Goal: Task Accomplishment & Management: Use online tool/utility

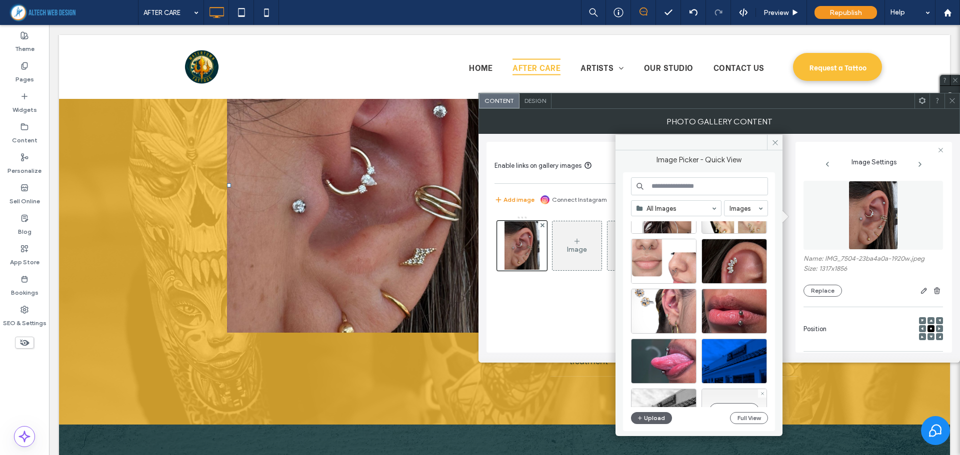
scroll to position [4937, 0]
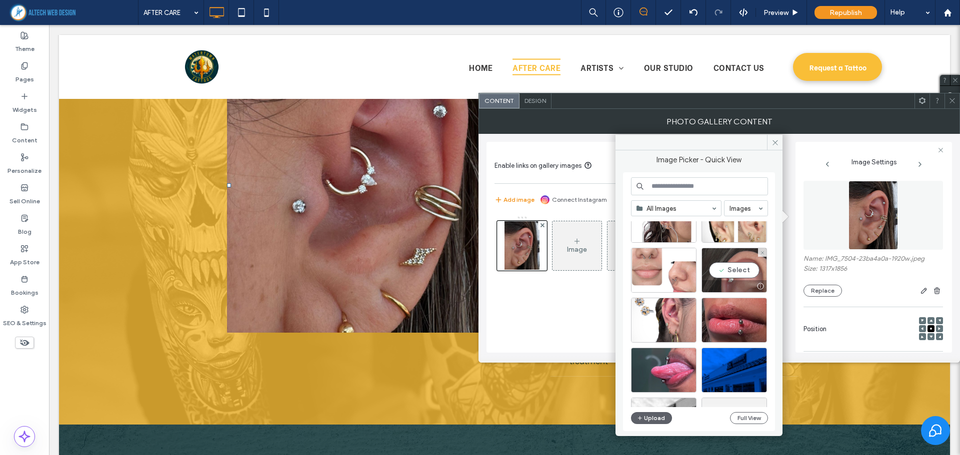
click at [722, 279] on div "Select" at bounding box center [733, 270] width 65 height 45
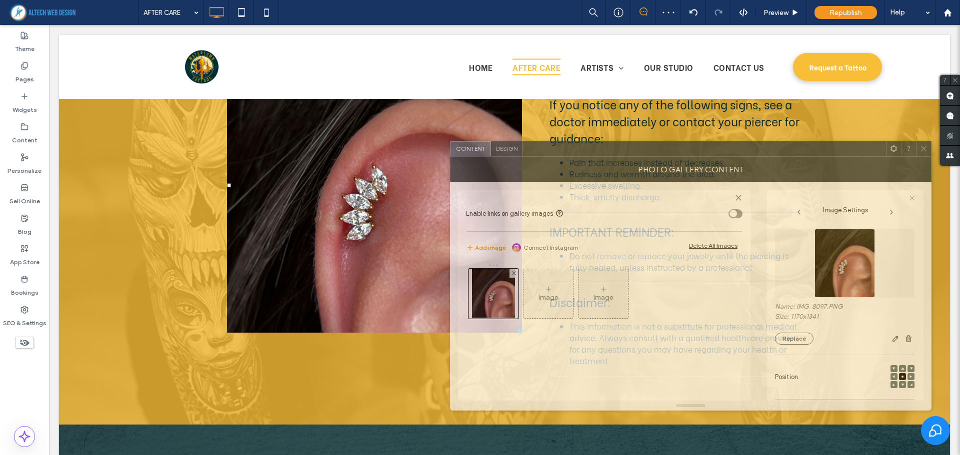
drag, startPoint x: 817, startPoint y: 103, endPoint x: 751, endPoint y: 176, distance: 98.4
click at [751, 156] on div at bounding box center [704, 148] width 363 height 15
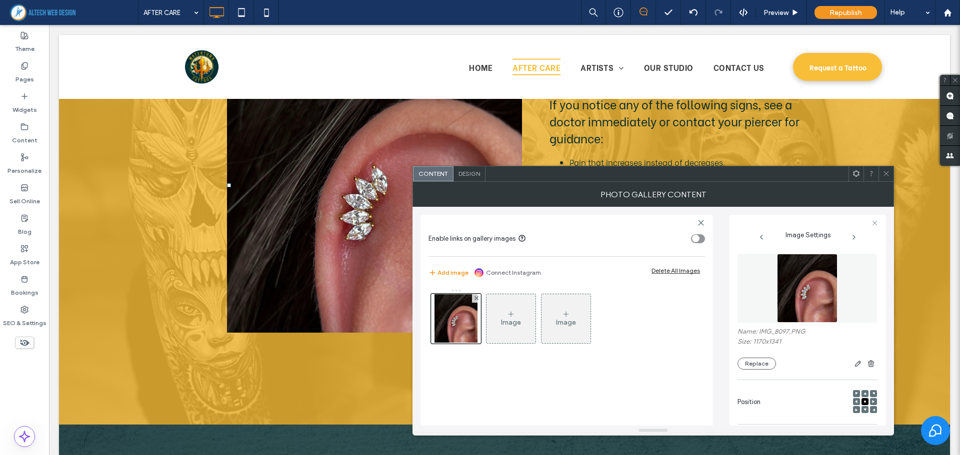
click at [886, 173] on icon at bounding box center [885, 173] width 7 height 7
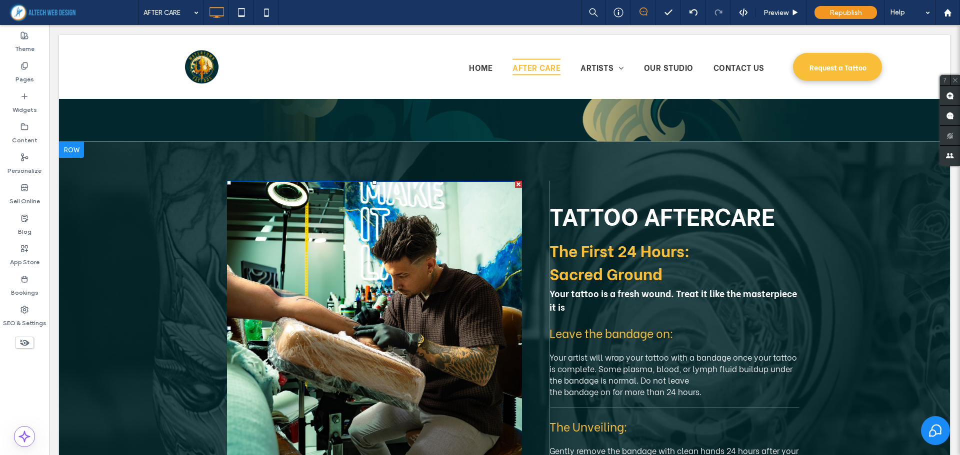
scroll to position [1081, 0]
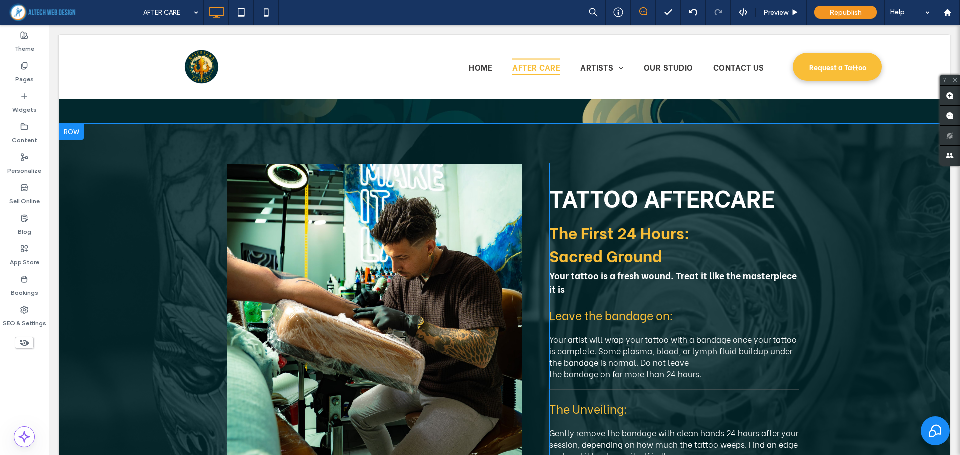
click at [70, 133] on div at bounding box center [71, 132] width 25 height 16
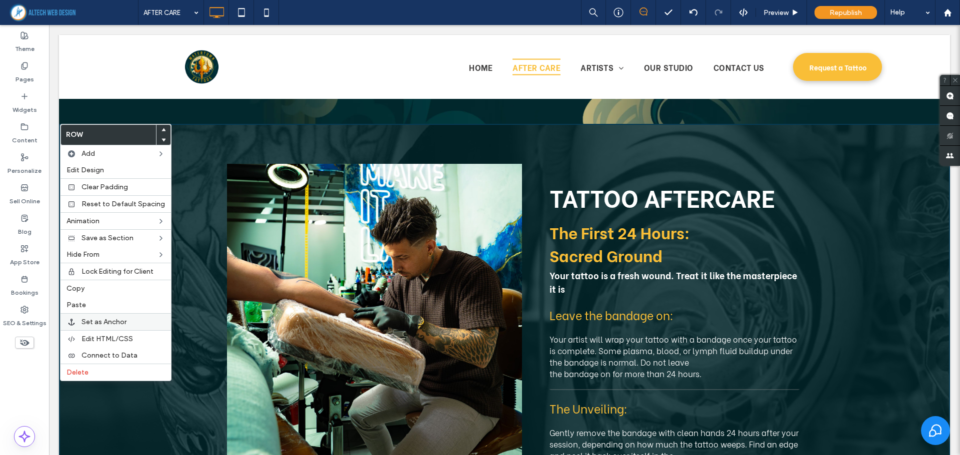
click at [121, 322] on span "Set as Anchor" at bounding box center [103, 322] width 45 height 8
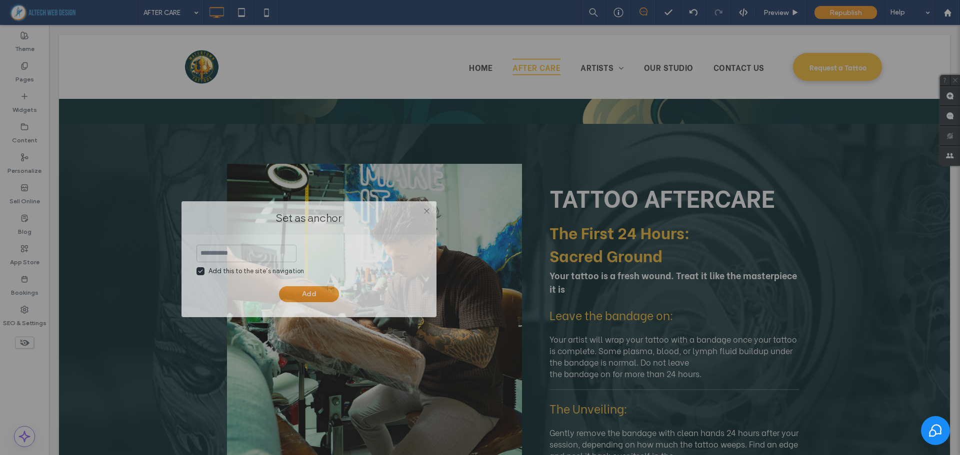
drag, startPoint x: 375, startPoint y: 192, endPoint x: 266, endPoint y: 214, distance: 111.1
click at [266, 214] on label "Set as anchor" at bounding box center [308, 217] width 235 height 13
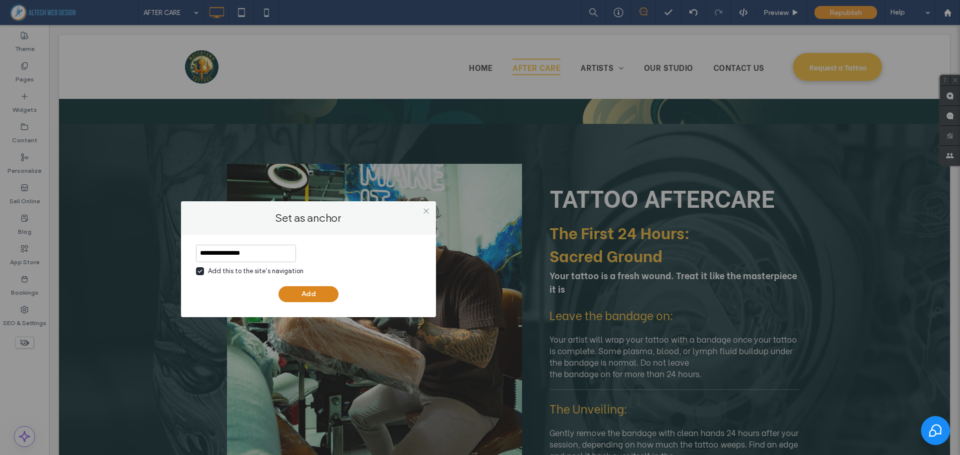
type input "**********"
click at [312, 294] on button "Add" at bounding box center [308, 294] width 60 height 16
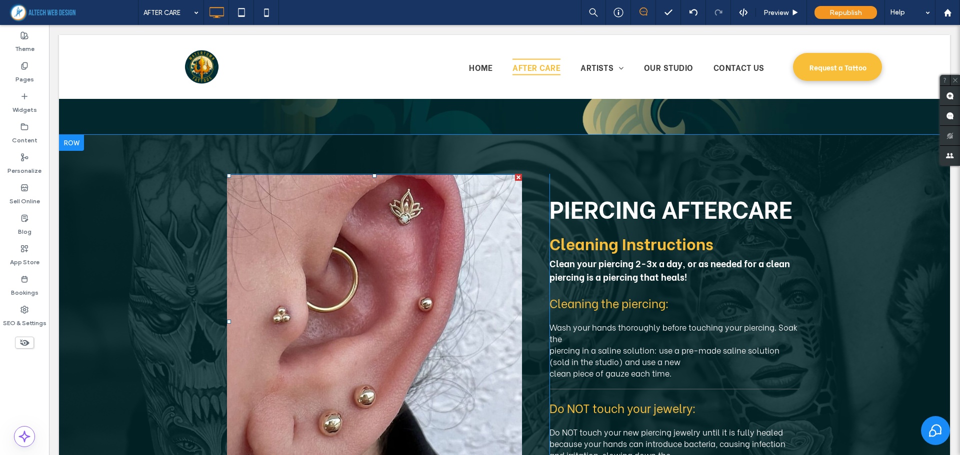
scroll to position [3481, 0]
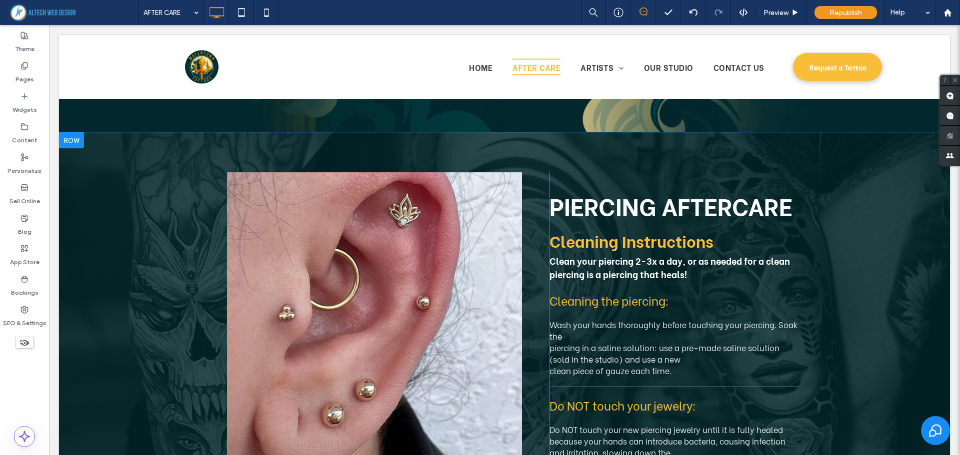
click at [73, 143] on div at bounding box center [71, 140] width 25 height 16
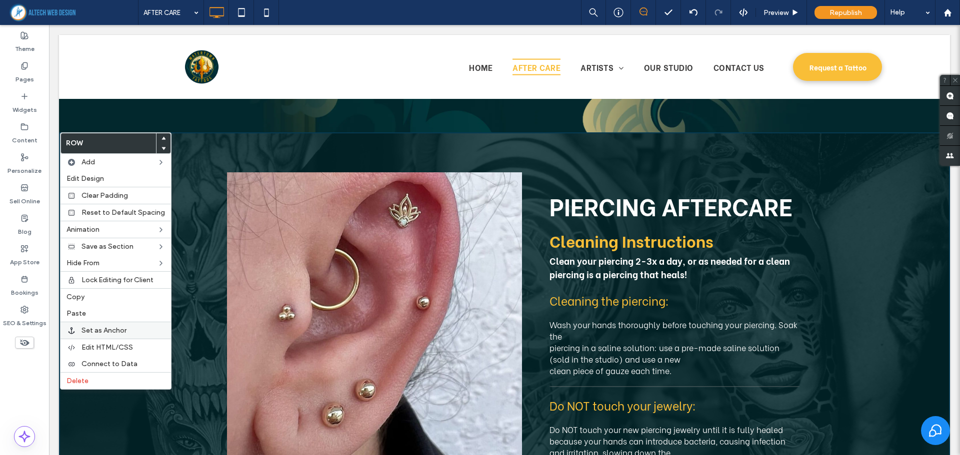
click at [123, 334] on span "Set as Anchor" at bounding box center [103, 330] width 45 height 8
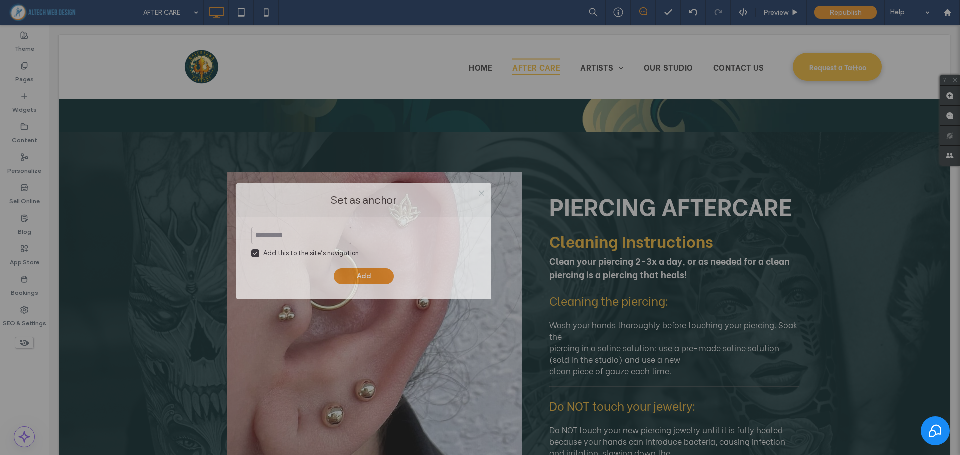
drag, startPoint x: 545, startPoint y: 189, endPoint x: 441, endPoint y: 201, distance: 104.7
click at [441, 201] on label "Set as anchor" at bounding box center [363, 199] width 235 height 13
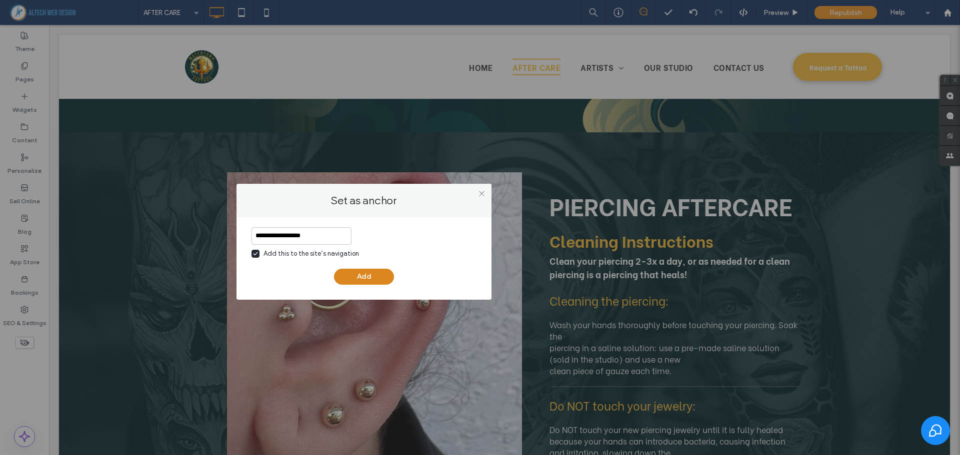
type input "**********"
click at [367, 277] on button "Add" at bounding box center [364, 277] width 60 height 16
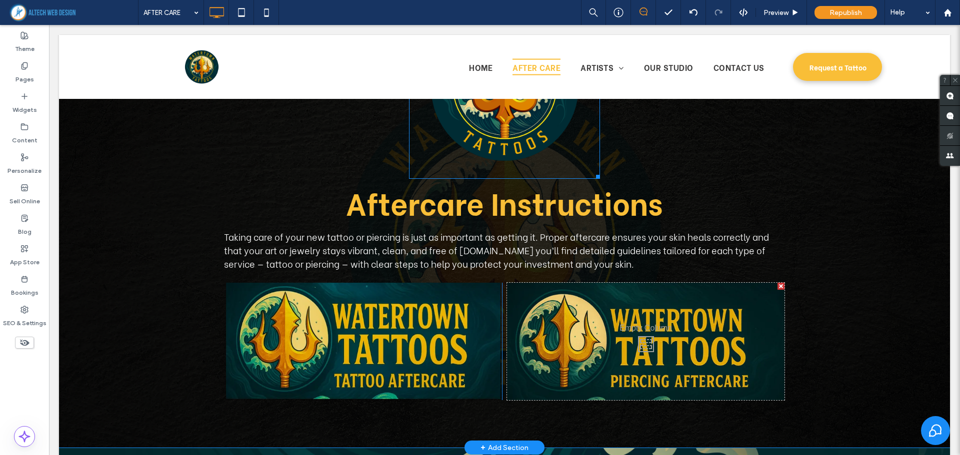
scroll to position [531, 0]
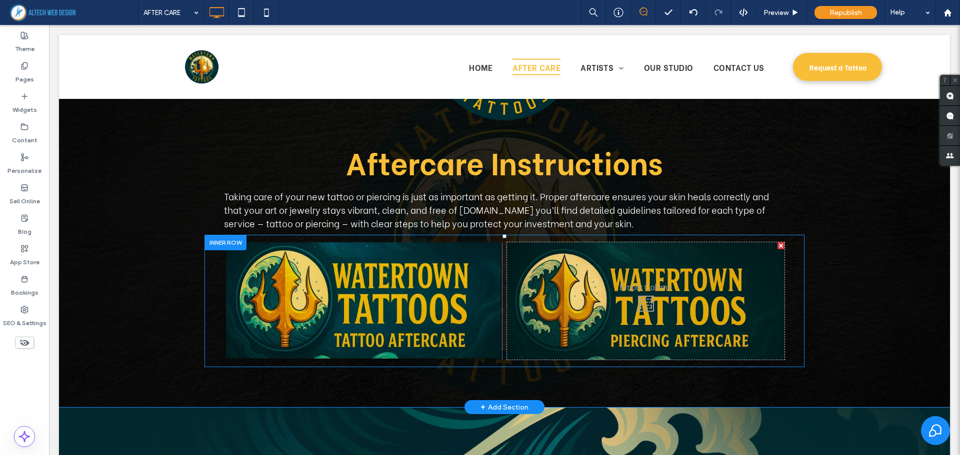
click at [224, 259] on div "Click To Paste" at bounding box center [362, 300] width 277 height 117
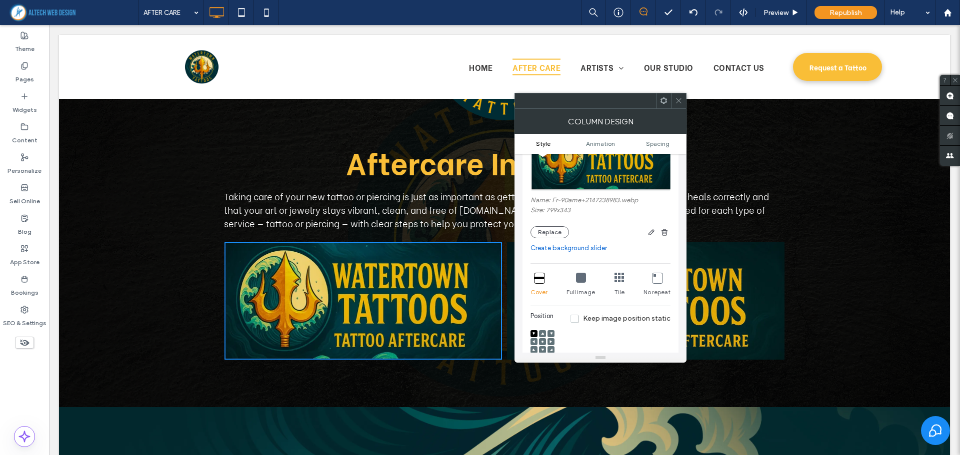
scroll to position [100, 0]
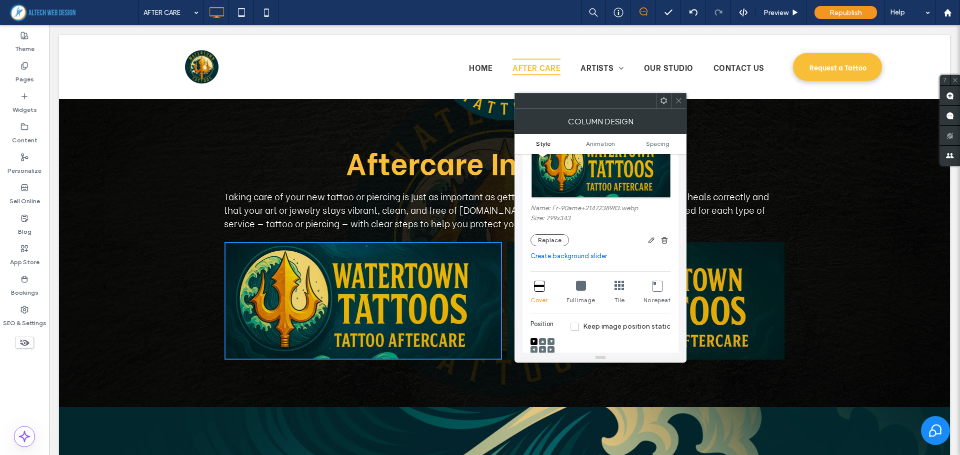
click at [678, 104] on icon at bounding box center [678, 100] width 7 height 7
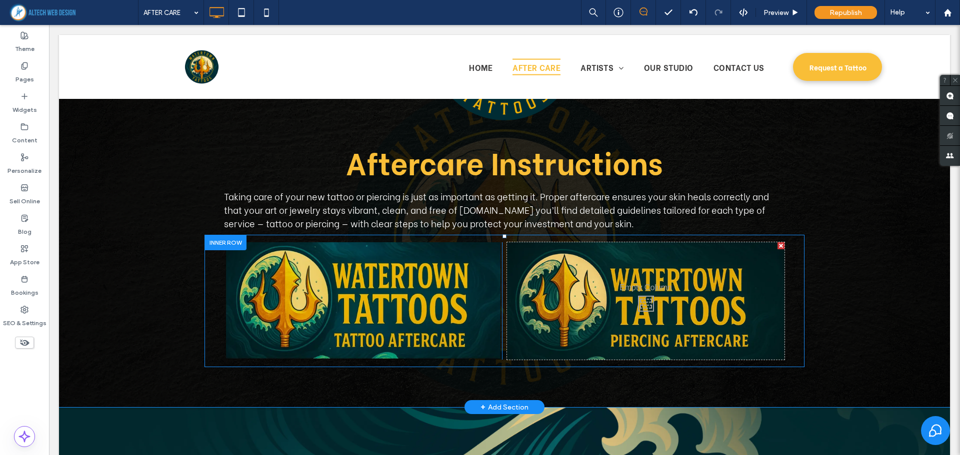
click at [532, 263] on div "Click To Paste" at bounding box center [645, 300] width 277 height 117
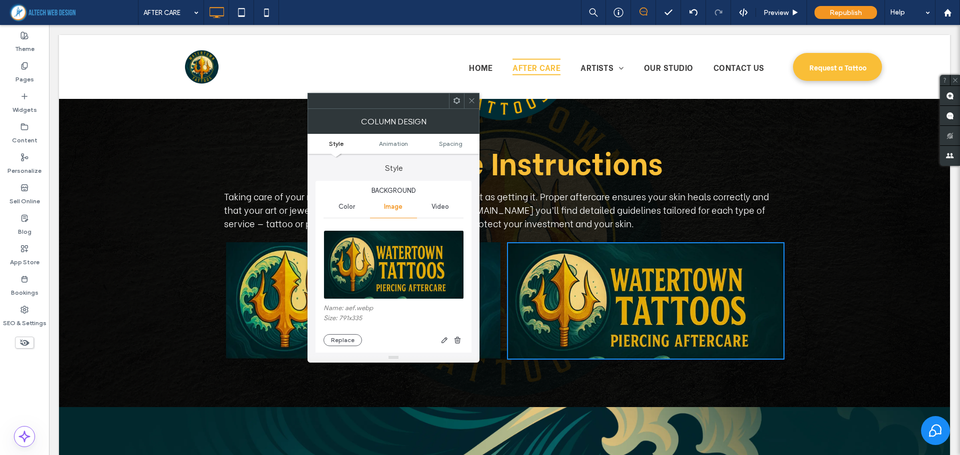
click at [456, 101] on icon at bounding box center [456, 100] width 7 height 7
click at [469, 99] on icon at bounding box center [471, 100] width 7 height 7
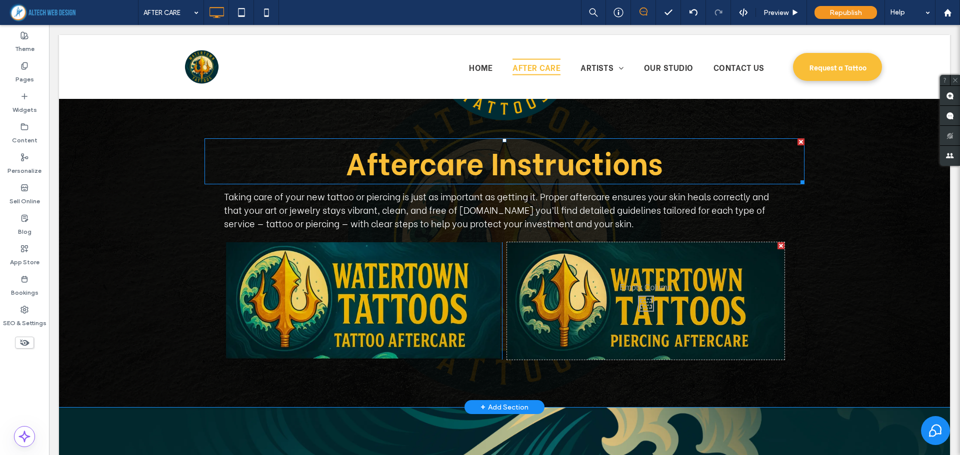
click at [386, 171] on span "Aftercare Instructions" at bounding box center [504, 161] width 317 height 44
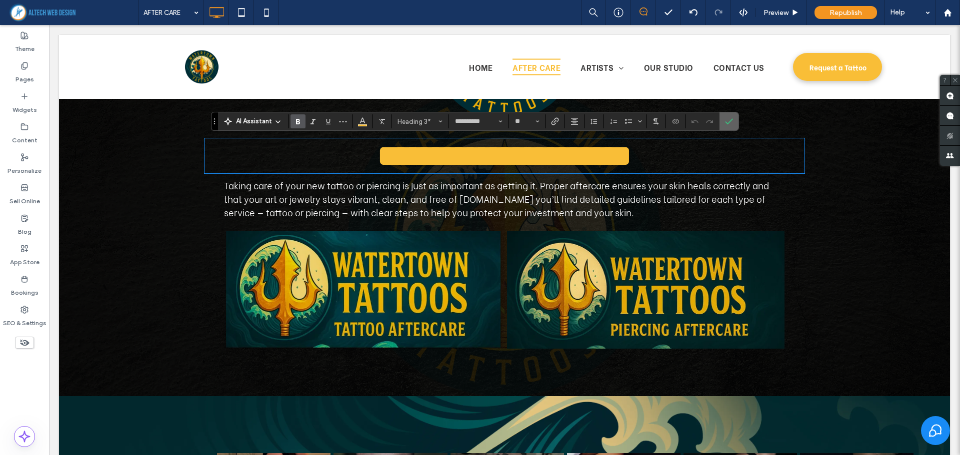
click at [724, 124] on label "Confirm" at bounding box center [728, 121] width 15 height 18
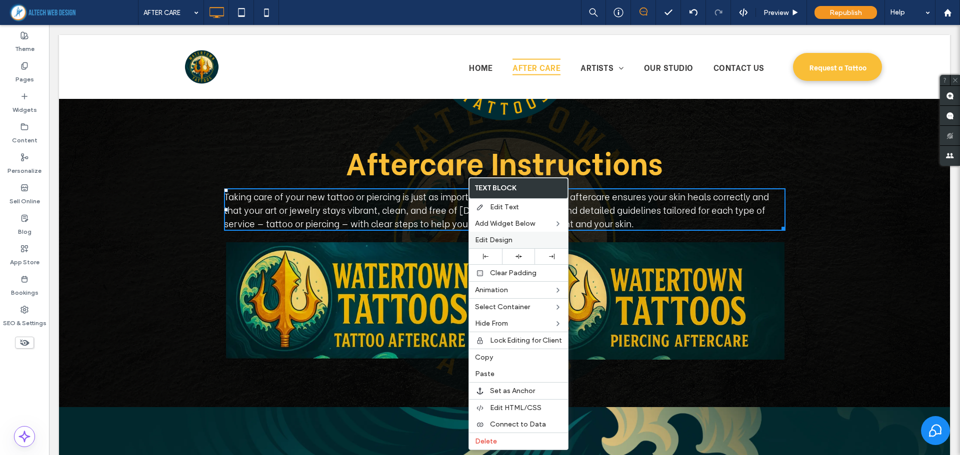
click at [495, 237] on span "Edit Design" at bounding box center [493, 240] width 37 height 8
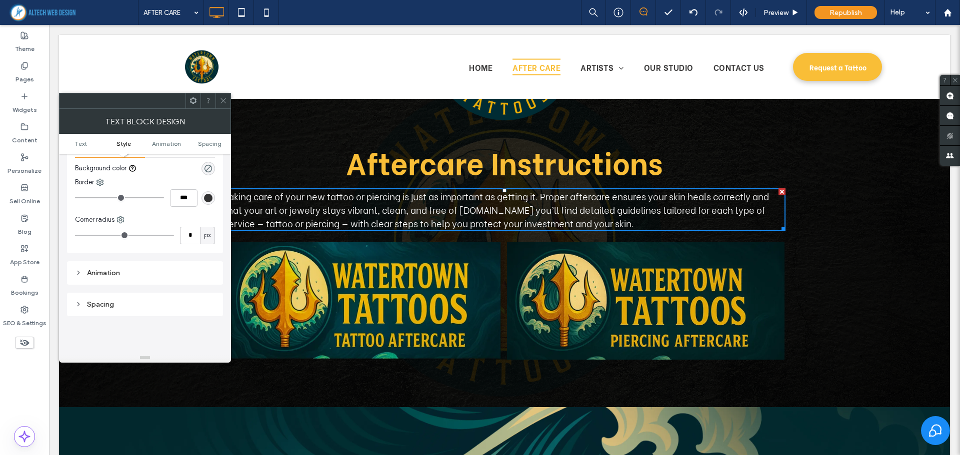
scroll to position [150, 0]
click at [221, 101] on icon at bounding box center [222, 100] width 7 height 7
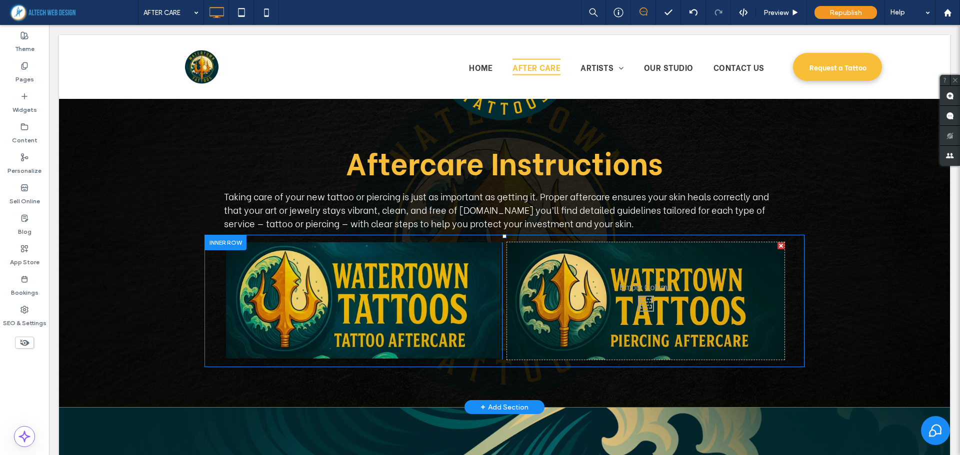
click at [231, 253] on div "Click To Paste" at bounding box center [362, 300] width 277 height 117
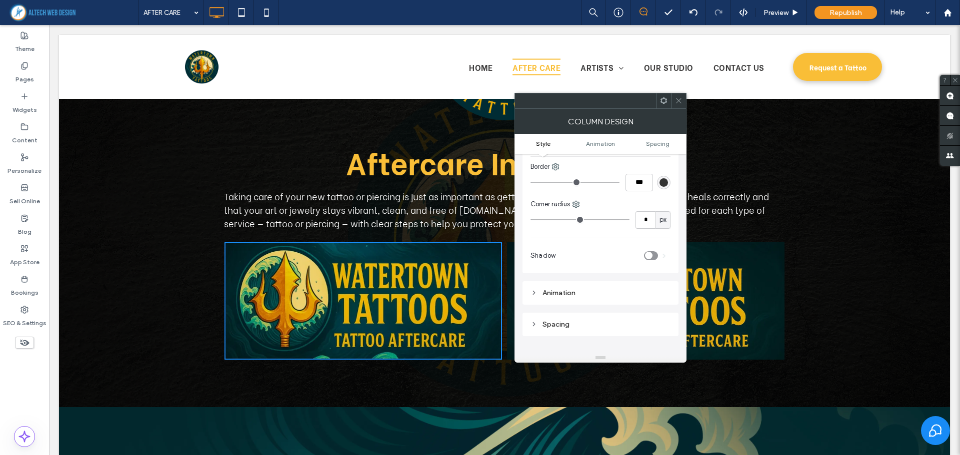
scroll to position [400, 0]
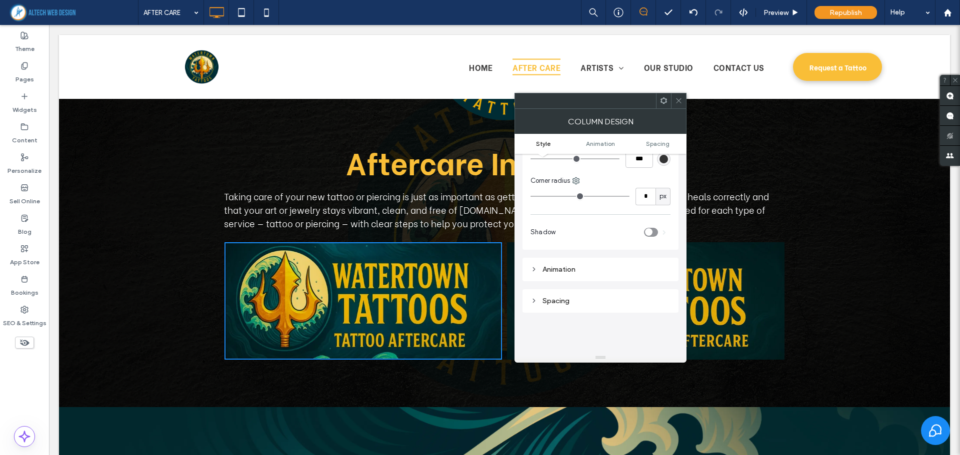
click at [599, 270] on div "Animation" at bounding box center [600, 269] width 140 height 8
click at [580, 271] on div "Animation" at bounding box center [600, 269] width 140 height 8
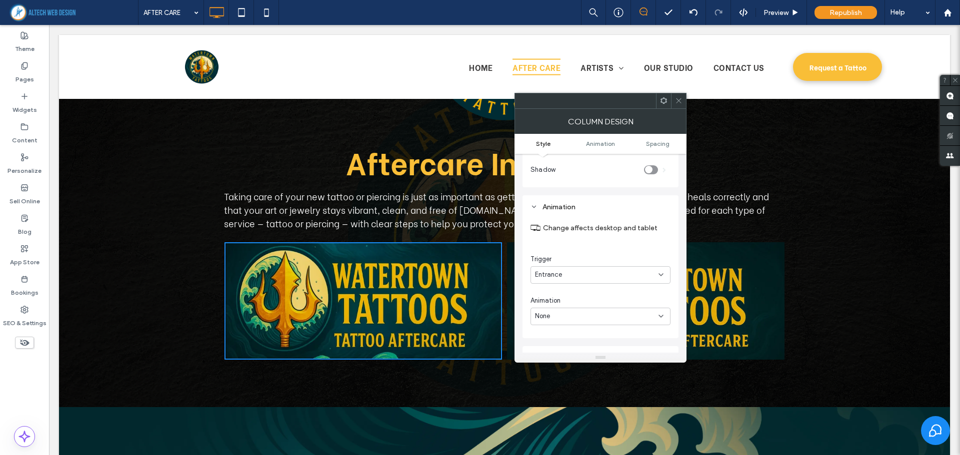
scroll to position [500, 0]
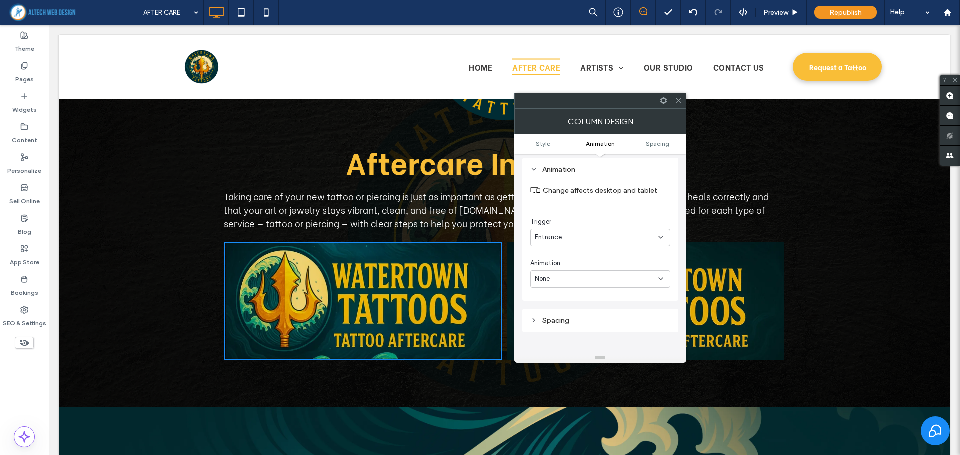
click at [590, 238] on div "Entrance" at bounding box center [596, 237] width 123 height 10
click at [587, 240] on div "Entrance" at bounding box center [596, 237] width 123 height 10
click at [584, 276] on div "None" at bounding box center [596, 279] width 123 height 10
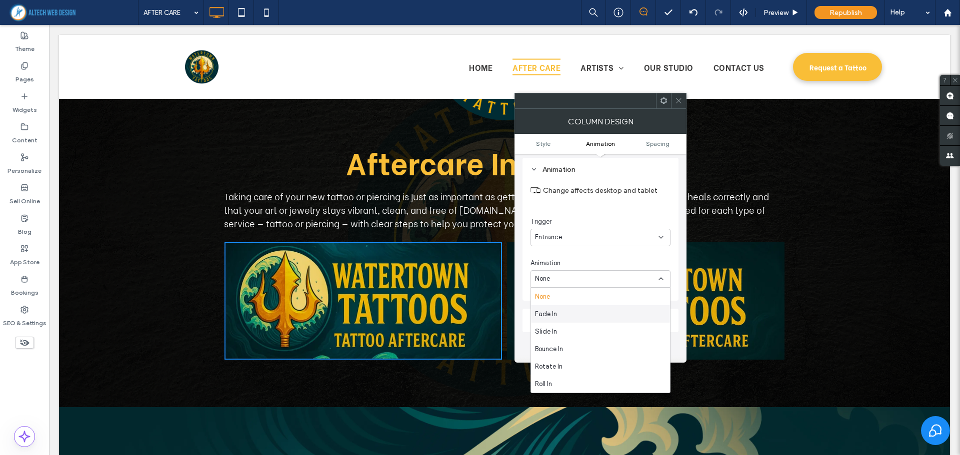
click at [566, 318] on div "Fade In" at bounding box center [600, 313] width 139 height 17
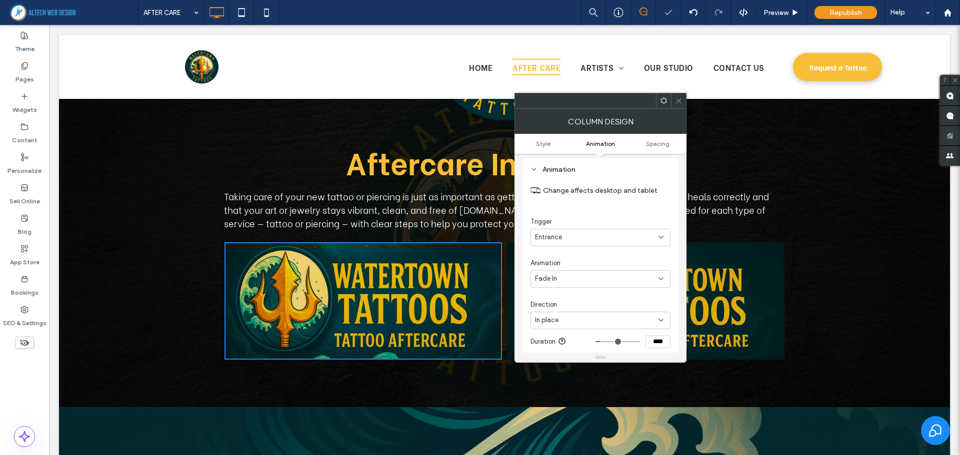
scroll to position [0, 0]
click at [589, 240] on div "Entrance" at bounding box center [596, 237] width 123 height 10
click at [578, 244] on div "Entrance" at bounding box center [600, 237] width 140 height 17
click at [574, 285] on div "Fade In" at bounding box center [600, 278] width 140 height 17
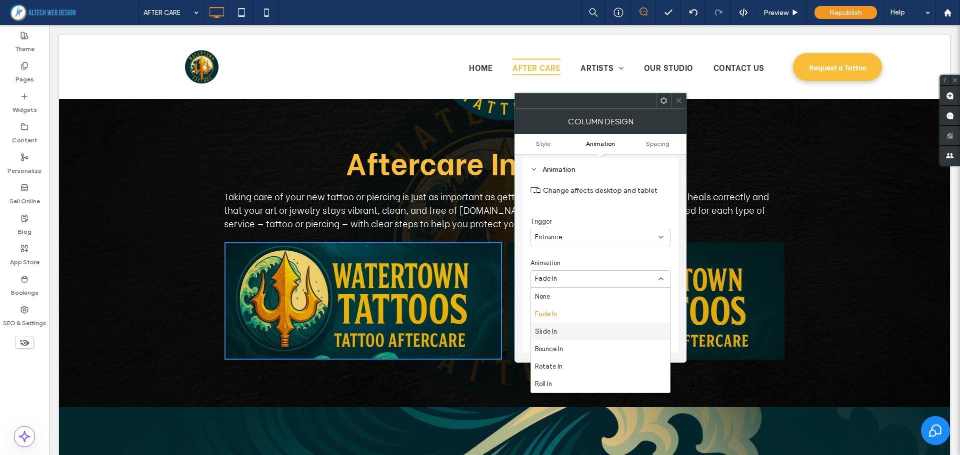
click at [563, 335] on div "Slide In" at bounding box center [600, 331] width 139 height 17
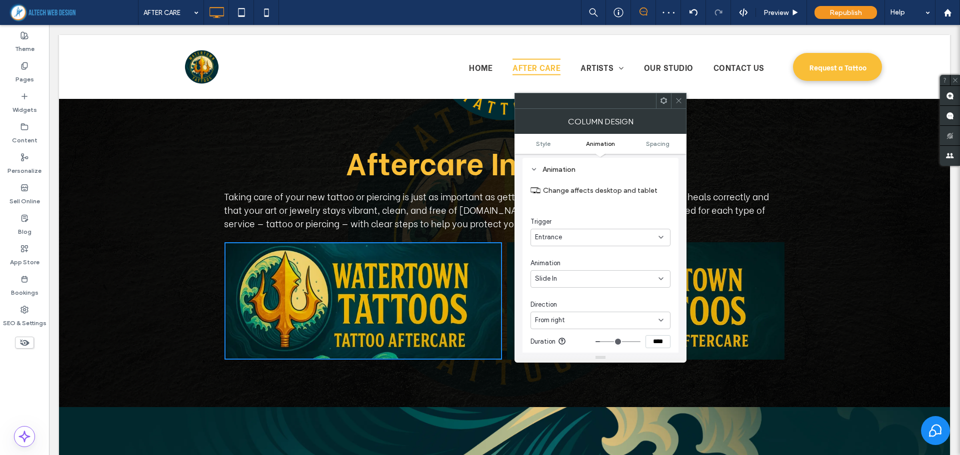
click at [723, 277] on div "Click To Paste" at bounding box center [645, 300] width 277 height 117
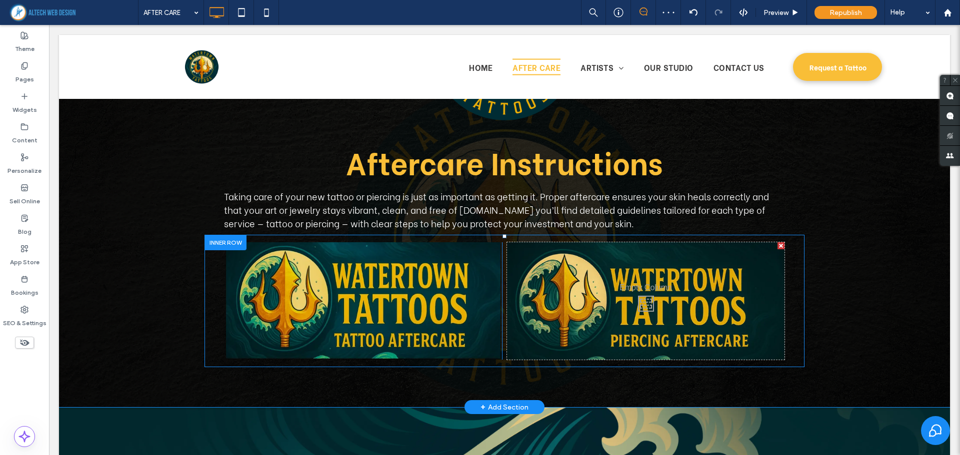
click at [755, 256] on div "Click To Paste" at bounding box center [645, 300] width 277 height 117
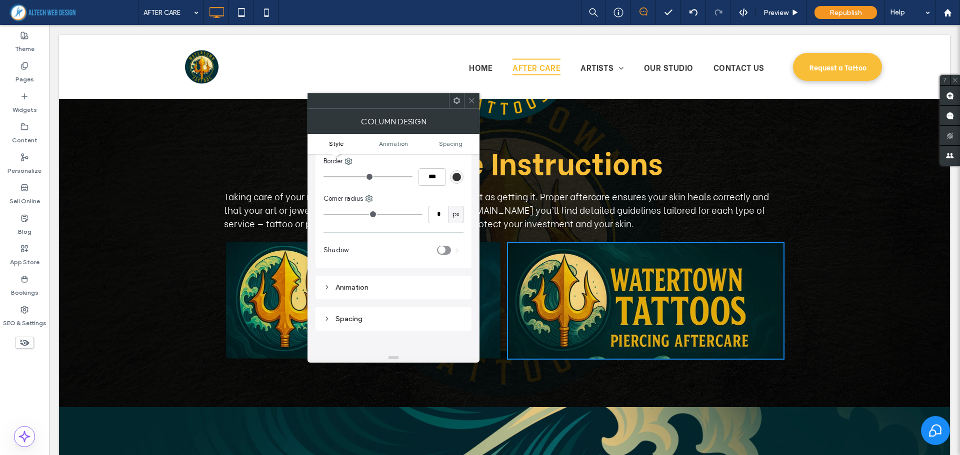
scroll to position [400, 0]
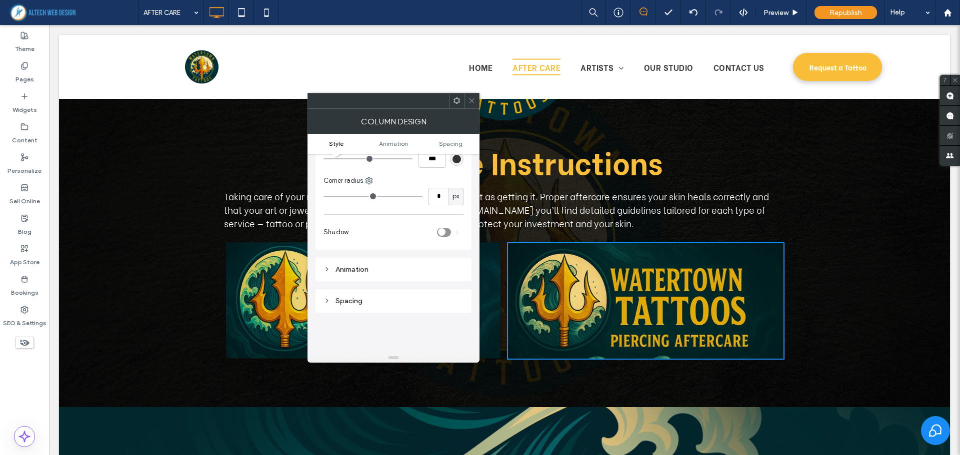
click at [402, 274] on div "Animation" at bounding box center [393, 269] width 140 height 13
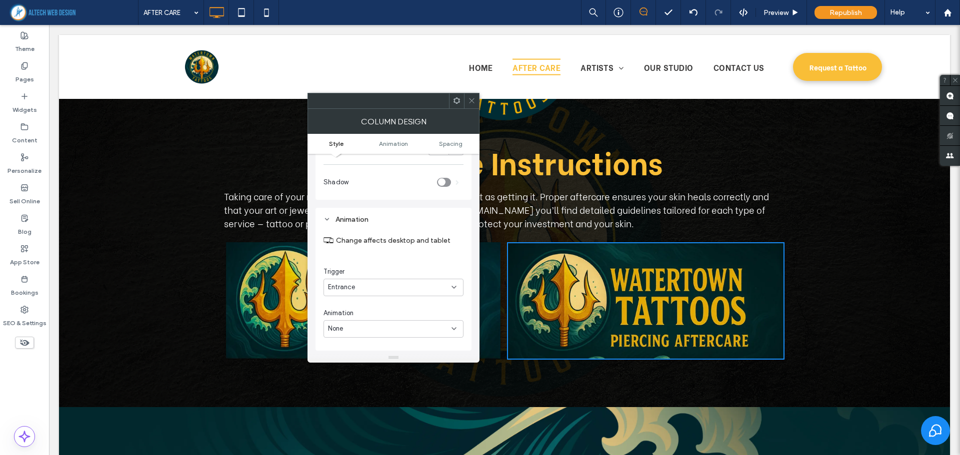
click at [404, 291] on div "Entrance" at bounding box center [389, 287] width 123 height 10
click at [374, 287] on div "Entrance" at bounding box center [389, 287] width 123 height 10
click at [385, 277] on div "None" at bounding box center [389, 279] width 123 height 10
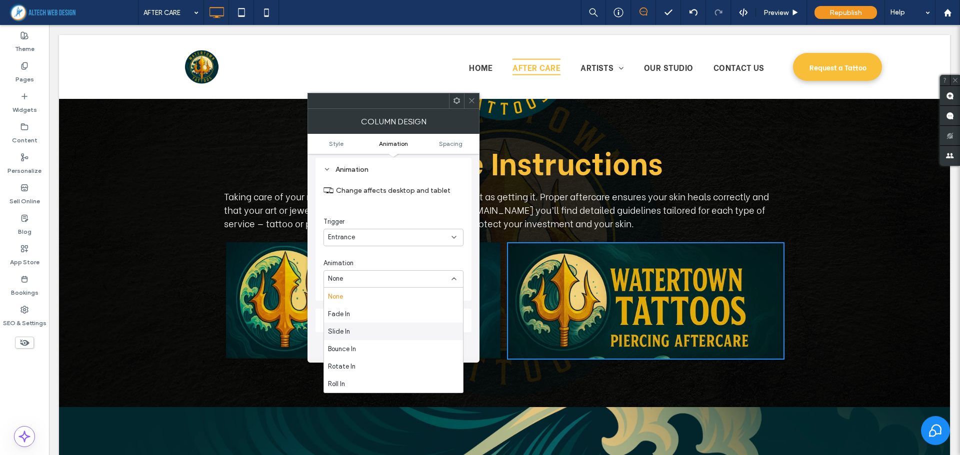
click at [363, 332] on div "Slide In" at bounding box center [393, 331] width 139 height 17
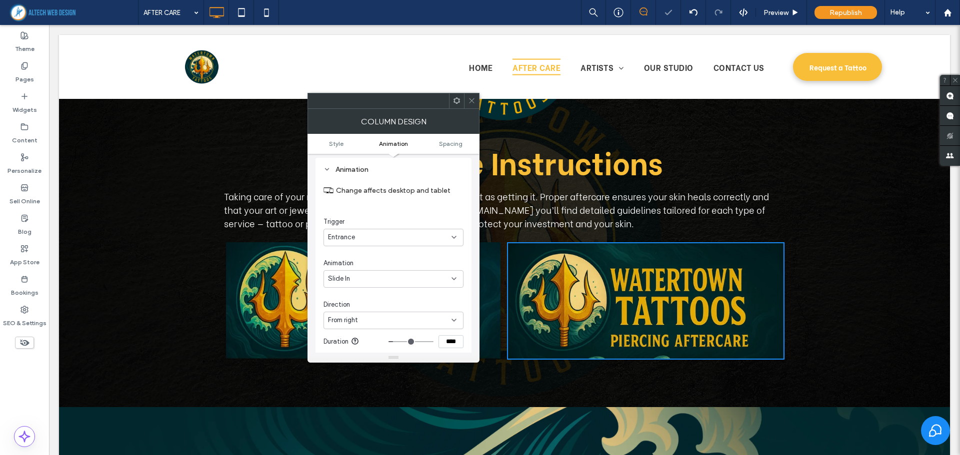
scroll to position [0, 0]
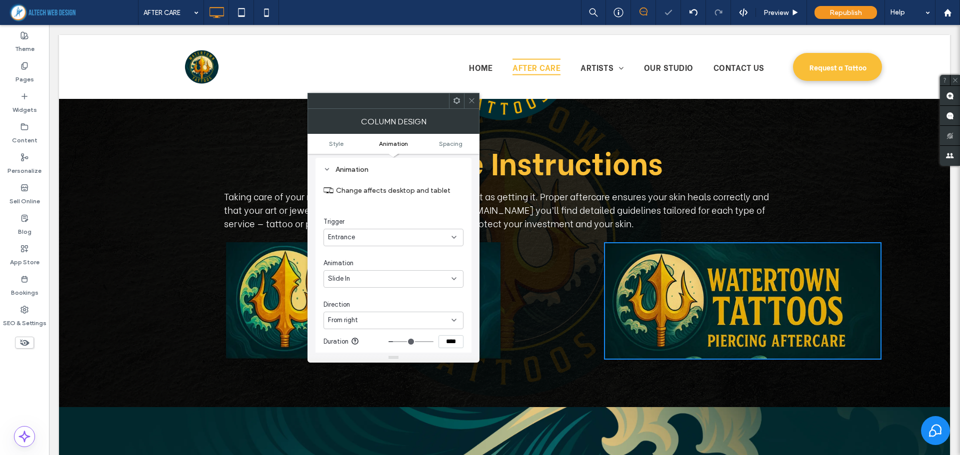
click at [378, 316] on div "From right" at bounding box center [389, 320] width 123 height 10
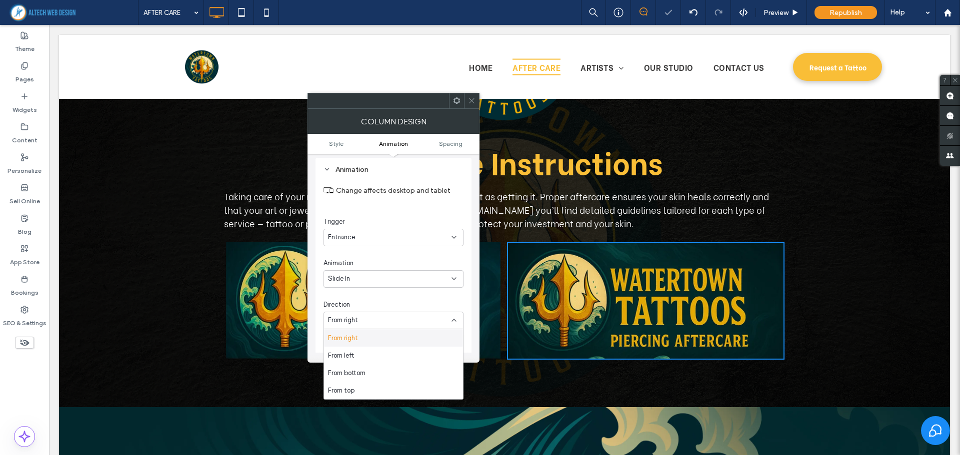
click at [542, 285] on div "Click To Paste" at bounding box center [645, 300] width 277 height 117
click at [472, 100] on icon at bounding box center [471, 100] width 7 height 7
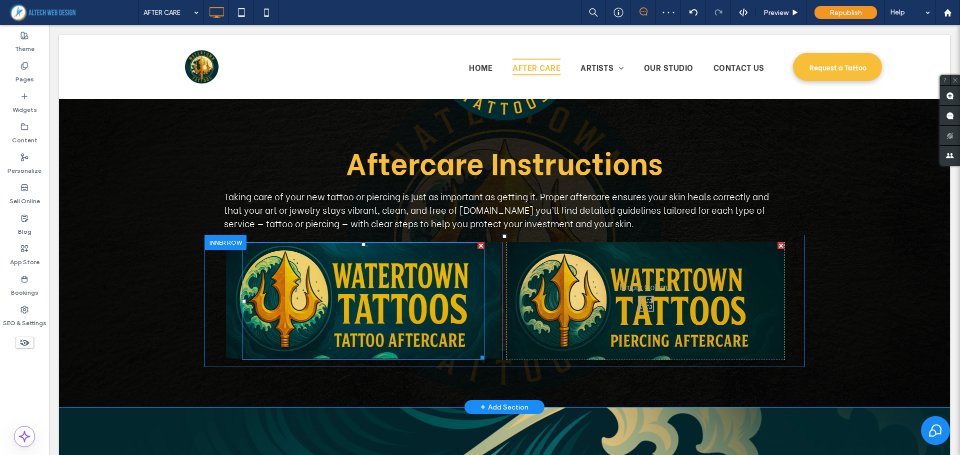
click at [470, 265] on div at bounding box center [363, 300] width 242 height 117
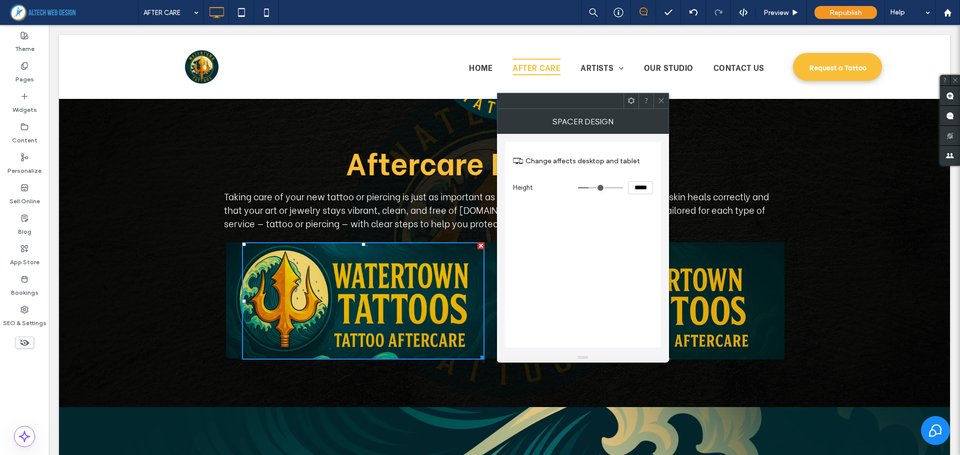
click at [479, 262] on div "Click To Paste" at bounding box center [362, 300] width 277 height 117
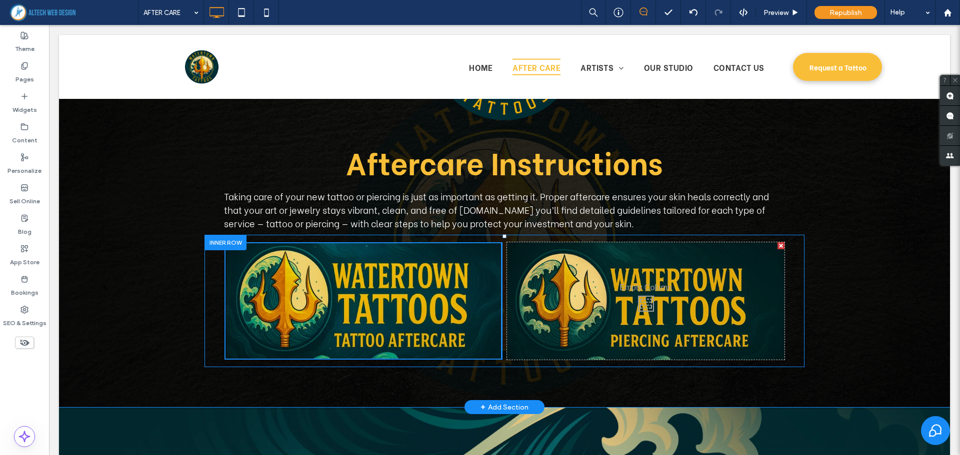
click at [484, 262] on div "Click To Paste" at bounding box center [362, 300] width 277 height 117
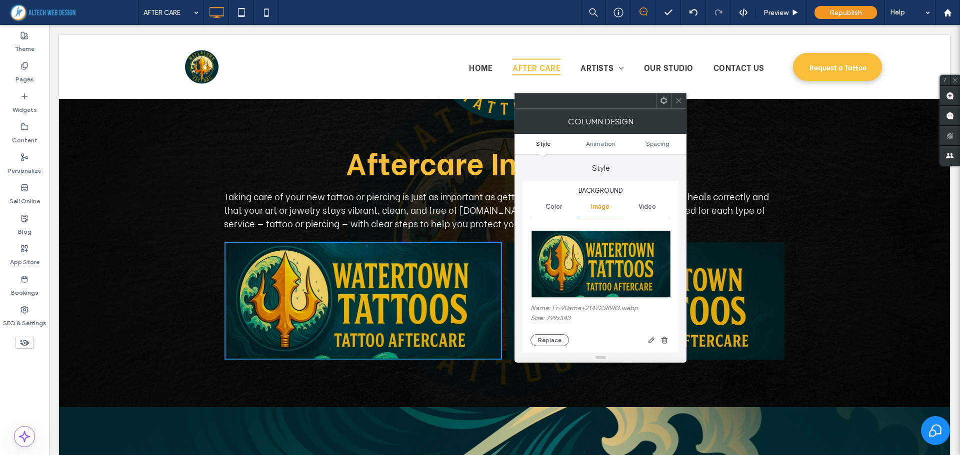
click at [665, 101] on icon at bounding box center [663, 100] width 7 height 7
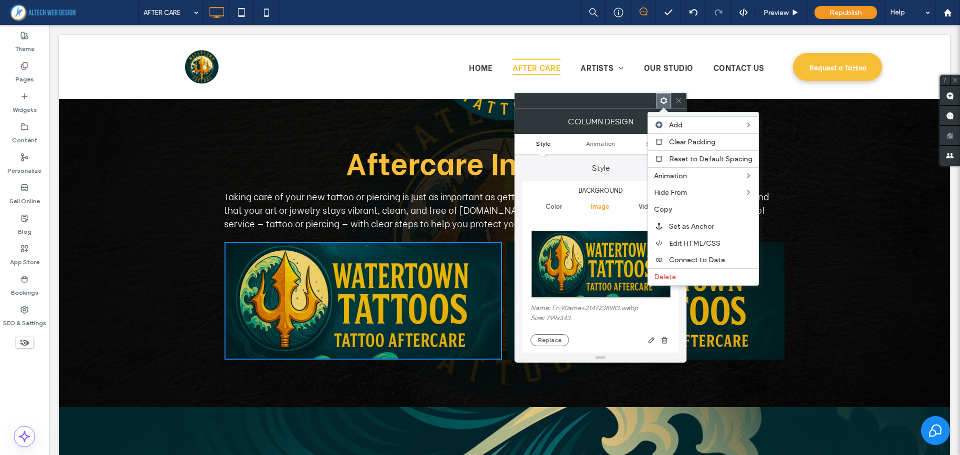
click at [614, 271] on img at bounding box center [600, 264] width 141 height 69
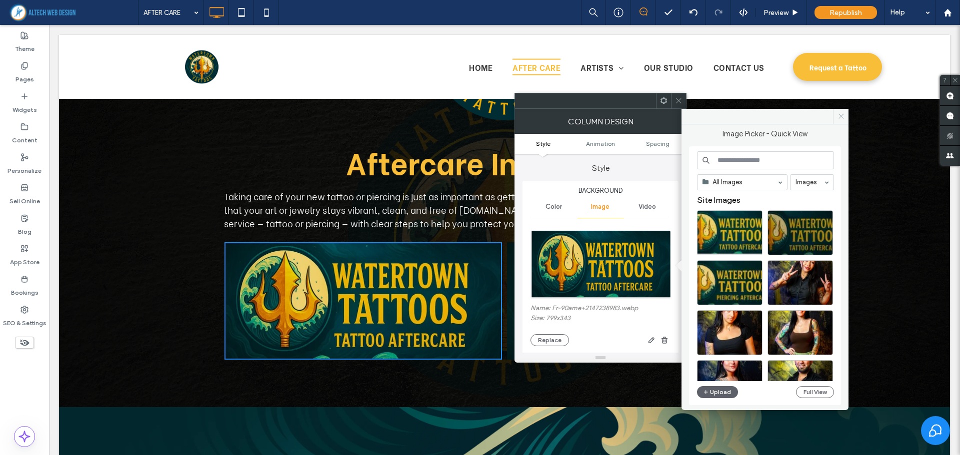
click at [838, 114] on icon at bounding box center [840, 115] width 7 height 7
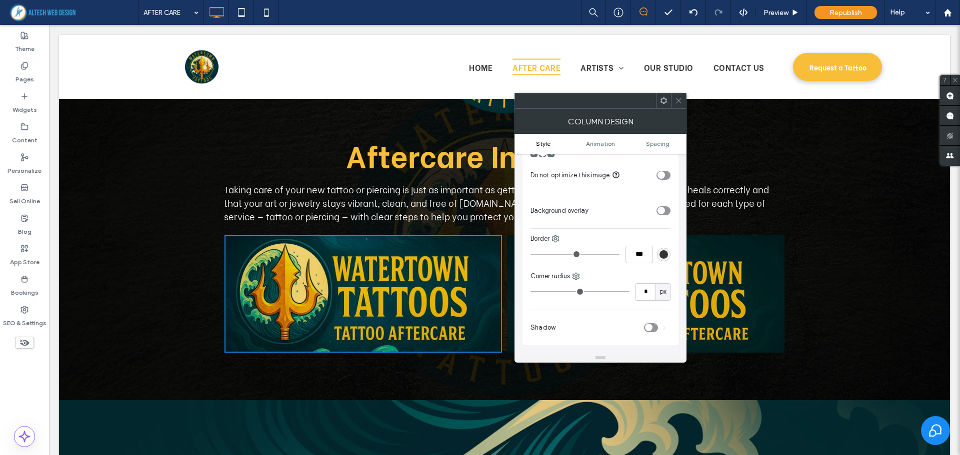
scroll to position [250, 0]
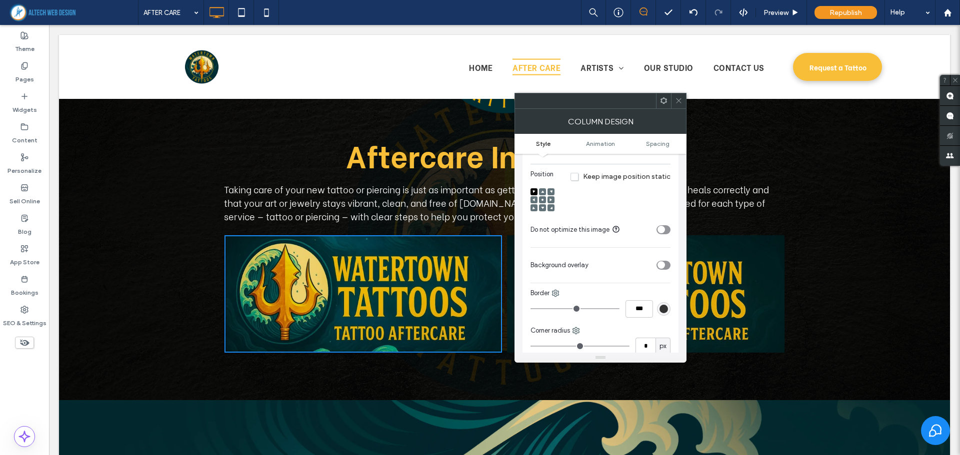
click at [680, 99] on use at bounding box center [678, 100] width 5 height 5
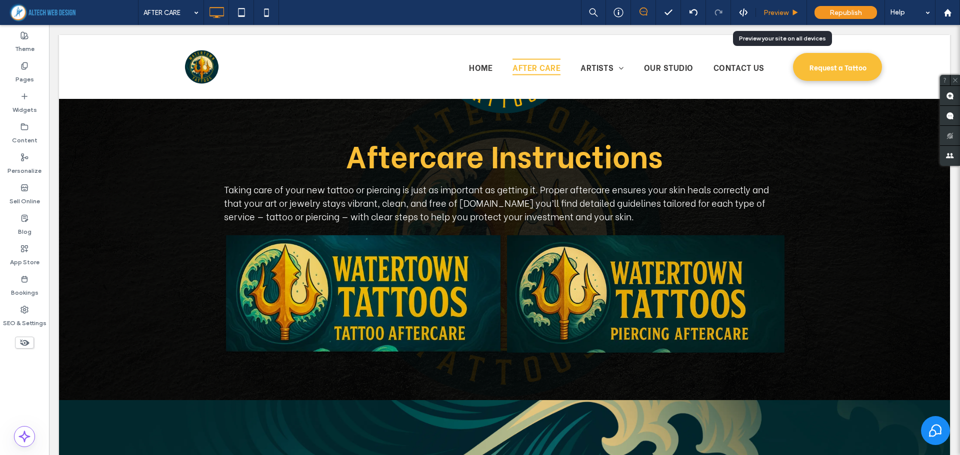
click at [773, 9] on span "Preview" at bounding box center [775, 12] width 25 height 8
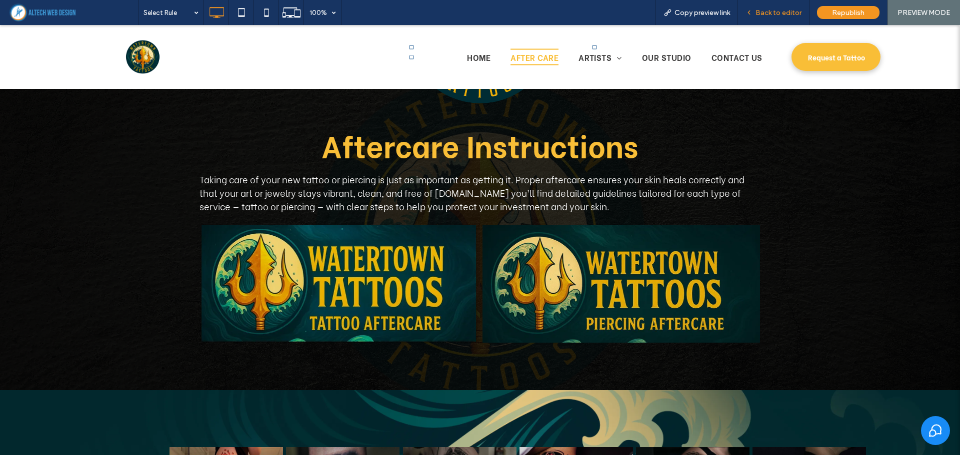
click at [782, 12] on span "Back to editor" at bounding box center [778, 12] width 46 height 8
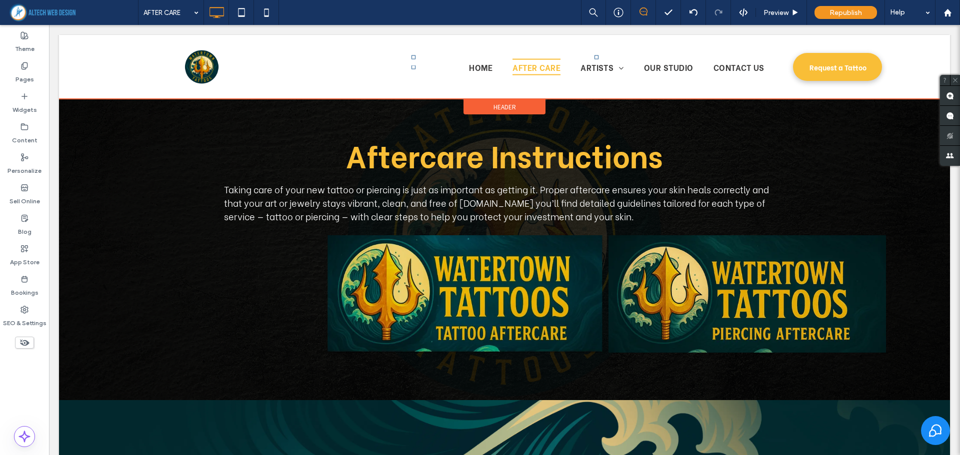
click at [543, 68] on div at bounding box center [504, 67] width 891 height 64
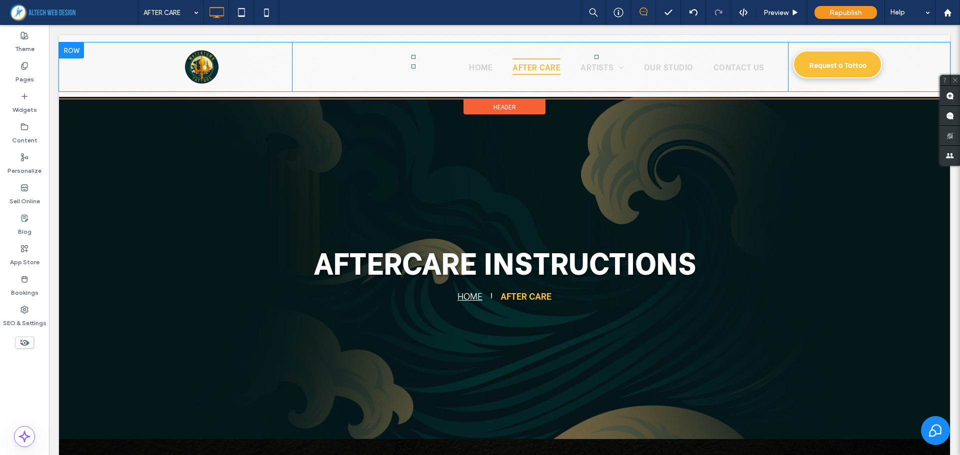
click at [551, 67] on span "AFTER CARE" at bounding box center [536, 66] width 48 height 16
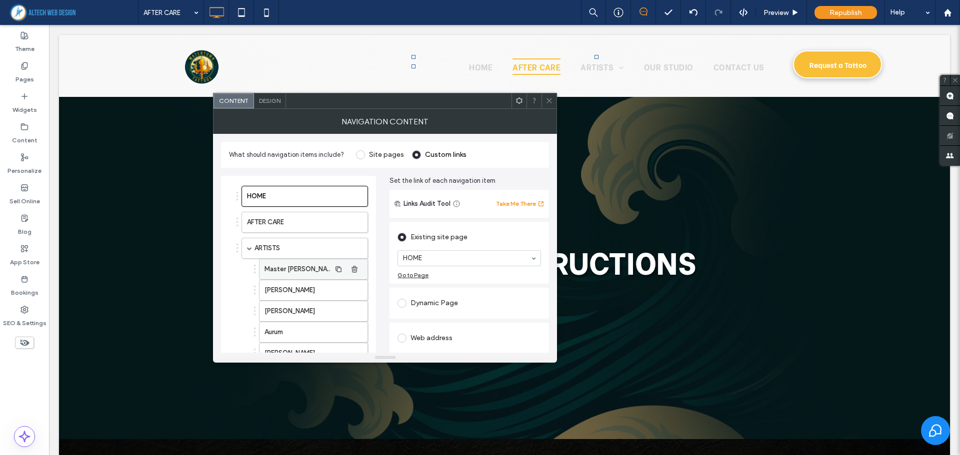
scroll to position [141, 0]
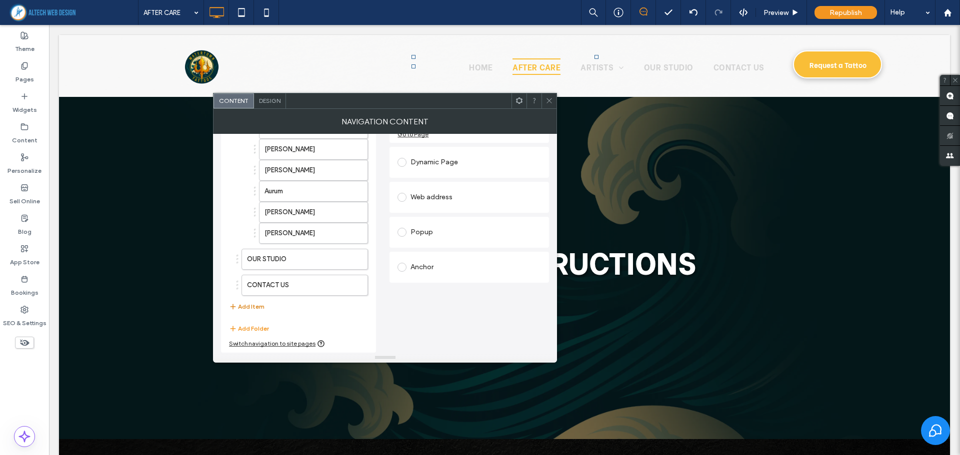
click at [252, 305] on button "Add Item" at bounding box center [246, 307] width 35 height 12
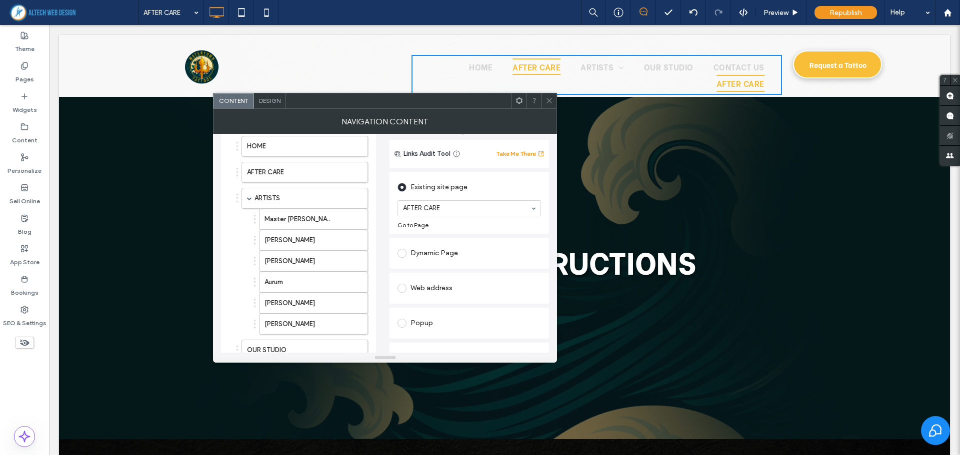
scroll to position [100, 0]
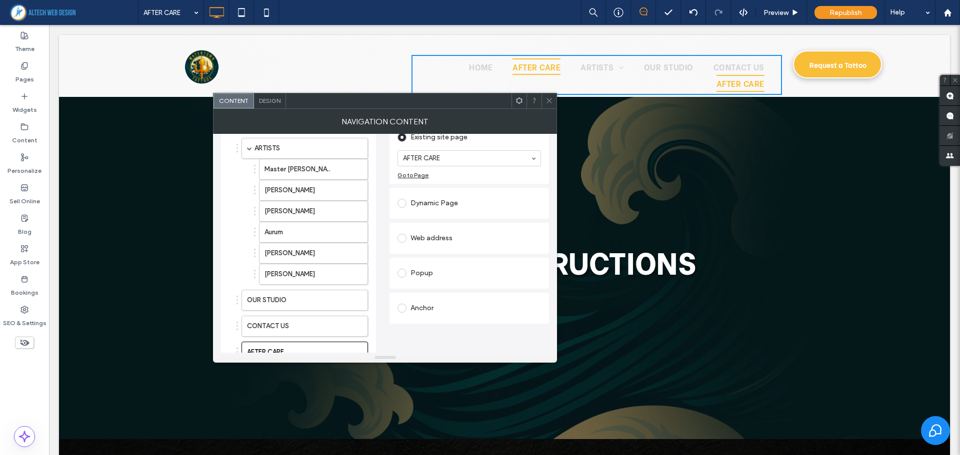
click at [434, 304] on div "Anchor" at bounding box center [468, 308] width 143 height 16
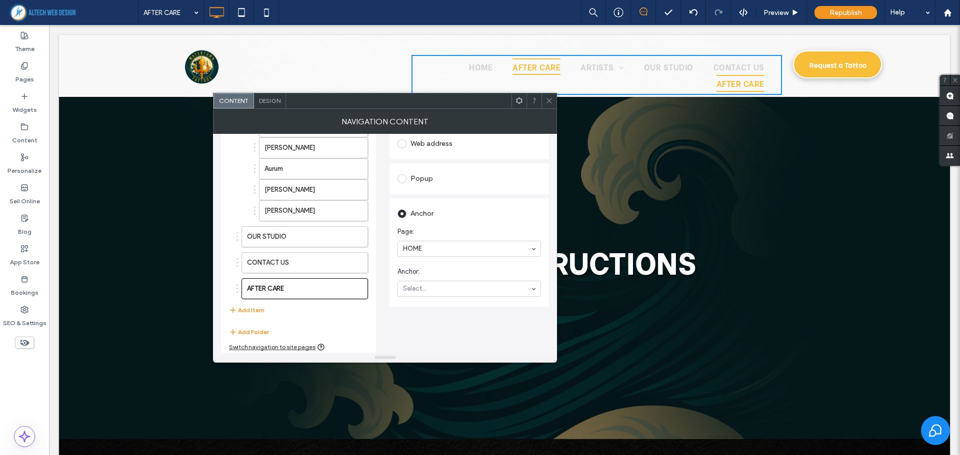
scroll to position [167, 0]
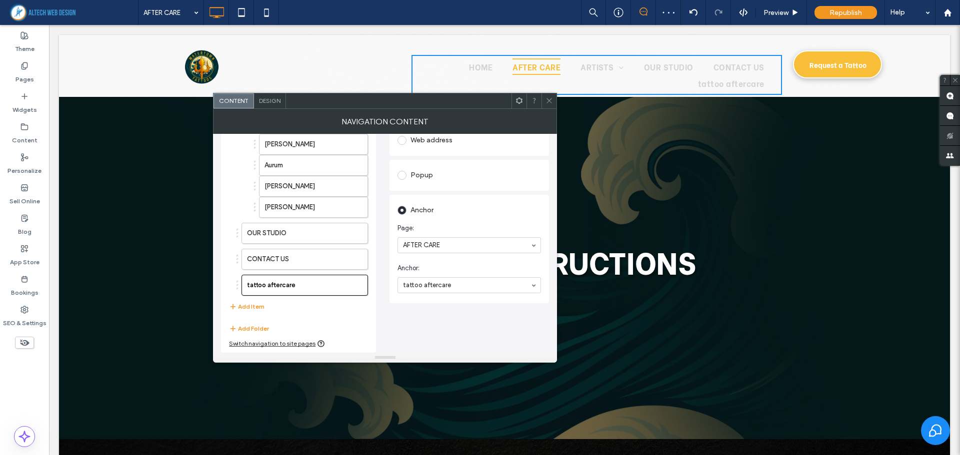
click at [410, 286] on input at bounding box center [466, 285] width 127 height 7
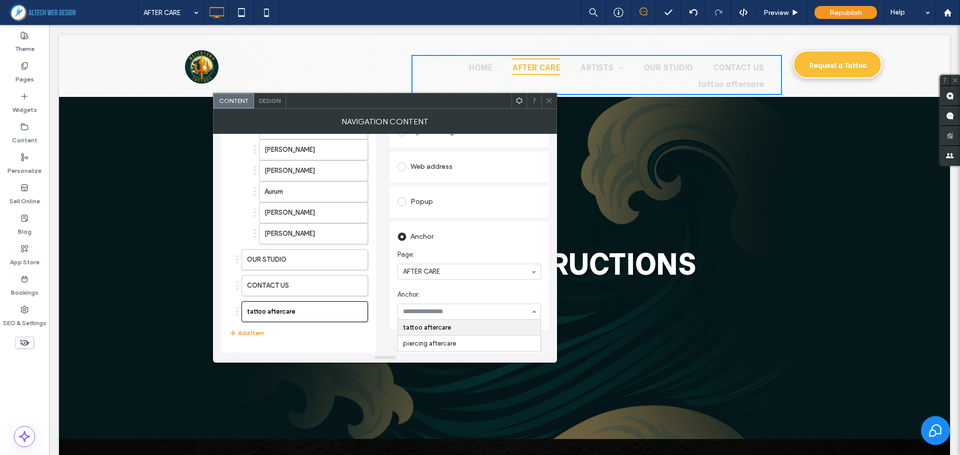
scroll to position [117, 0]
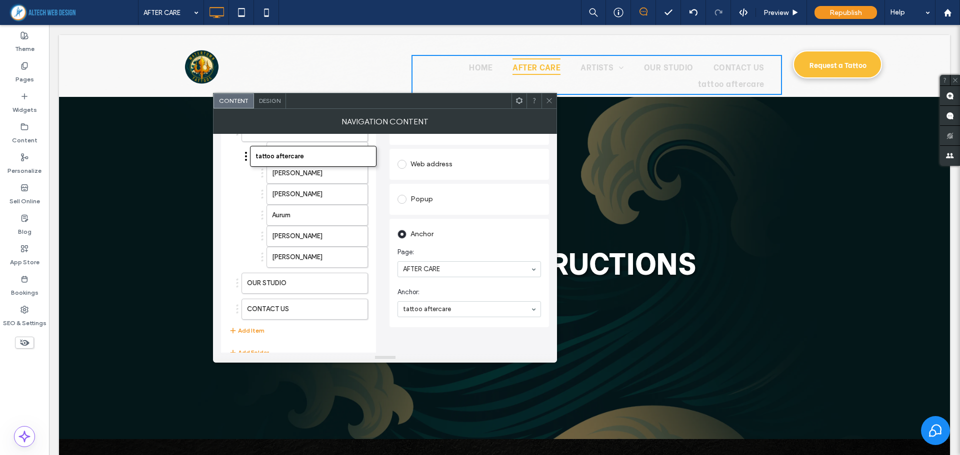
drag, startPoint x: 237, startPoint y: 336, endPoint x: 245, endPoint y: 157, distance: 179.2
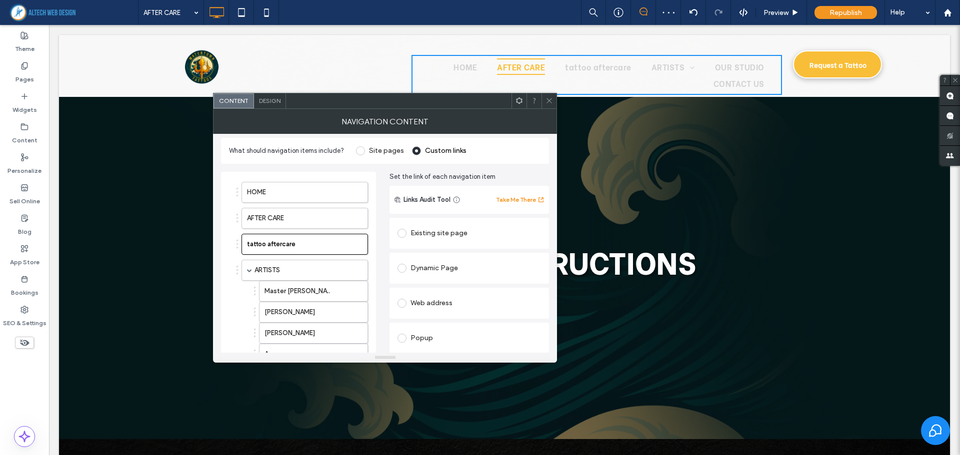
scroll to position [0, 0]
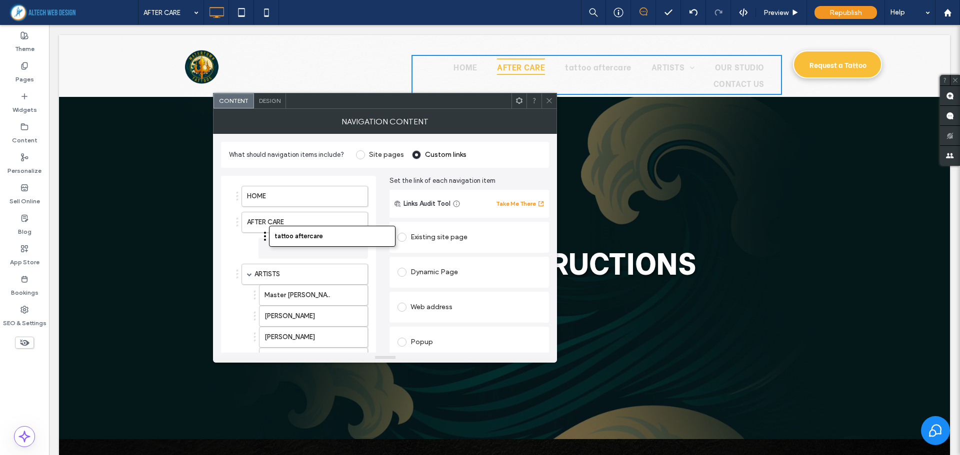
drag, startPoint x: 237, startPoint y: 251, endPoint x: 264, endPoint y: 239, distance: 30.0
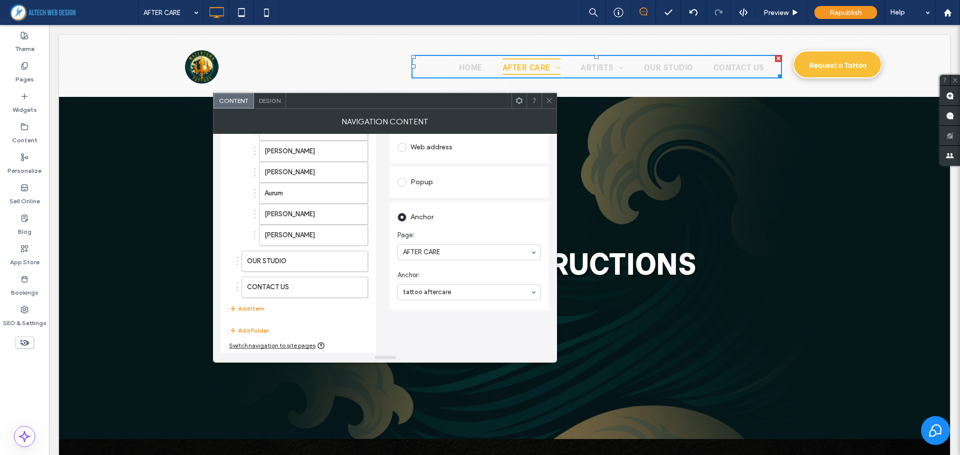
scroll to position [162, 0]
click at [254, 306] on button "Add Item" at bounding box center [246, 307] width 35 height 12
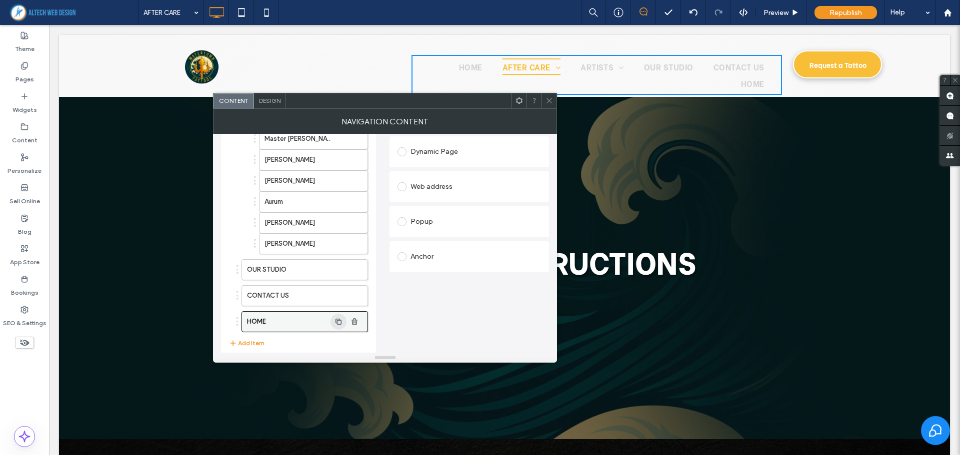
scroll to position [188, 0]
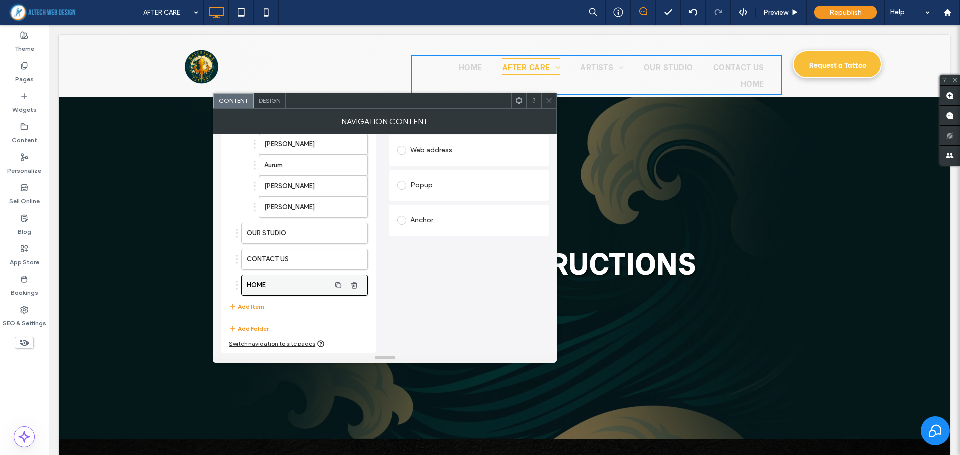
click at [300, 287] on label "HOME" at bounding box center [288, 285] width 83 height 20
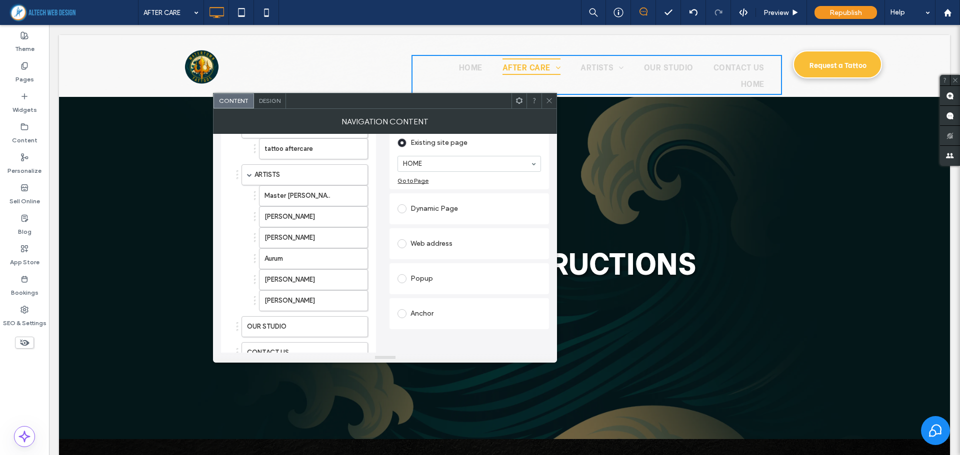
scroll to position [100, 0]
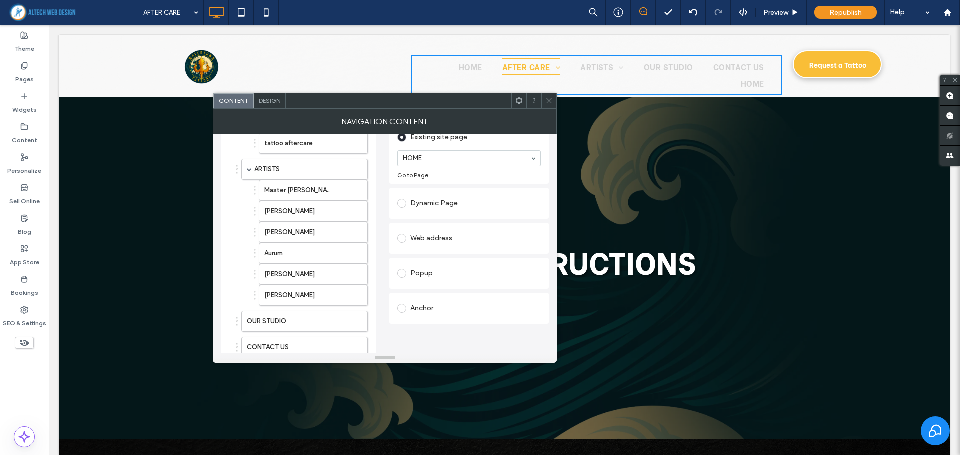
click at [422, 311] on div "Anchor" at bounding box center [468, 308] width 143 height 16
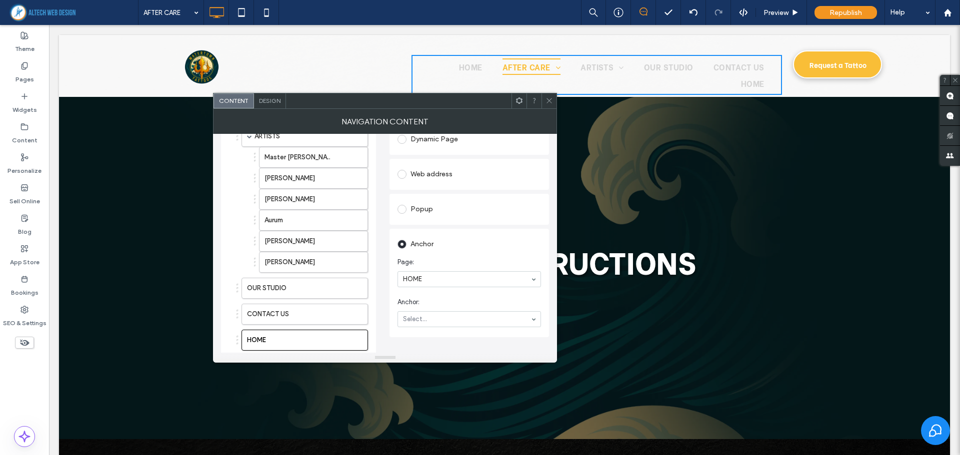
scroll to position [150, 0]
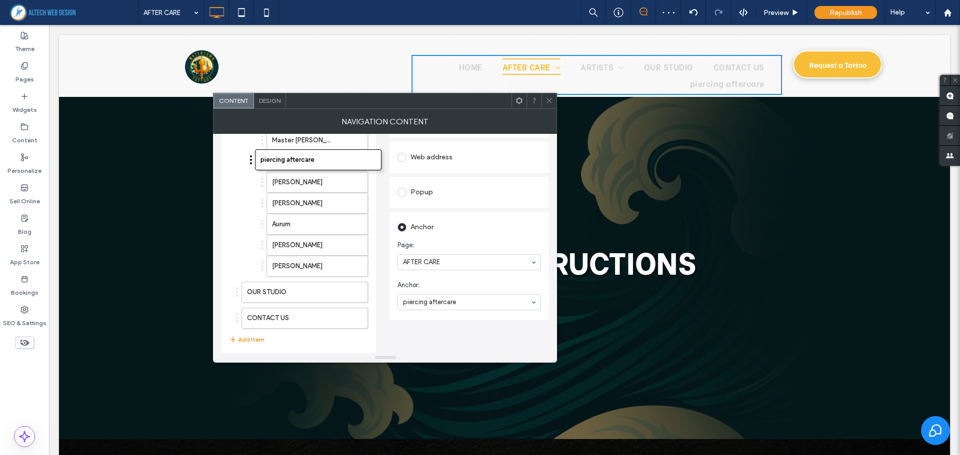
drag, startPoint x: 237, startPoint y: 320, endPoint x: 251, endPoint y: 157, distance: 164.0
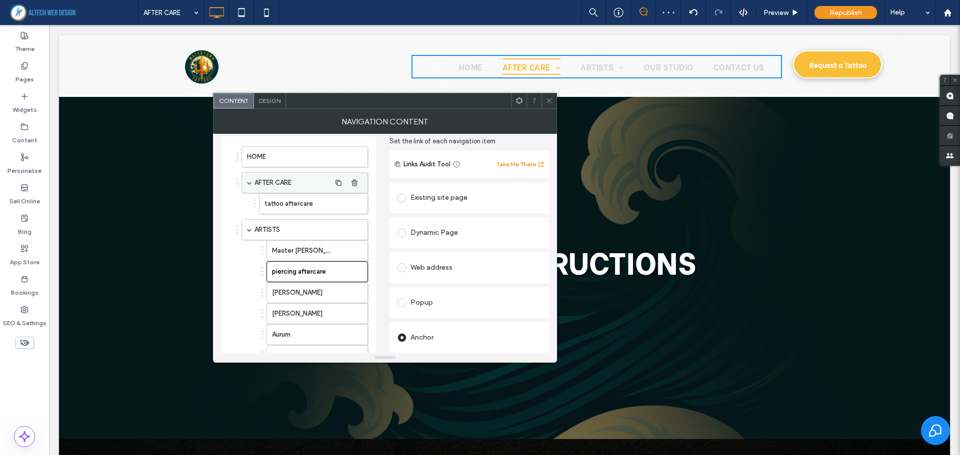
scroll to position [0, 0]
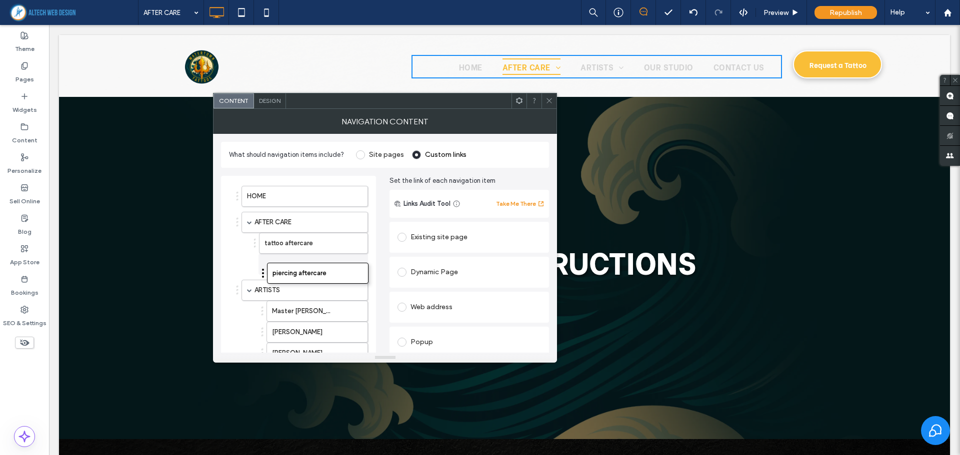
drag, startPoint x: 262, startPoint y: 312, endPoint x: 262, endPoint y: 269, distance: 43.0
click at [550, 104] on icon at bounding box center [548, 100] width 7 height 7
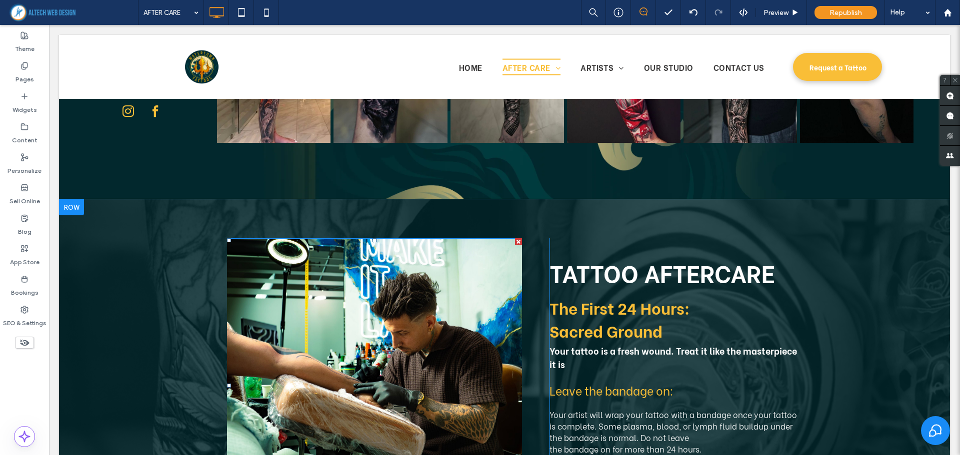
scroll to position [1000, 0]
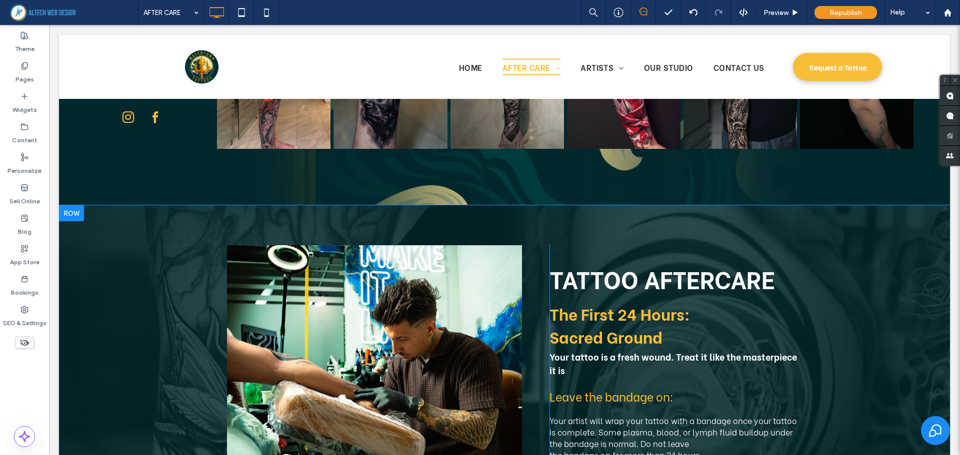
click at [80, 215] on div at bounding box center [71, 213] width 25 height 16
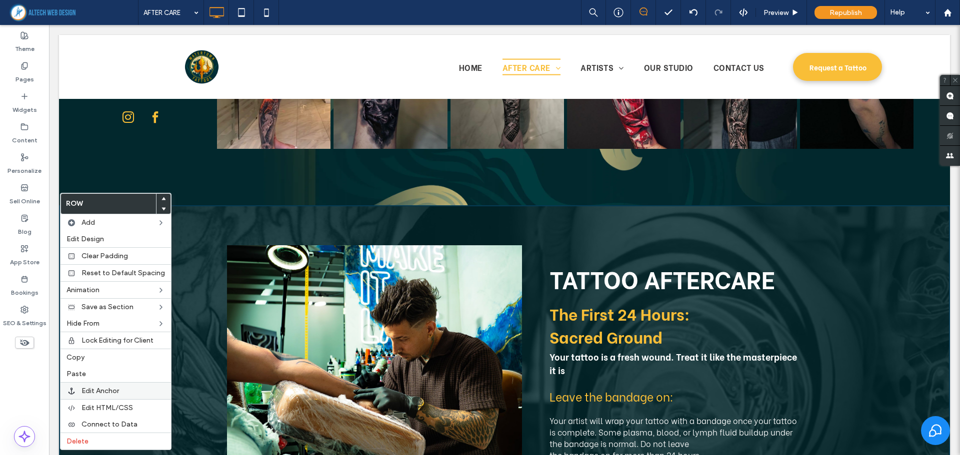
click at [113, 391] on span "Edit Anchor" at bounding box center [99, 391] width 37 height 8
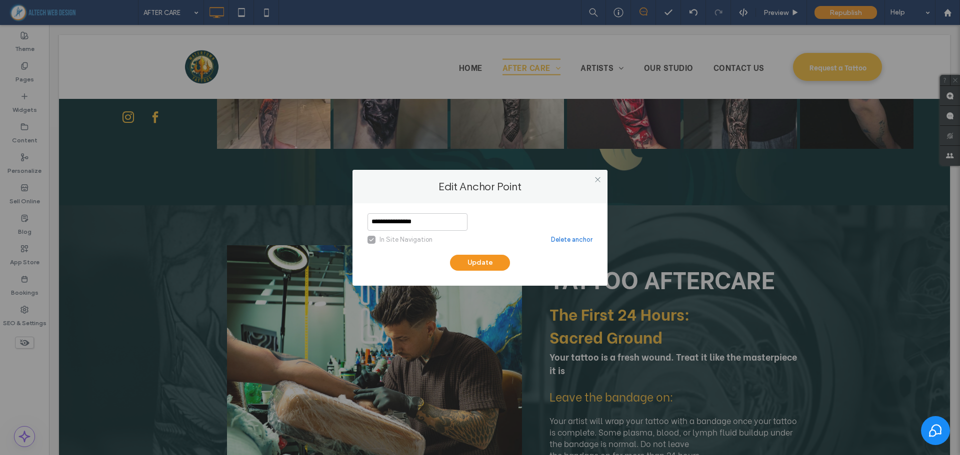
click at [375, 223] on input "**********" at bounding box center [417, 221] width 100 height 17
click at [393, 224] on input "**********" at bounding box center [417, 221] width 100 height 17
type input "**********"
click at [463, 261] on button "Update" at bounding box center [480, 263] width 60 height 16
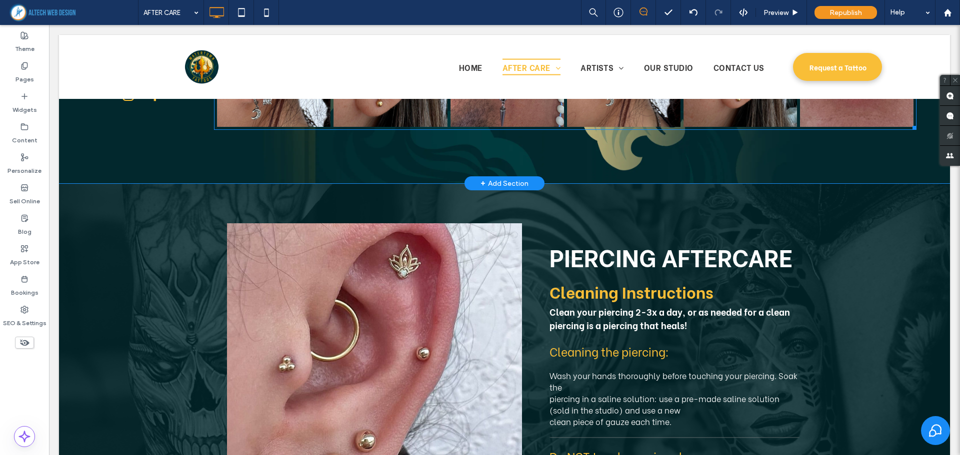
scroll to position [3449, 0]
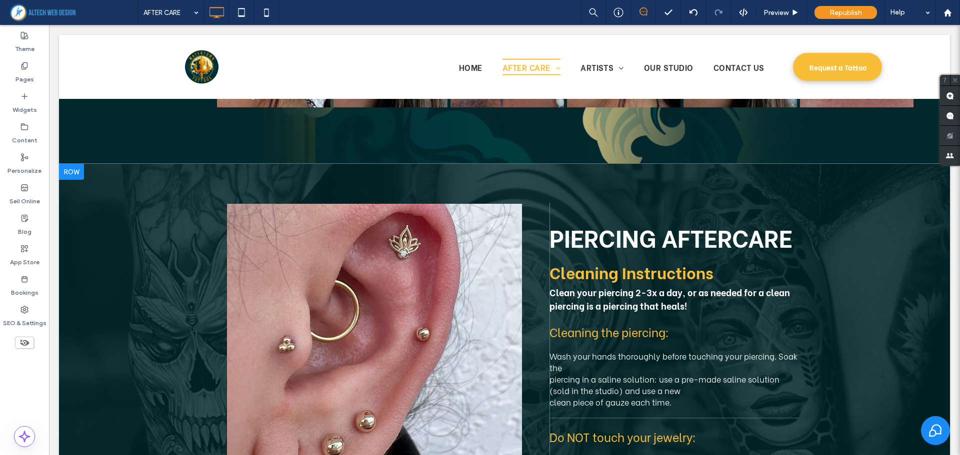
click at [77, 168] on div at bounding box center [71, 172] width 25 height 16
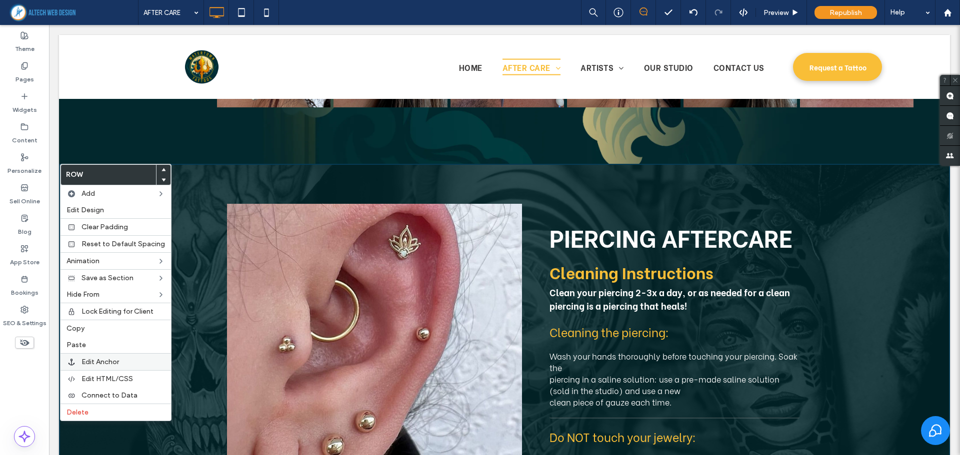
click at [106, 364] on span "Edit Anchor" at bounding box center [99, 362] width 37 height 8
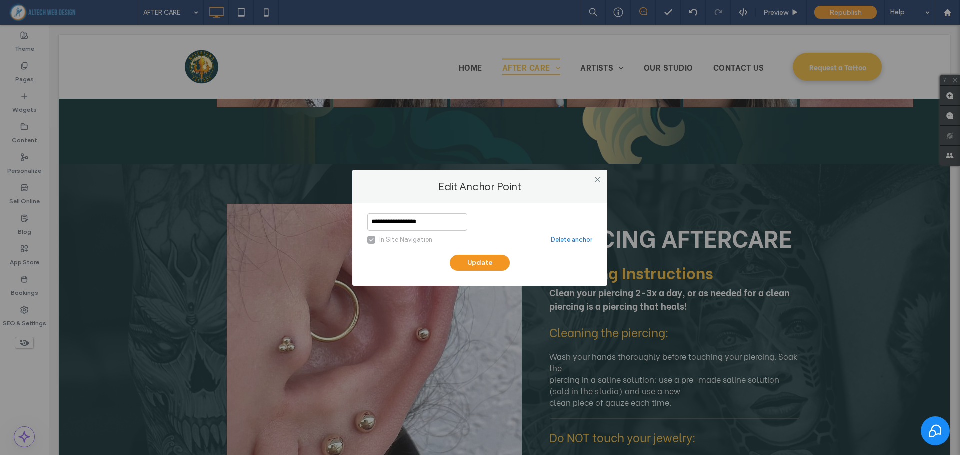
click at [375, 222] on input "**********" at bounding box center [417, 221] width 100 height 17
click at [400, 223] on input "**********" at bounding box center [417, 221] width 100 height 17
type input "**********"
click at [485, 261] on button "Update" at bounding box center [480, 263] width 60 height 16
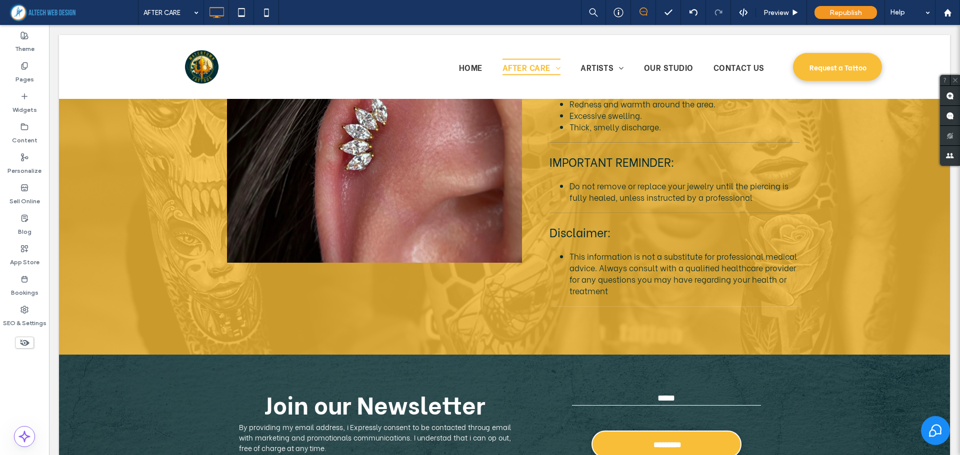
scroll to position [5349, 0]
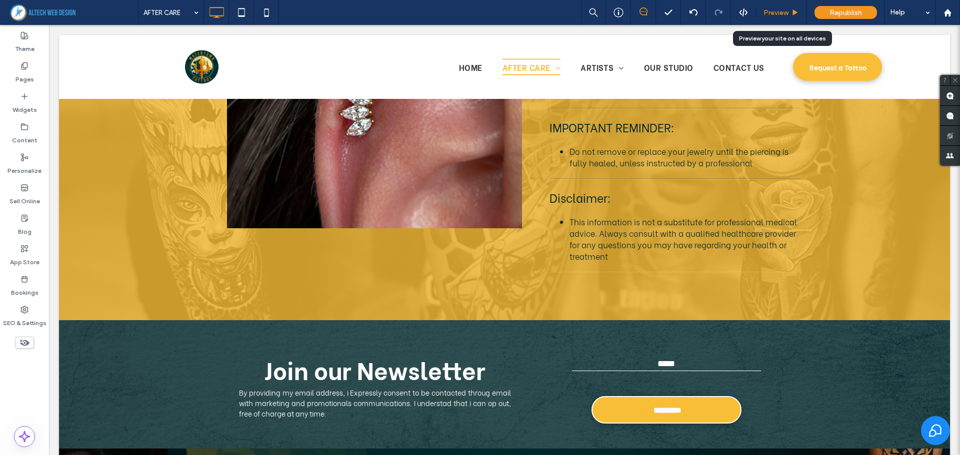
drag, startPoint x: 769, startPoint y: 11, endPoint x: 648, endPoint y: 166, distance: 196.7
click at [769, 11] on span "Preview" at bounding box center [775, 12] width 25 height 8
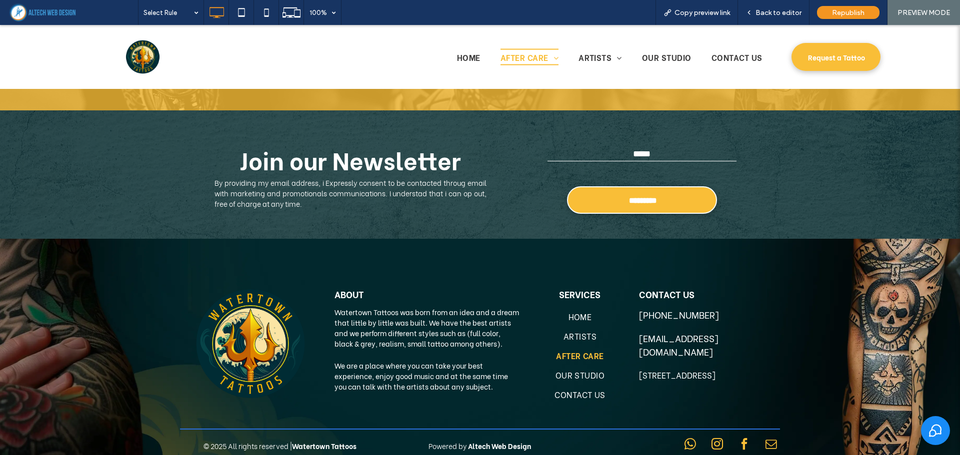
scroll to position [5572, 0]
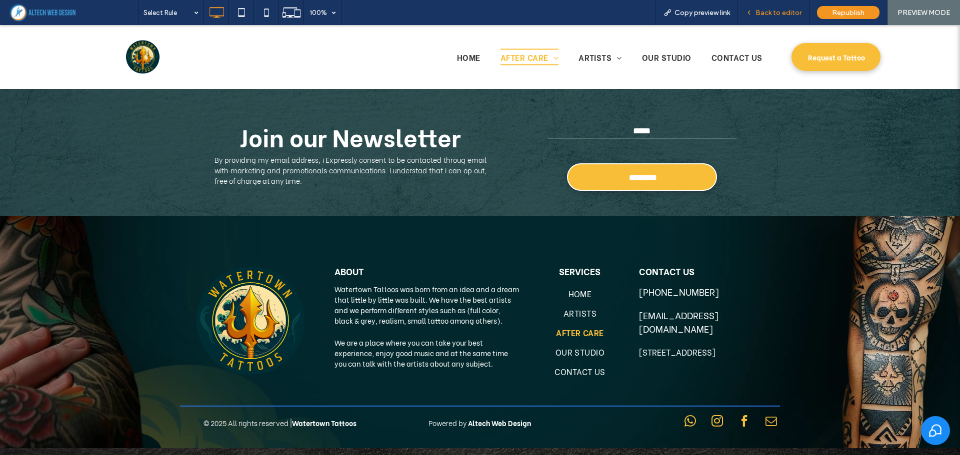
click at [780, 10] on span "Back to editor" at bounding box center [778, 12] width 46 height 8
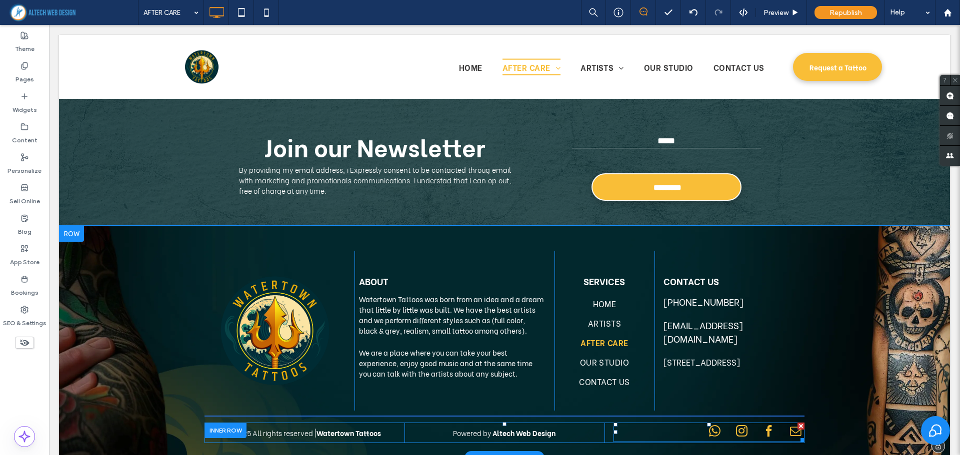
click at [738, 428] on span "instagram" at bounding box center [741, 431] width 17 height 17
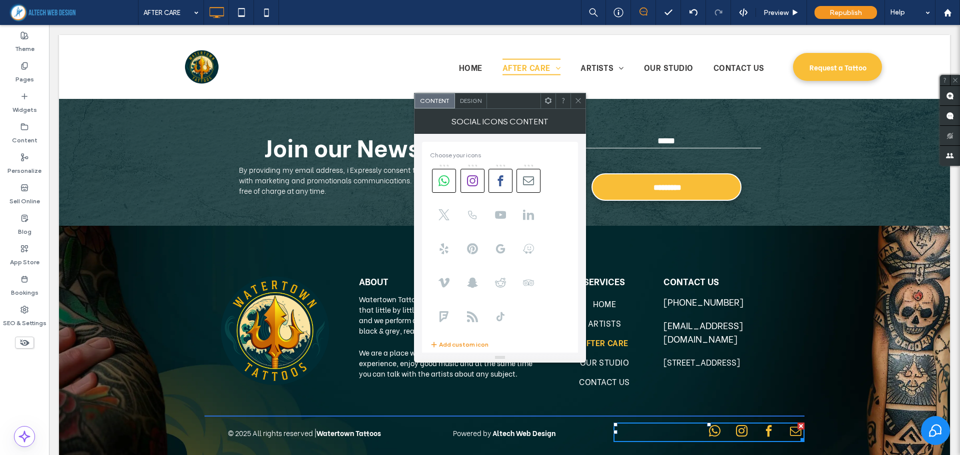
click at [472, 103] on span "Design" at bounding box center [470, 100] width 21 height 7
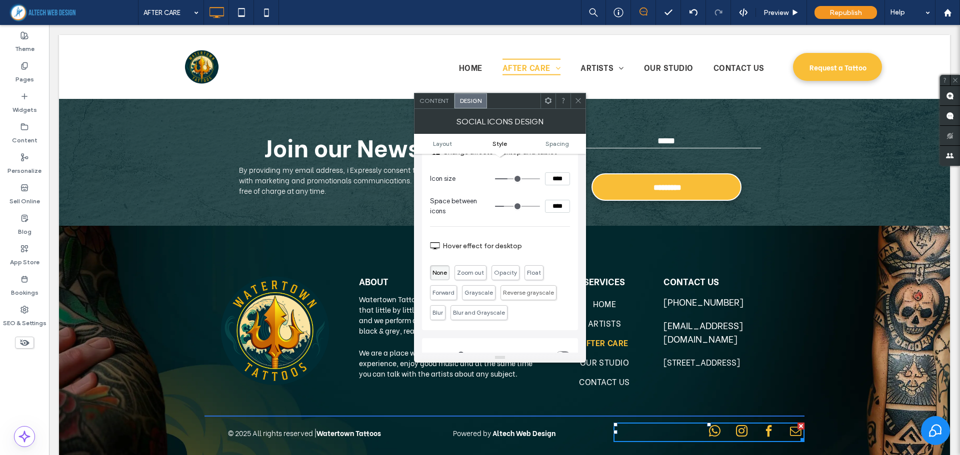
scroll to position [117, 0]
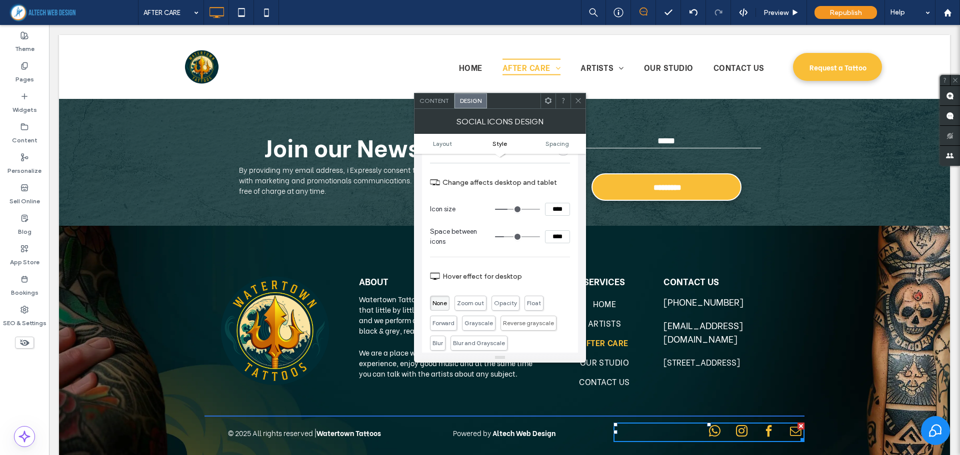
click at [440, 99] on span "Content" at bounding box center [433, 100] width 29 height 7
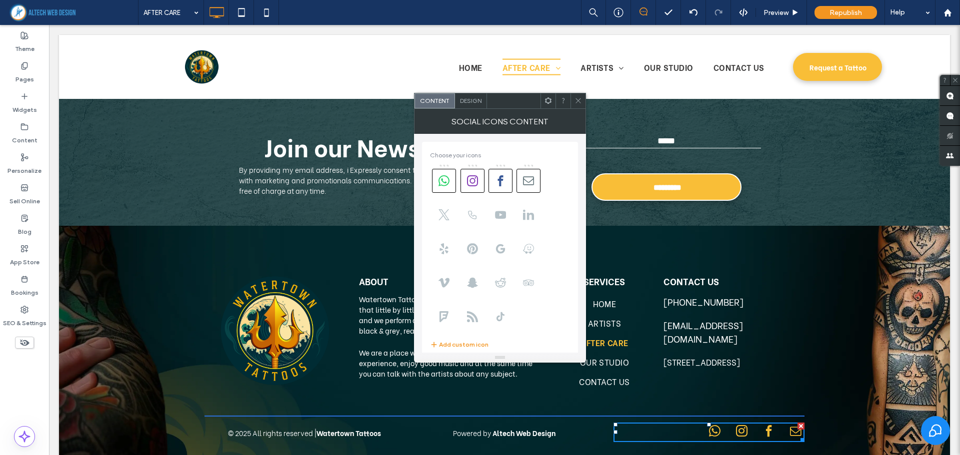
click at [471, 153] on span "Choose your icons" at bounding box center [500, 155] width 140 height 17
click at [475, 184] on icon at bounding box center [472, 180] width 11 height 11
click at [474, 183] on icon at bounding box center [472, 180] width 11 height 11
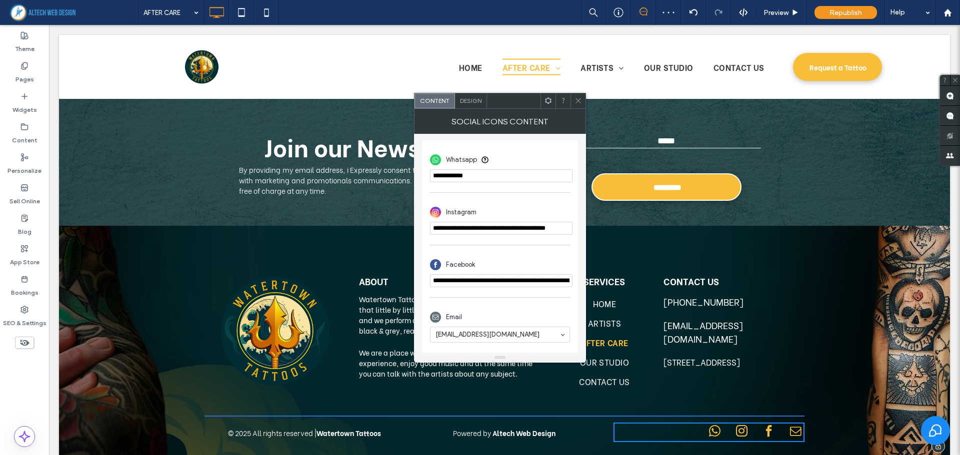
scroll to position [0, 11]
drag, startPoint x: 479, startPoint y: 251, endPoint x: 638, endPoint y: 228, distance: 161.1
paste input "**********"
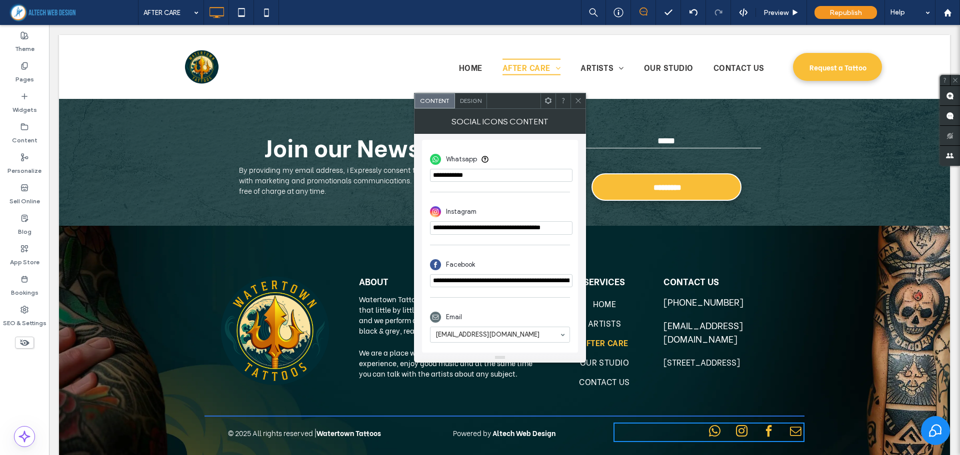
type input "**********"
drag, startPoint x: 481, startPoint y: 306, endPoint x: 735, endPoint y: 289, distance: 254.0
paste input "**********"
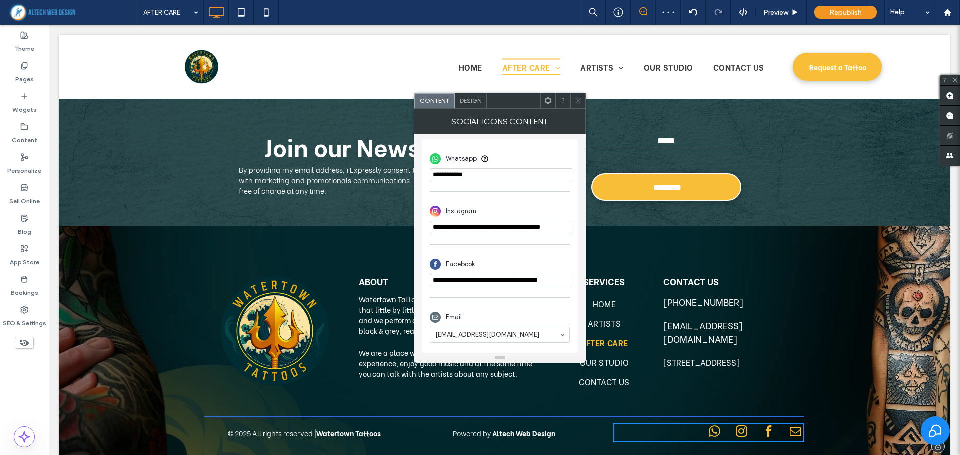
scroll to position [0, 6]
type input "**********"
click at [523, 304] on div "Email [EMAIL_ADDRESS][DOMAIN_NAME]" at bounding box center [500, 325] width 140 height 45
click at [665, 334] on div "Contact Us [PHONE_NUMBER] [EMAIL_ADDRESS][DOMAIN_NAME] [STREET_ADDRESS] Click T…" at bounding box center [729, 330] width 150 height 159
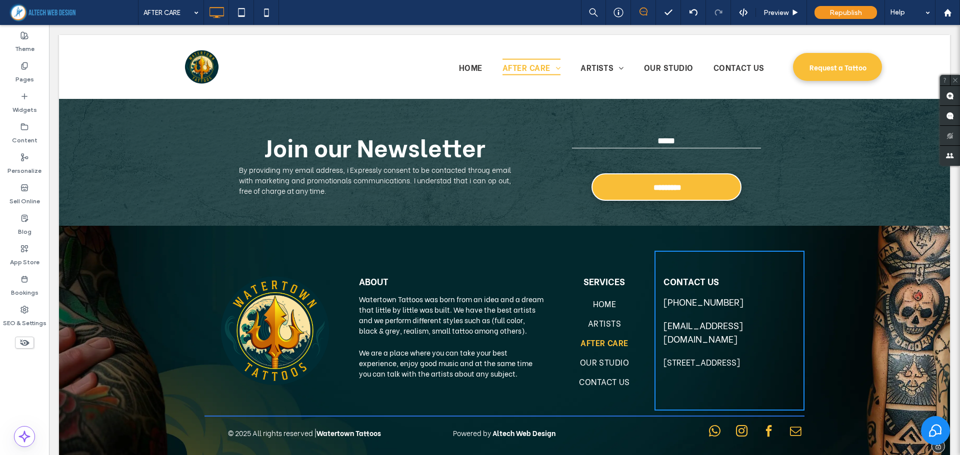
click at [703, 327] on span "[EMAIL_ADDRESS][DOMAIN_NAME]" at bounding box center [702, 331] width 79 height 27
drag, startPoint x: 656, startPoint y: 325, endPoint x: 796, endPoint y: 325, distance: 140.0
click at [796, 325] on h5 "[EMAIL_ADDRESS][DOMAIN_NAME]" at bounding box center [733, 331] width 141 height 27
copy span "[EMAIL_ADDRESS][DOMAIN_NAME]"
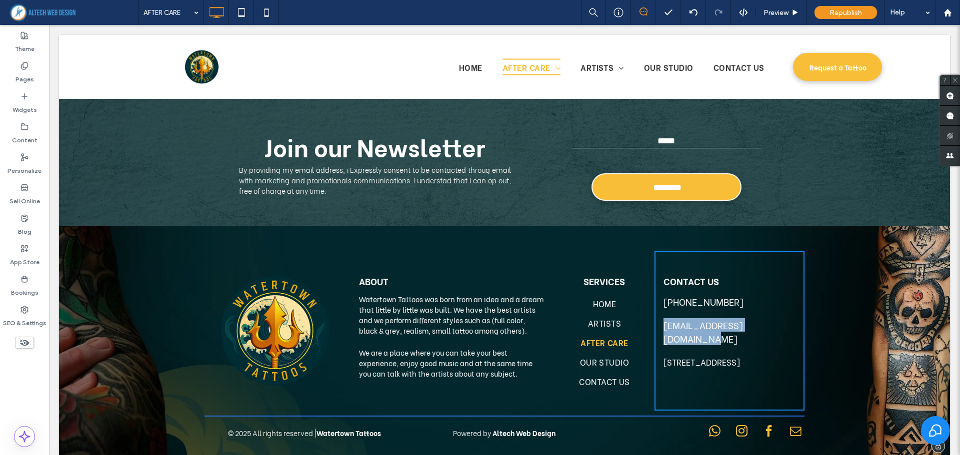
click at [735, 428] on span "instagram" at bounding box center [741, 431] width 17 height 17
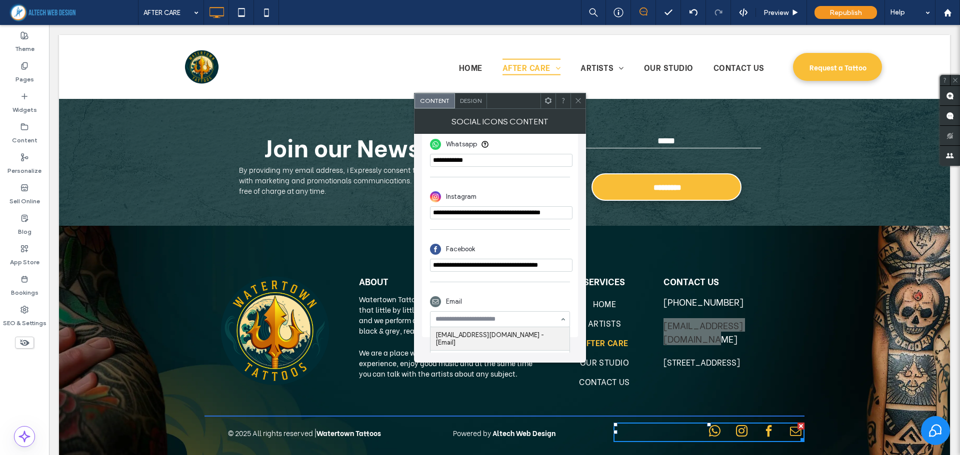
scroll to position [252, 0]
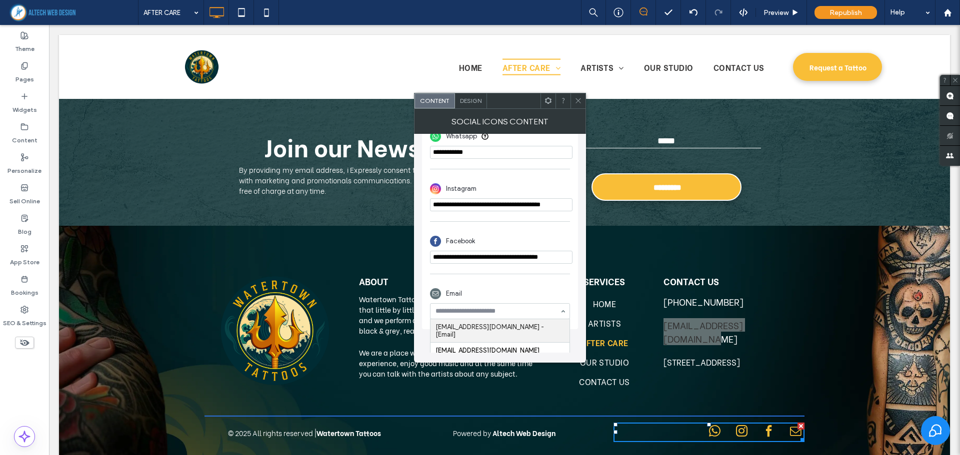
paste input "**********"
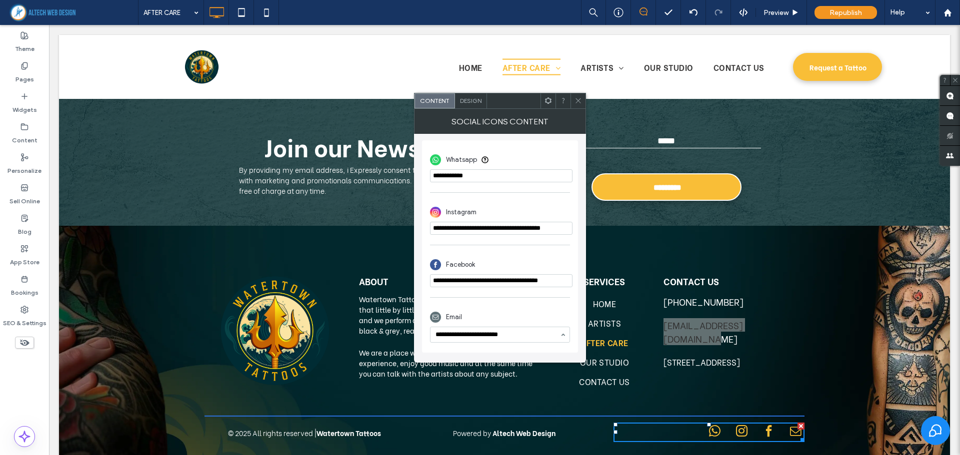
type input "**********"
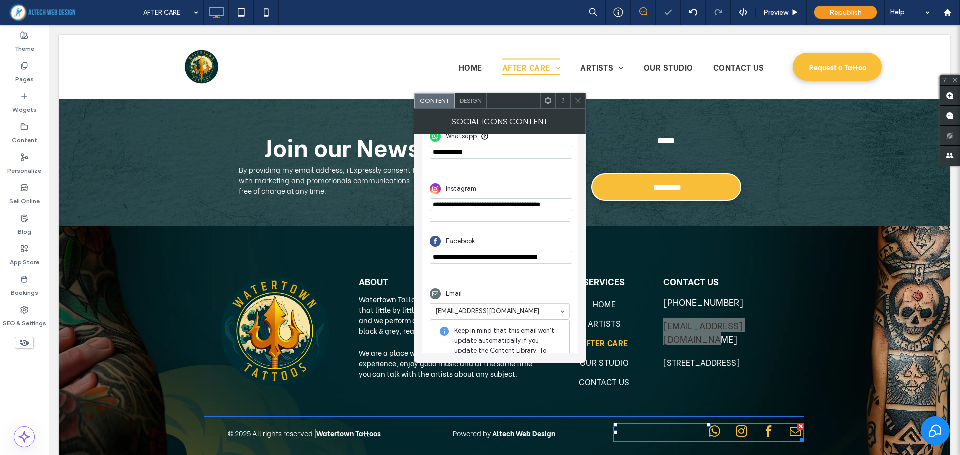
click at [552, 312] on div "Email [EMAIL_ADDRESS][DOMAIN_NAME] Keep in mind that this email won't update au…" at bounding box center [500, 340] width 140 height 122
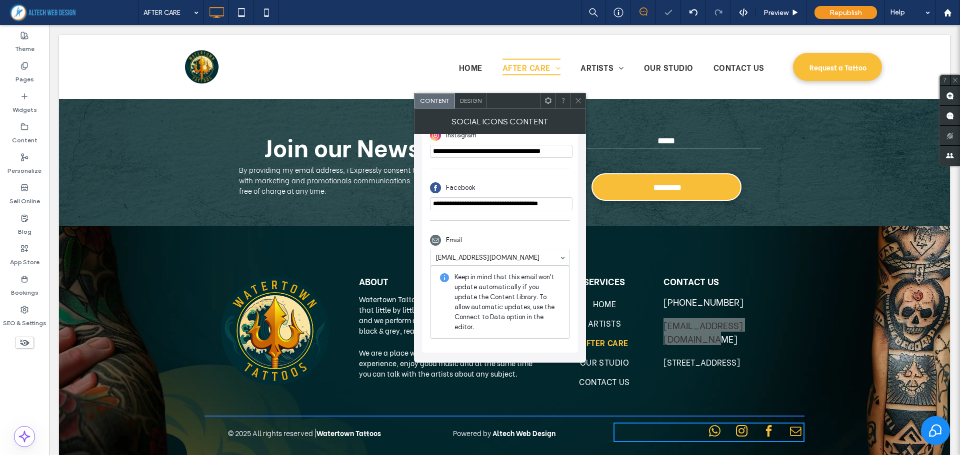
scroll to position [307, 0]
click at [562, 226] on div "Email [EMAIL_ADDRESS][DOMAIN_NAME] Keep in mind that this email won't update au…" at bounding box center [500, 287] width 140 height 122
click at [424, 346] on div "**********" at bounding box center [500, 207] width 156 height 289
click at [574, 100] on icon at bounding box center [577, 100] width 7 height 7
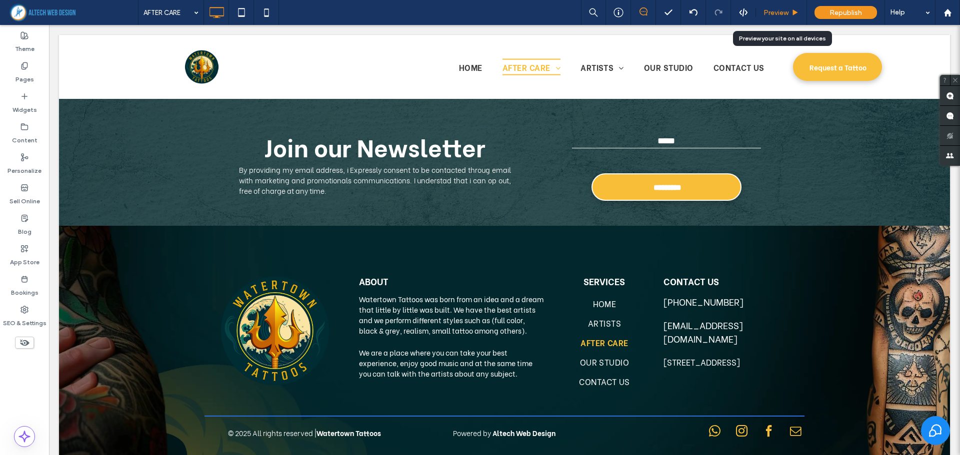
click at [769, 7] on div "Preview" at bounding box center [781, 12] width 51 height 25
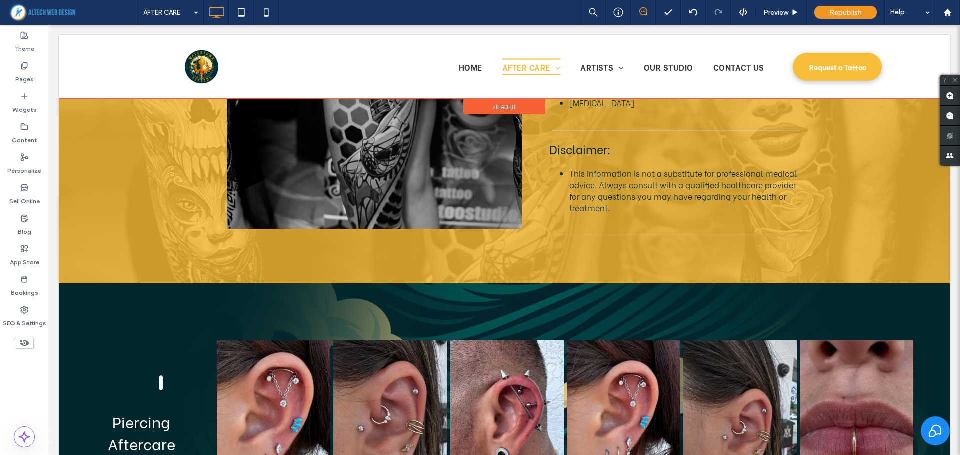
scroll to position [3022, 0]
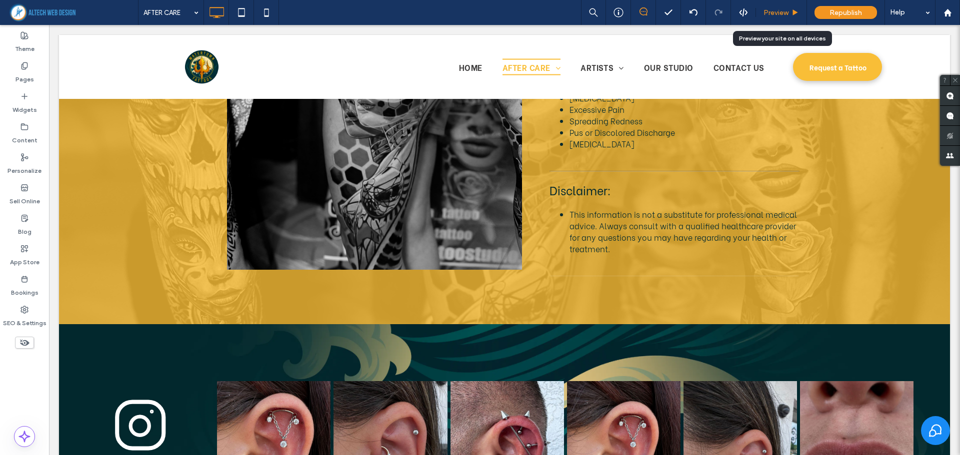
click at [775, 9] on span "Preview" at bounding box center [775, 12] width 25 height 8
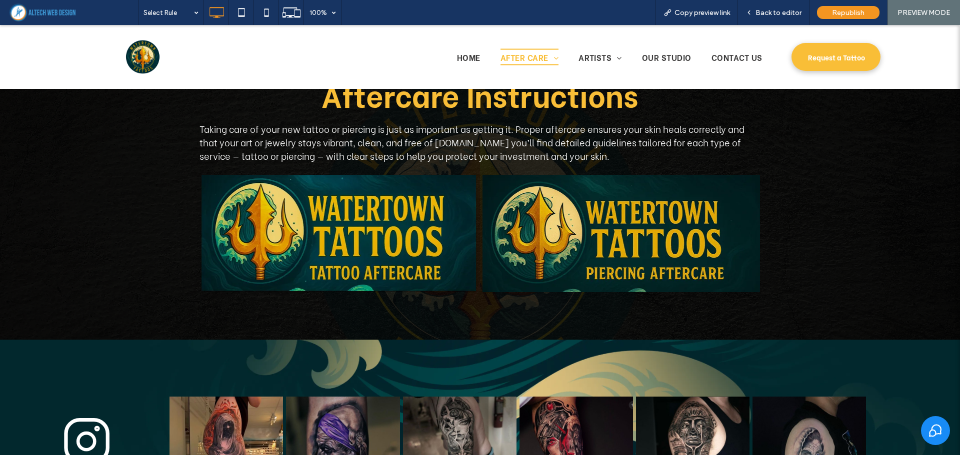
scroll to position [650, 0]
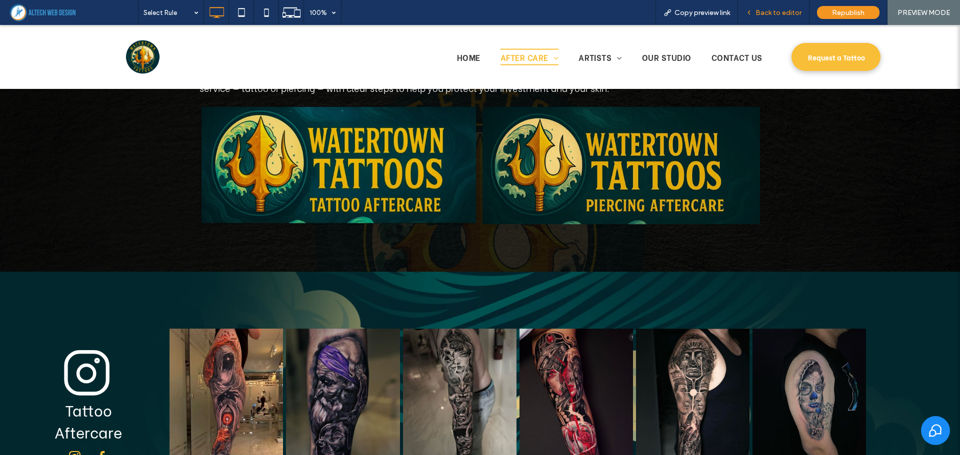
click at [767, 10] on span "Back to editor" at bounding box center [778, 12] width 46 height 8
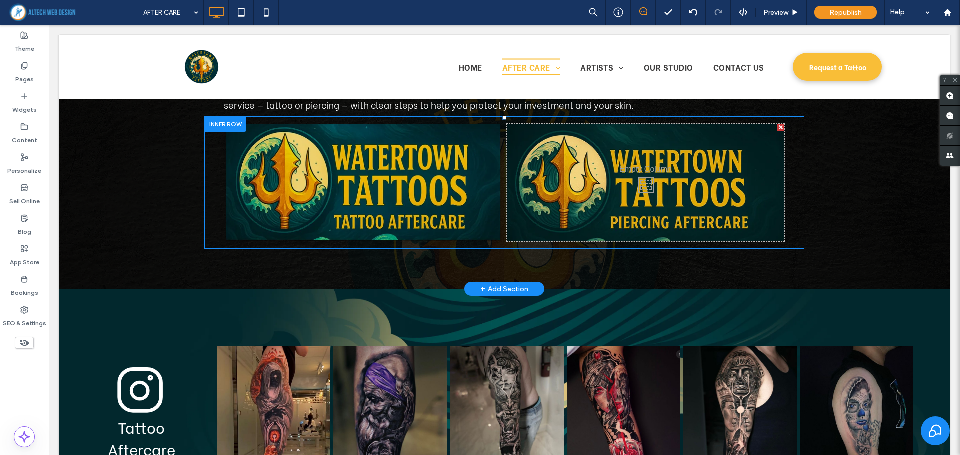
click at [488, 162] on div "Click To Paste" at bounding box center [362, 182] width 277 height 117
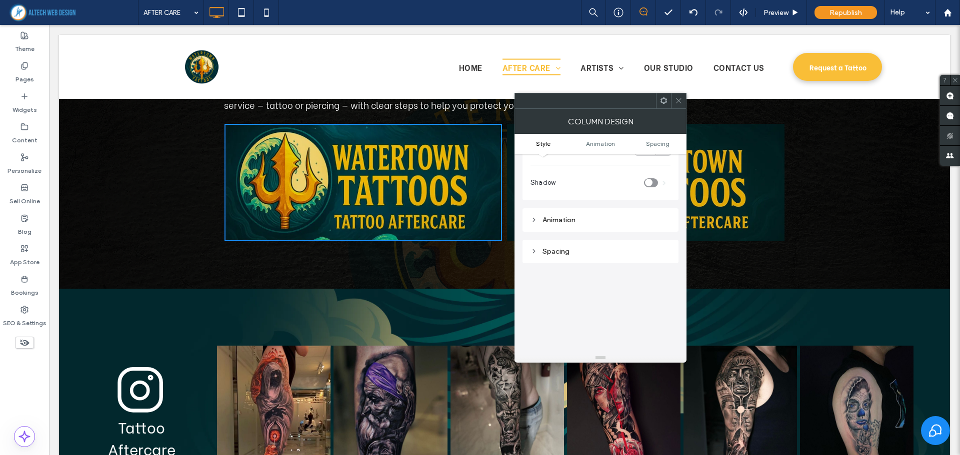
scroll to position [450, 0]
click at [676, 103] on icon at bounding box center [678, 100] width 7 height 7
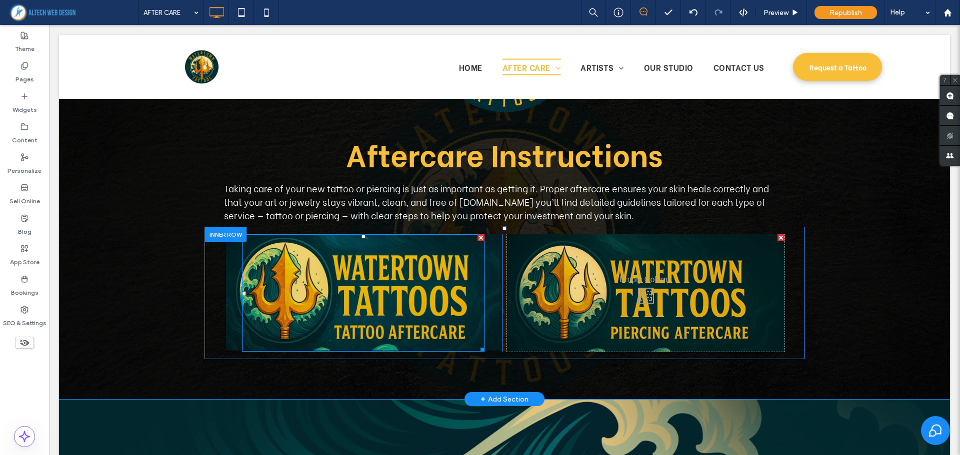
scroll to position [550, 0]
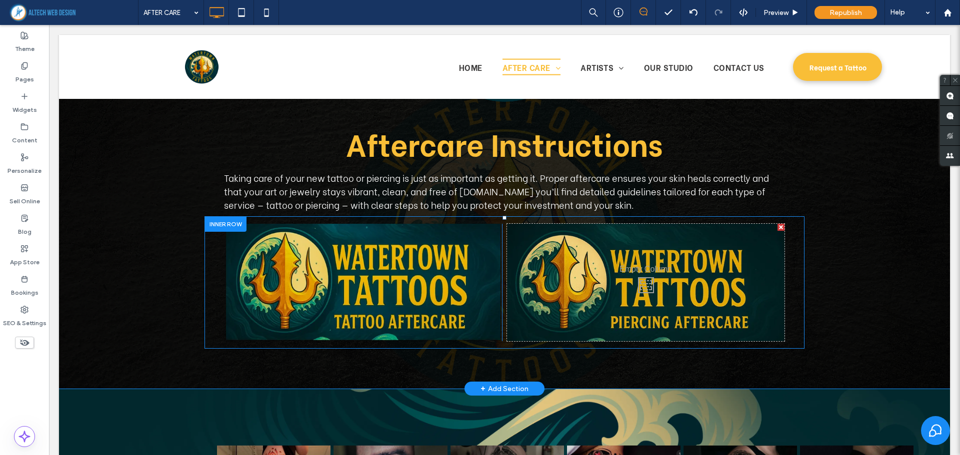
click at [483, 244] on div "Click To Paste" at bounding box center [362, 282] width 277 height 117
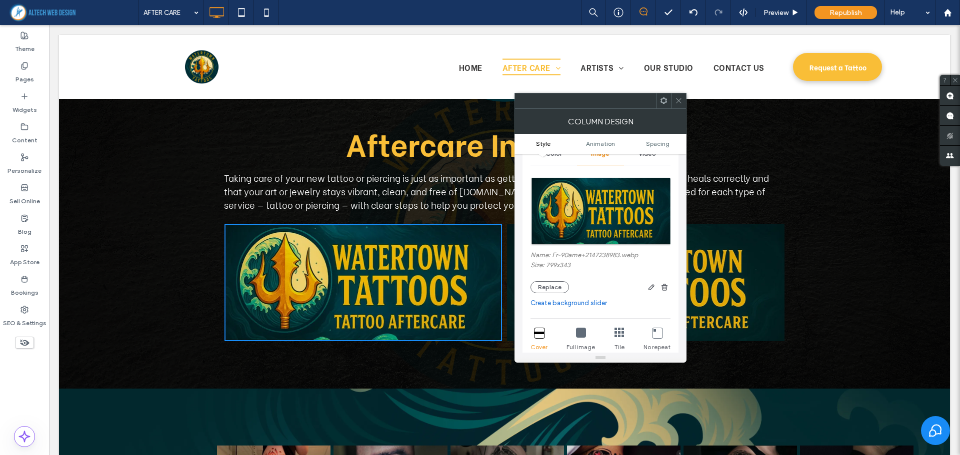
scroll to position [100, 0]
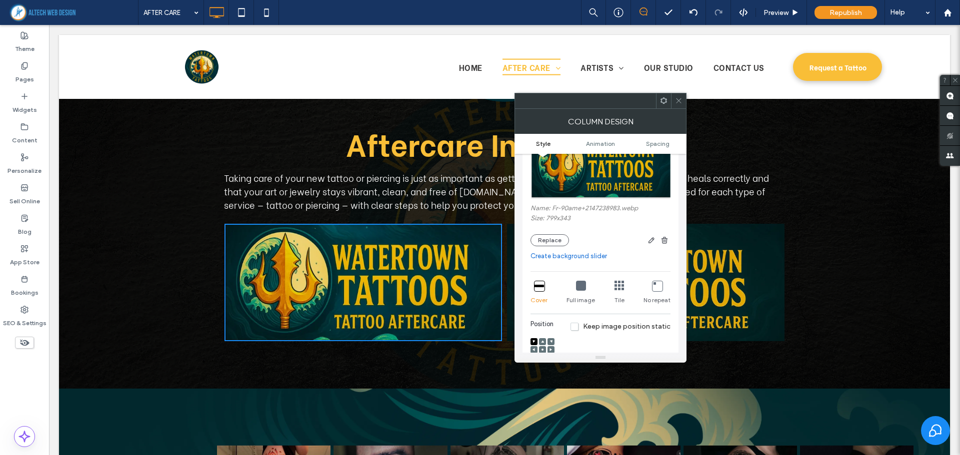
click at [677, 99] on use at bounding box center [678, 100] width 5 height 5
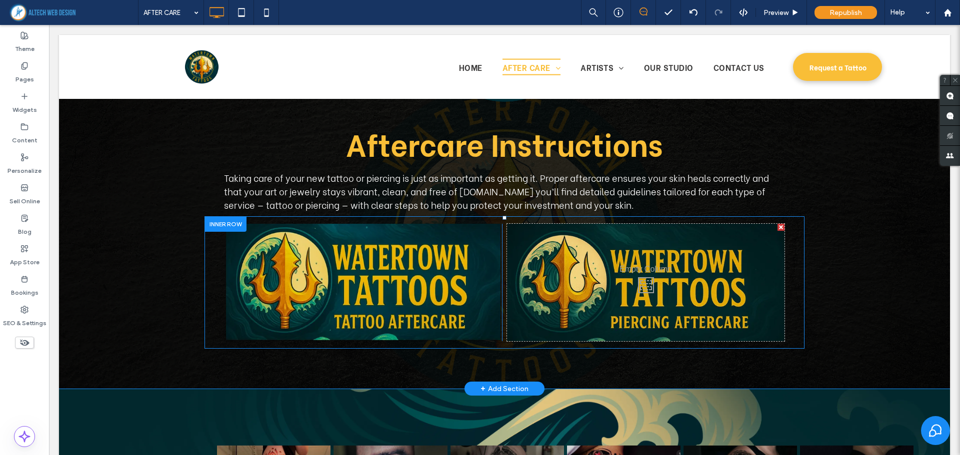
click at [484, 241] on div "Click To Paste" at bounding box center [362, 282] width 277 height 117
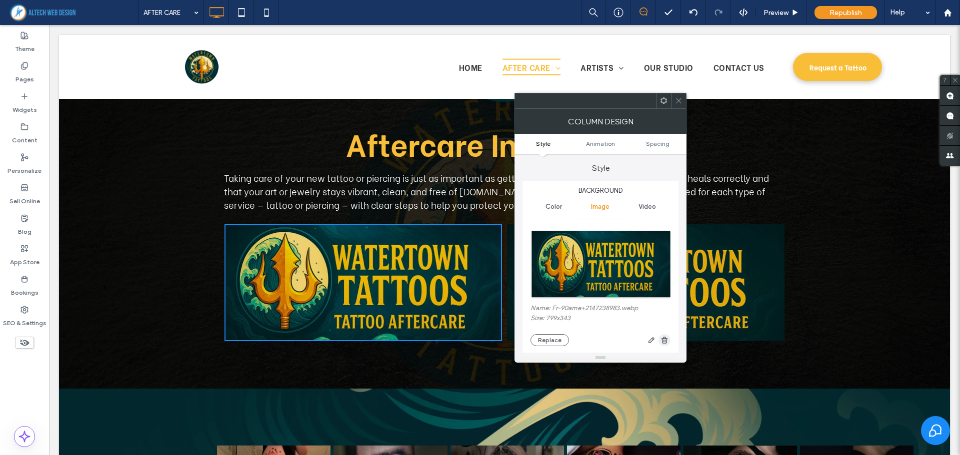
click at [661, 342] on icon "button" at bounding box center [664, 340] width 8 height 8
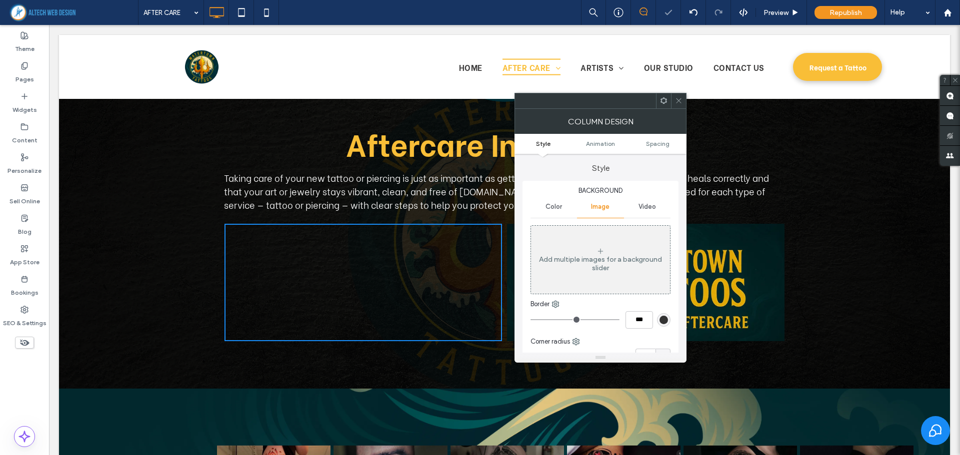
click at [732, 249] on div "Click To Paste" at bounding box center [645, 282] width 277 height 117
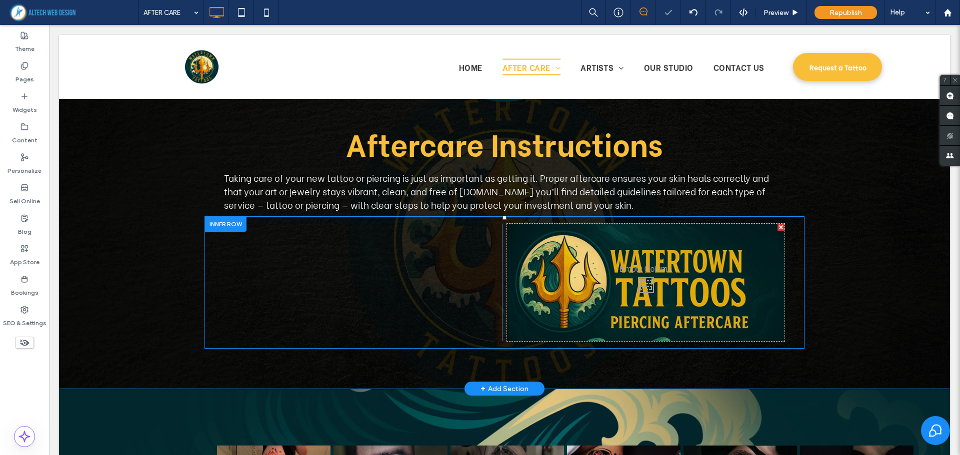
click at [747, 249] on div "Click To Paste" at bounding box center [645, 282] width 277 height 117
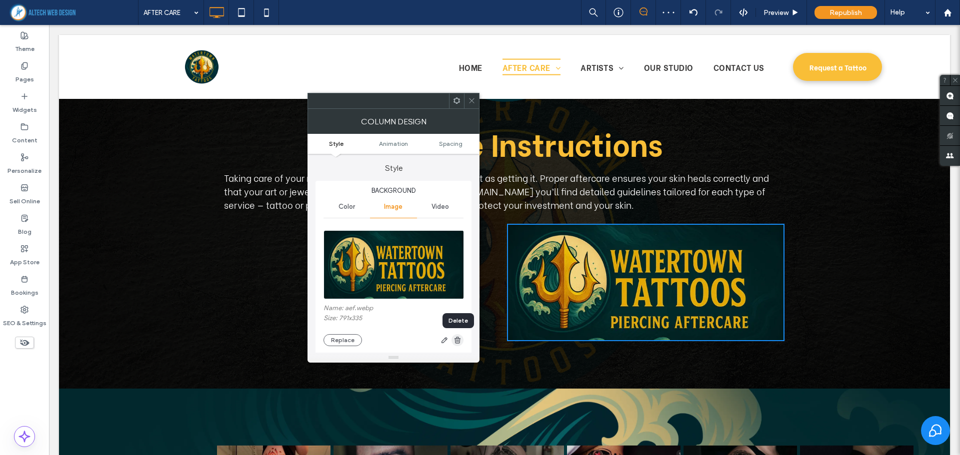
click at [461, 341] on span "button" at bounding box center [457, 340] width 12 height 12
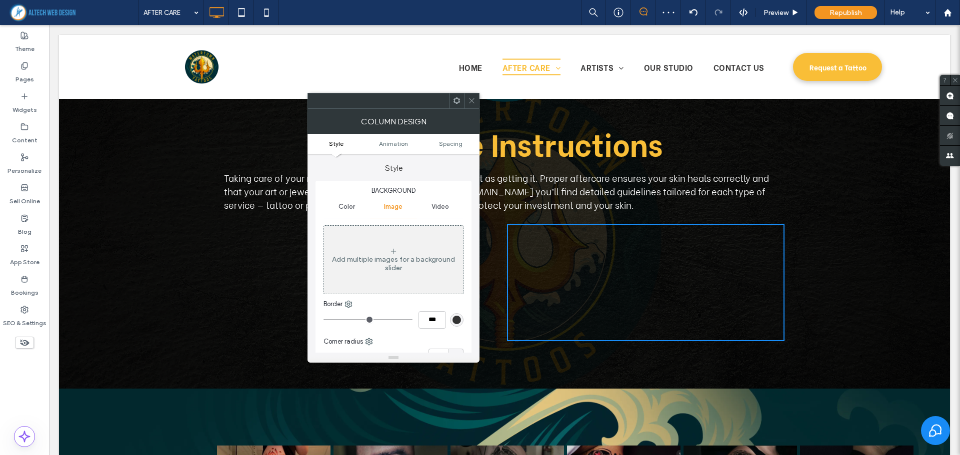
click at [474, 101] on icon at bounding box center [471, 100] width 7 height 7
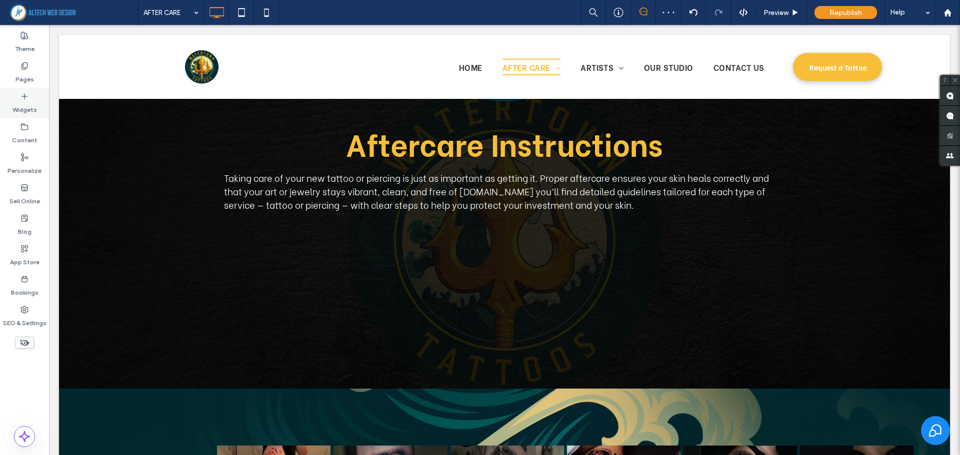
click at [18, 99] on div "Widgets" at bounding box center [24, 103] width 49 height 30
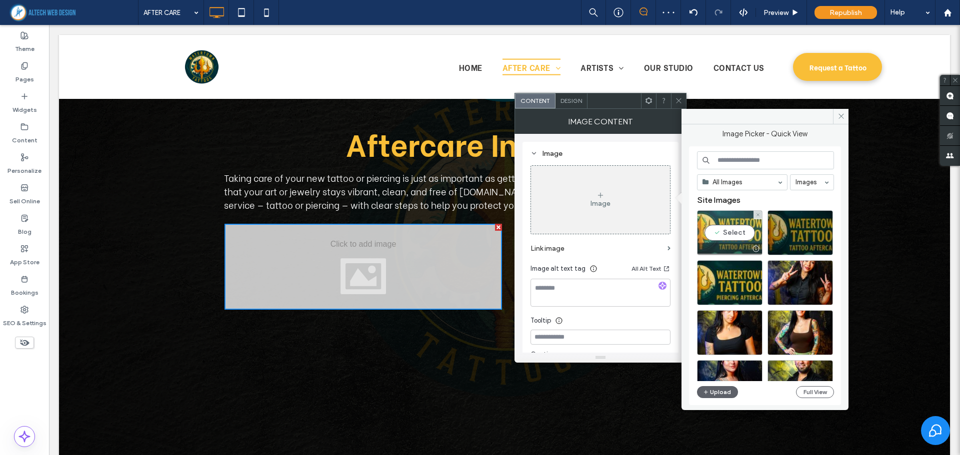
drag, startPoint x: 737, startPoint y: 235, endPoint x: 670, endPoint y: 214, distance: 70.5
click at [737, 235] on div "Select" at bounding box center [729, 232] width 65 height 45
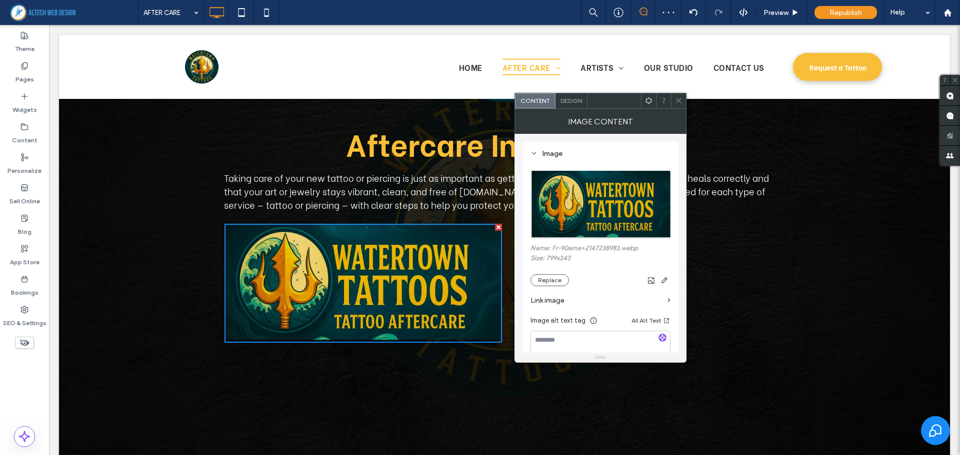
click at [411, 266] on img at bounding box center [362, 283] width 277 height 119
click at [444, 285] on img at bounding box center [362, 283] width 277 height 119
click at [675, 98] on icon at bounding box center [678, 100] width 7 height 7
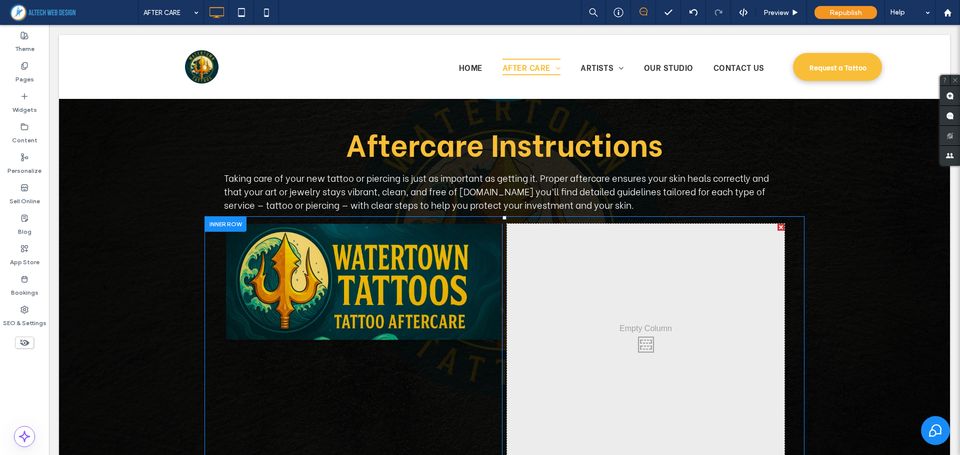
click at [565, 265] on div "Click To Paste" at bounding box center [645, 342] width 277 height 236
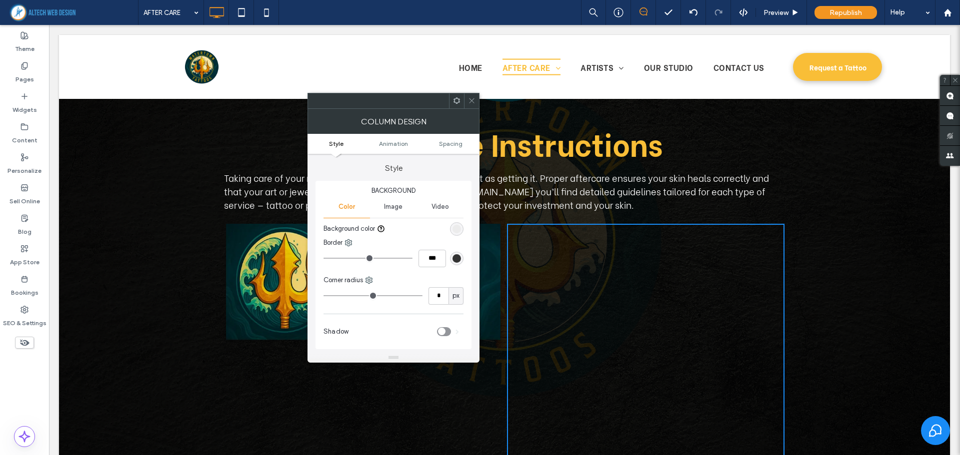
drag, startPoint x: 471, startPoint y: 102, endPoint x: 331, endPoint y: 106, distance: 140.0
click at [470, 102] on icon at bounding box center [471, 100] width 7 height 7
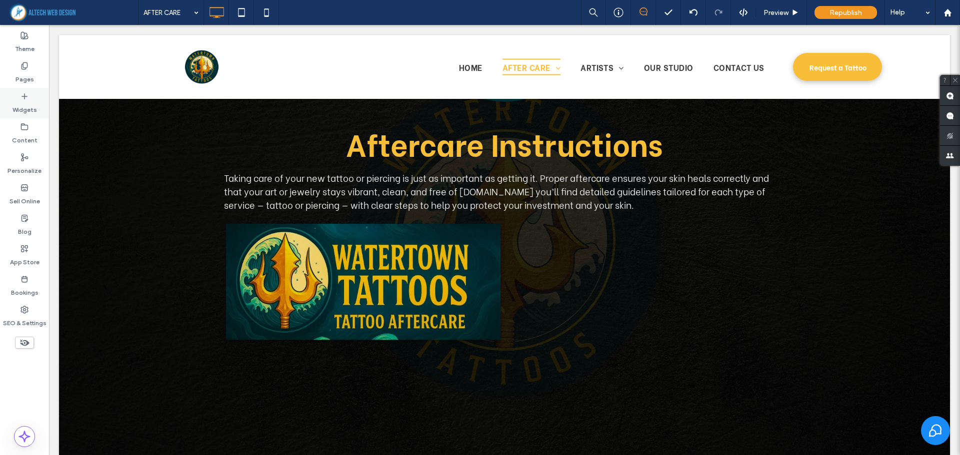
click at [26, 99] on icon at bounding box center [24, 96] width 8 height 8
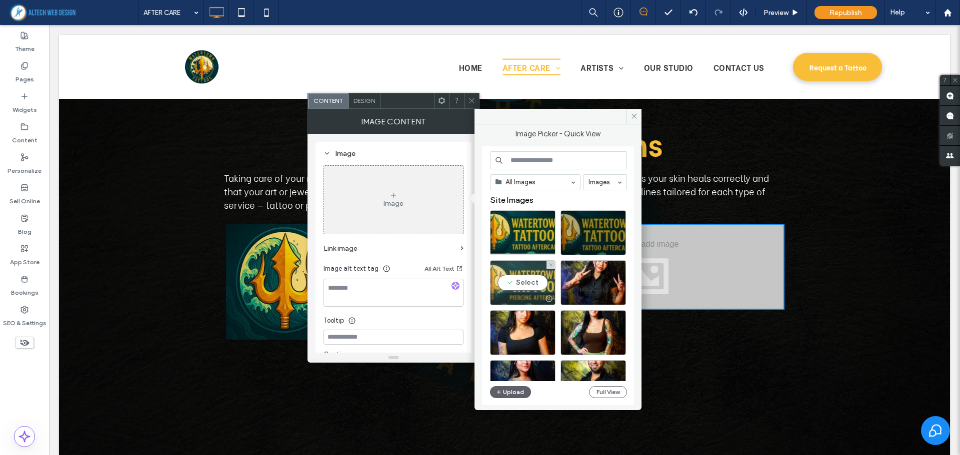
click at [536, 273] on div "Select" at bounding box center [522, 282] width 65 height 45
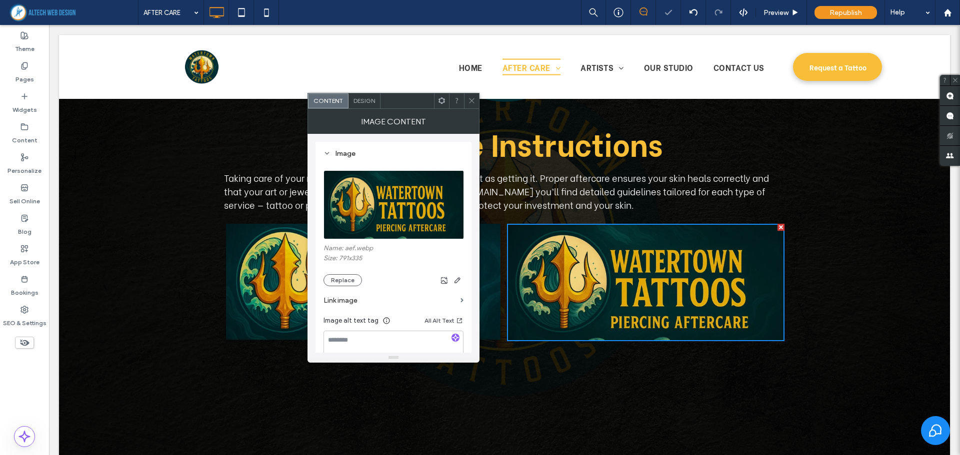
click at [468, 96] on span at bounding box center [471, 100] width 7 height 15
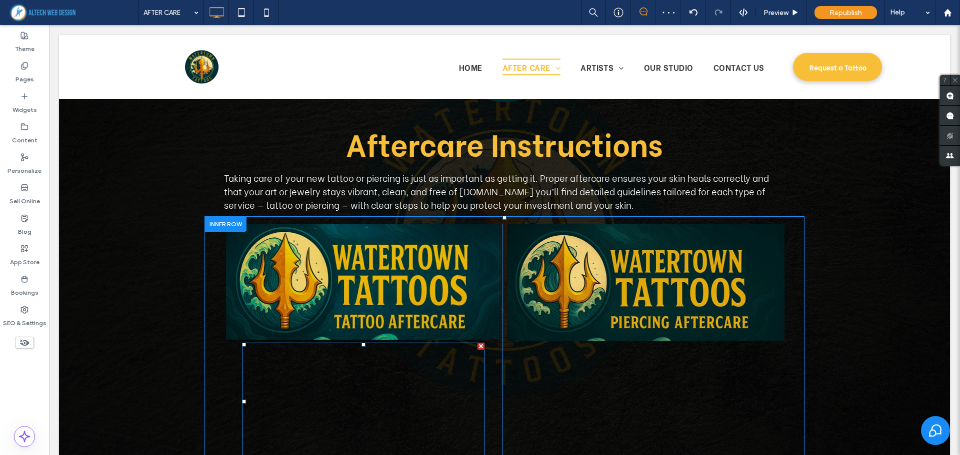
scroll to position [7, 0]
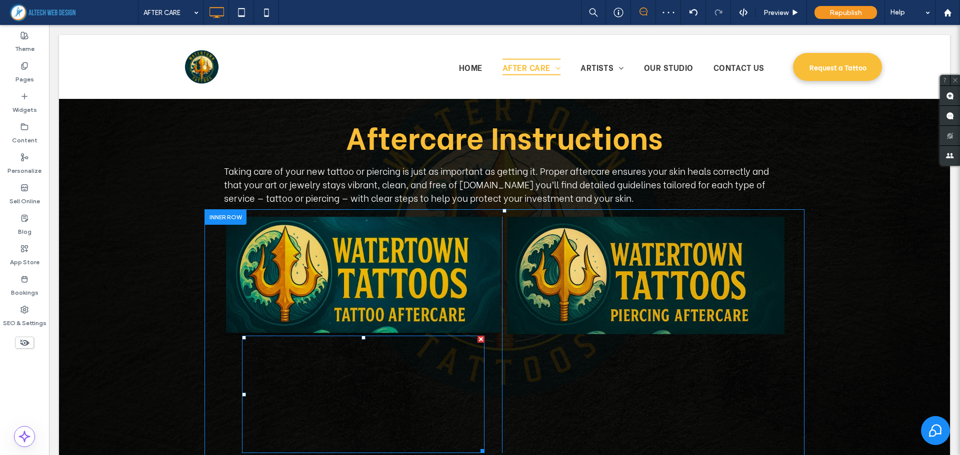
drag, startPoint x: 475, startPoint y: 340, endPoint x: 567, endPoint y: 368, distance: 95.7
click at [477, 340] on div at bounding box center [480, 339] width 7 height 7
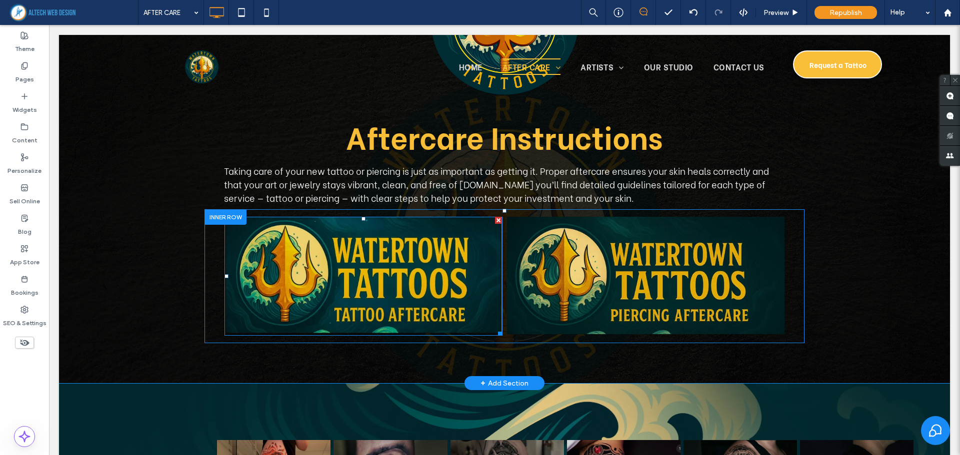
click at [487, 238] on img at bounding box center [362, 276] width 277 height 119
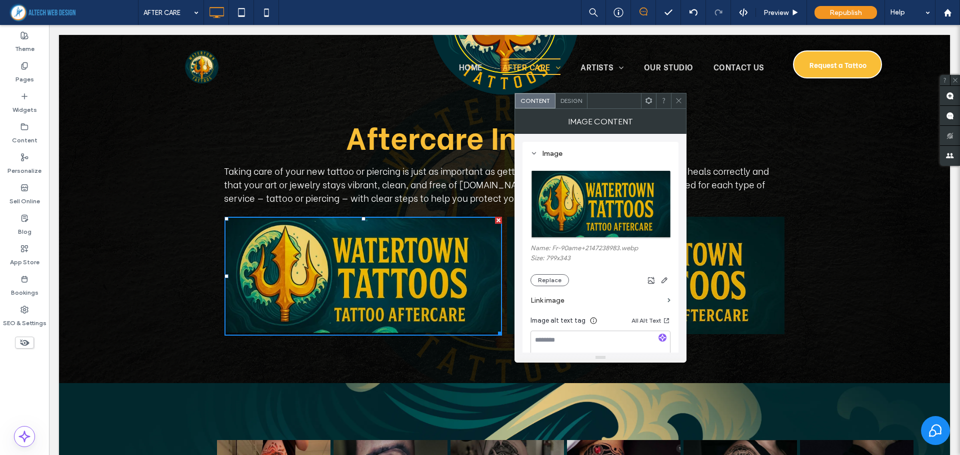
click at [554, 301] on label "Link image" at bounding box center [596, 300] width 133 height 18
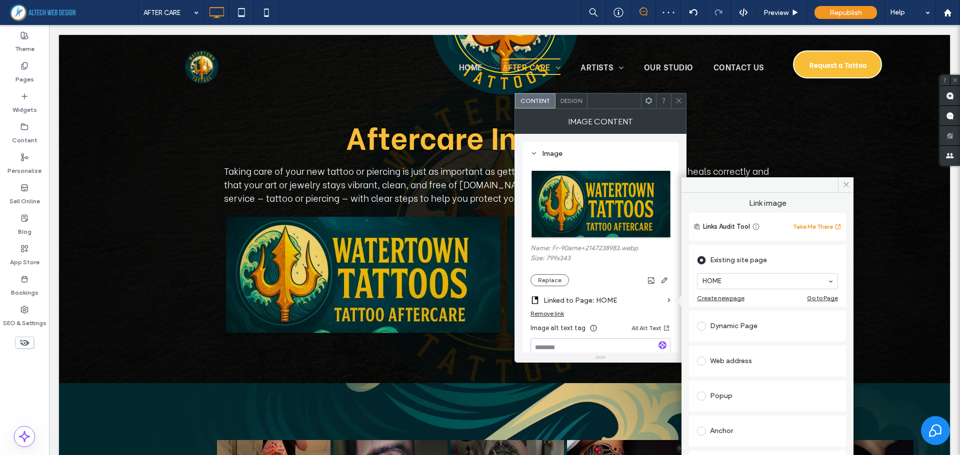
click at [721, 431] on div "Anchor" at bounding box center [767, 431] width 141 height 16
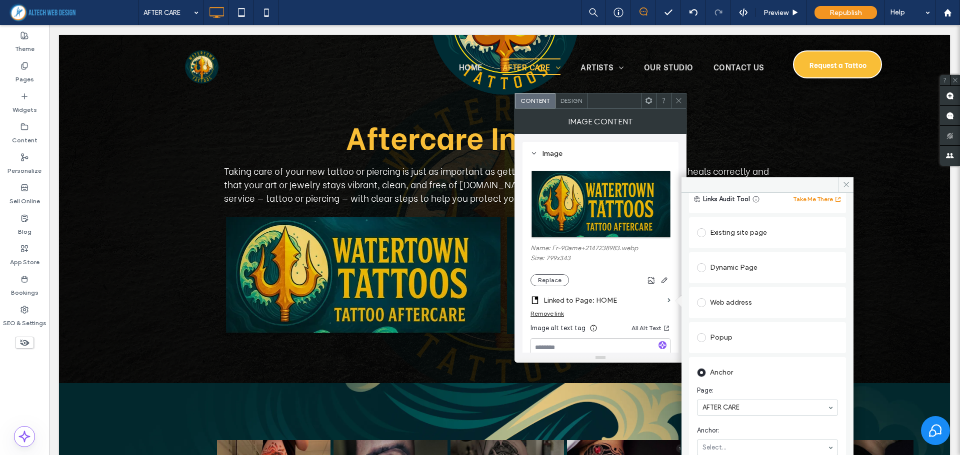
scroll to position [150, 0]
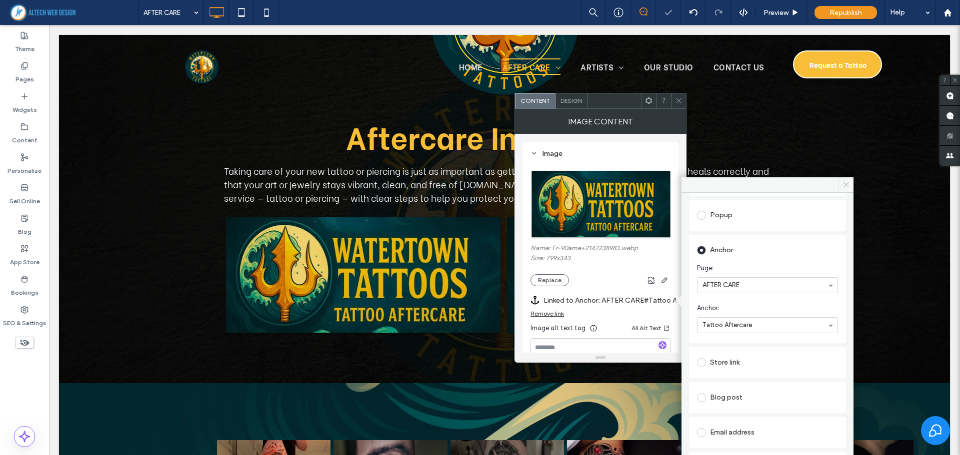
click at [843, 185] on icon at bounding box center [845, 184] width 7 height 7
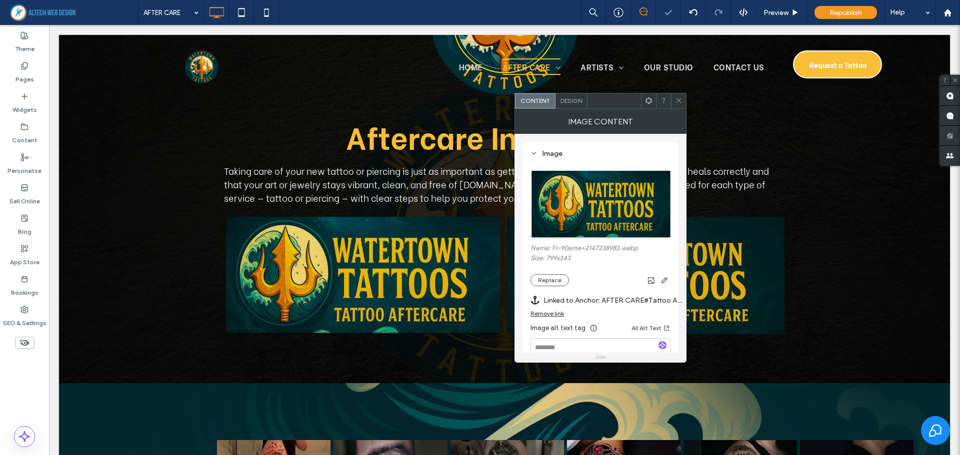
click at [676, 102] on icon at bounding box center [678, 100] width 7 height 7
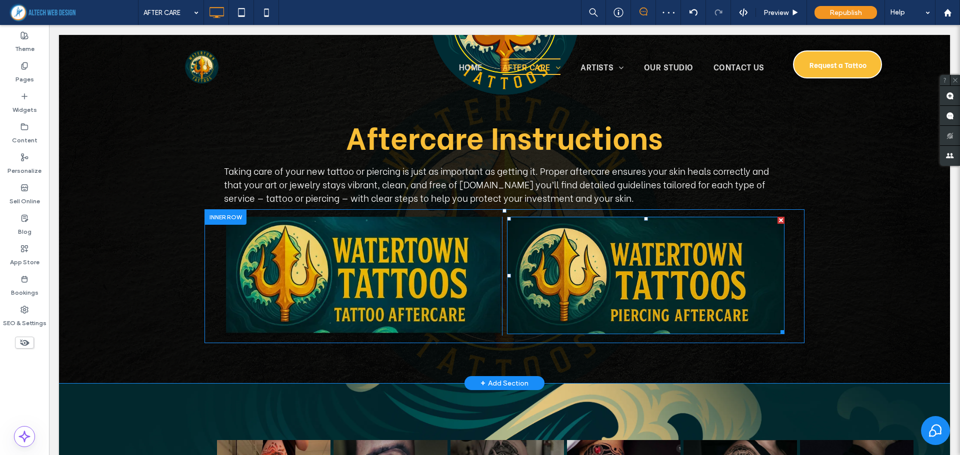
click at [766, 237] on img at bounding box center [645, 275] width 277 height 117
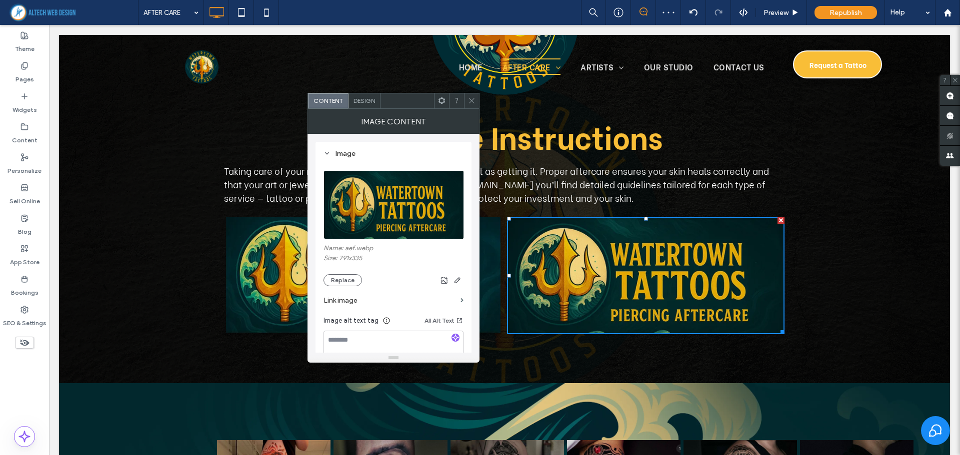
scroll to position [50, 0]
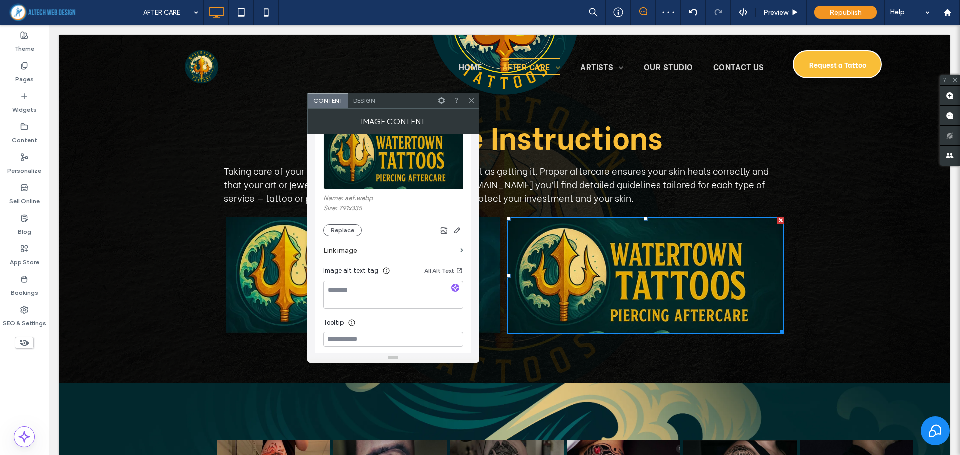
drag, startPoint x: 344, startPoint y: 251, endPoint x: 357, endPoint y: 251, distance: 13.0
click at [344, 251] on label "Link image" at bounding box center [389, 250] width 133 height 18
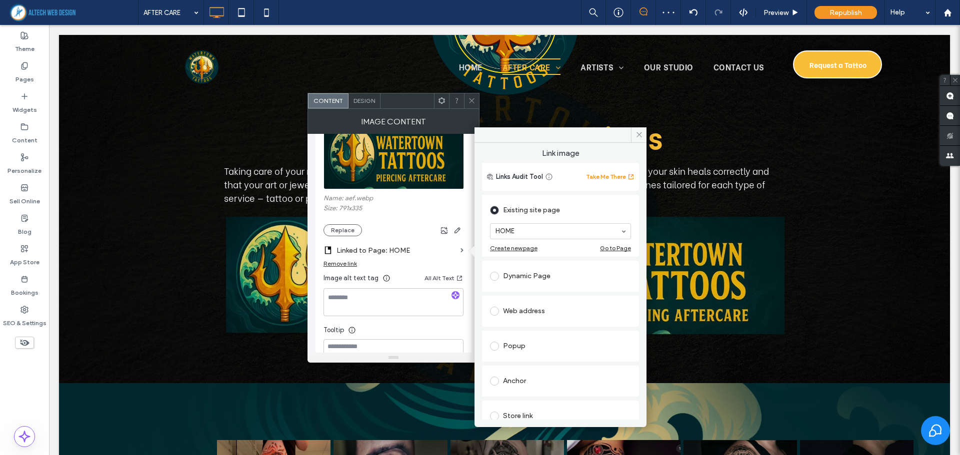
click at [541, 384] on div "Anchor" at bounding box center [560, 381] width 141 height 16
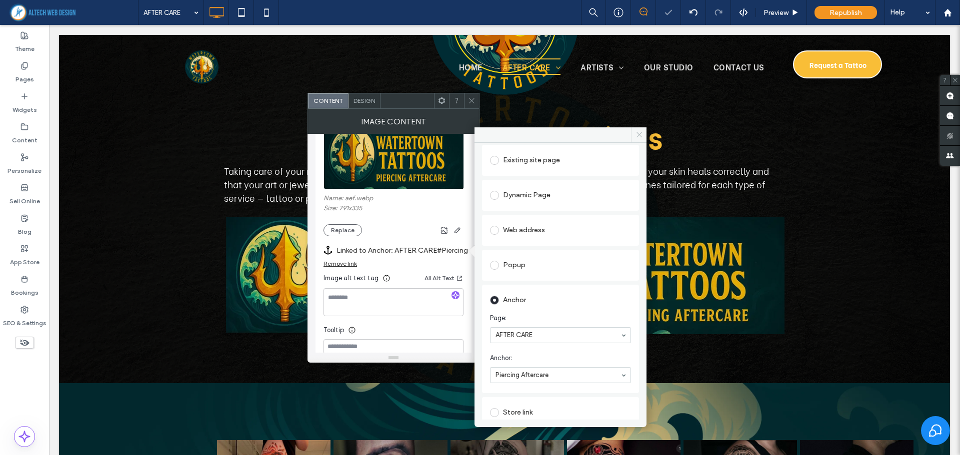
click at [637, 133] on icon at bounding box center [638, 134] width 7 height 7
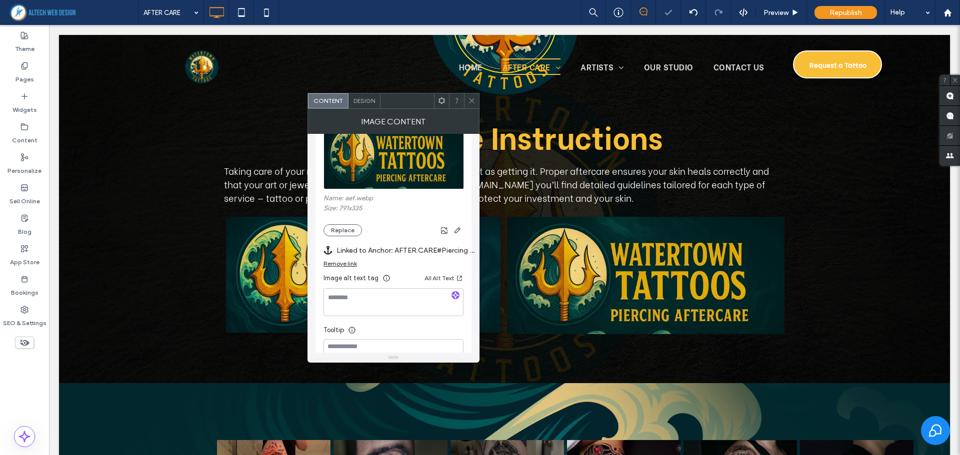
click at [471, 99] on icon at bounding box center [471, 100] width 7 height 7
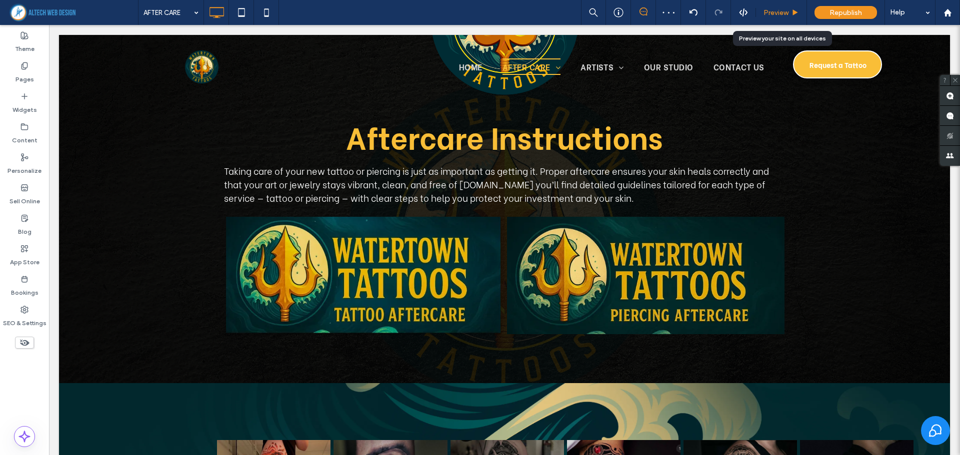
drag, startPoint x: 773, startPoint y: 11, endPoint x: 707, endPoint y: 13, distance: 66.0
click at [773, 11] on span "Preview" at bounding box center [775, 12] width 25 height 8
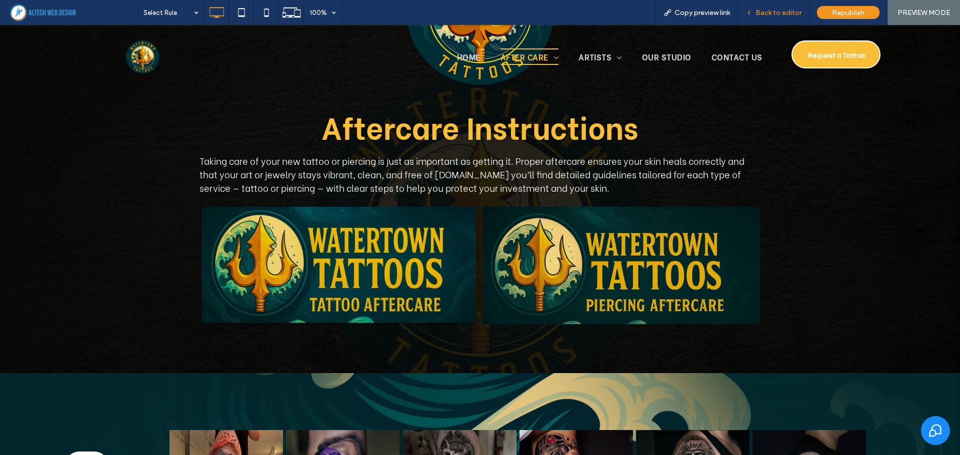
drag, startPoint x: 767, startPoint y: 15, endPoint x: 717, endPoint y: 19, distance: 50.1
click at [767, 15] on span "Back to editor" at bounding box center [778, 12] width 46 height 8
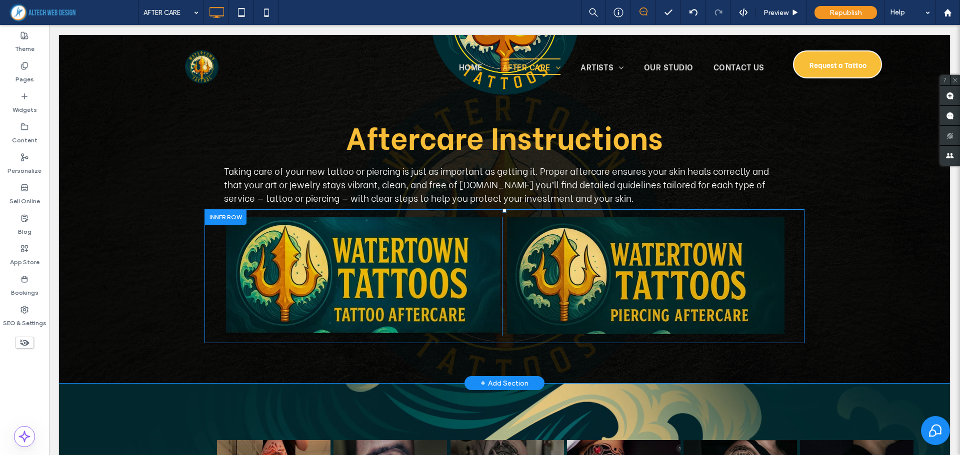
click at [484, 230] on img at bounding box center [362, 276] width 277 height 119
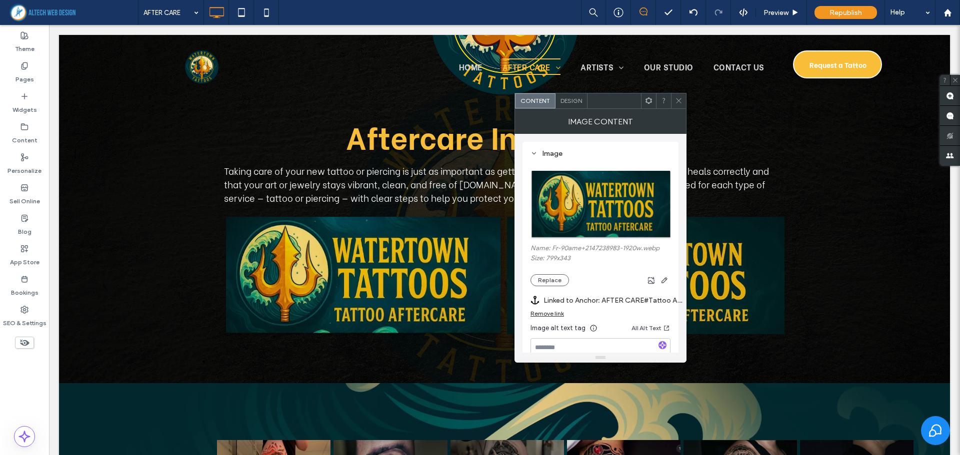
click at [573, 94] on div "Design" at bounding box center [571, 100] width 32 height 15
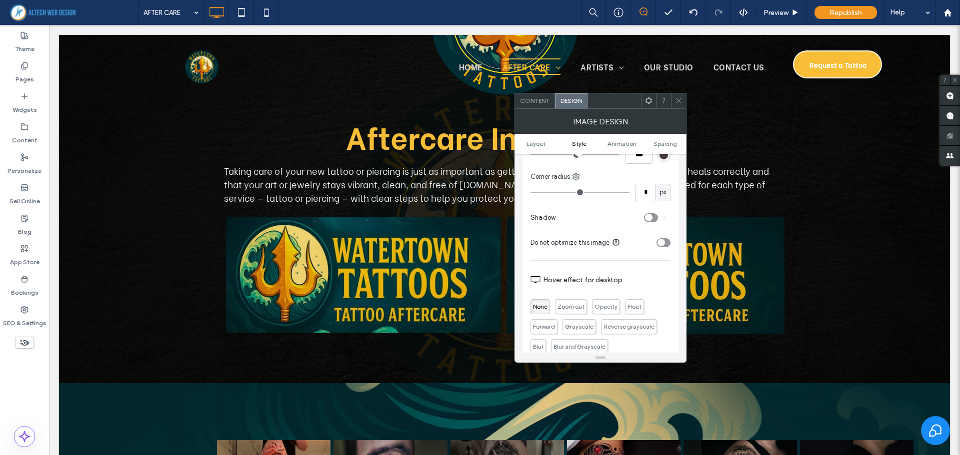
scroll to position [300, 0]
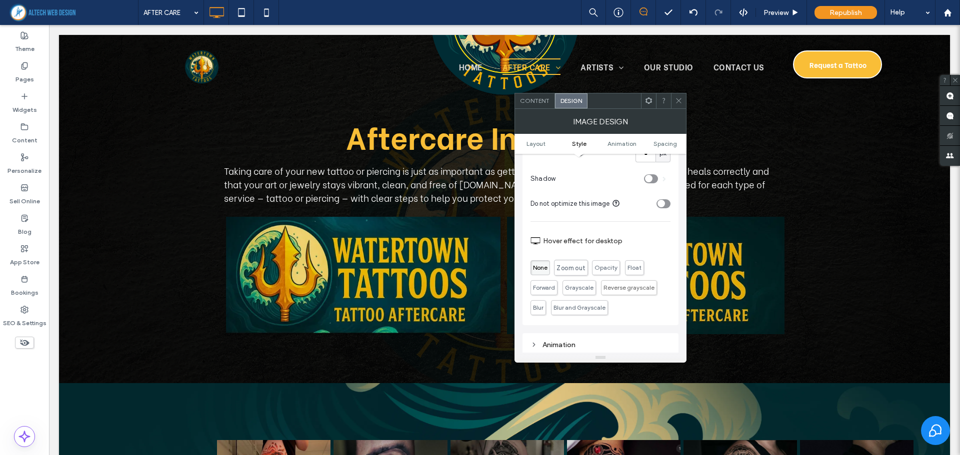
click at [570, 271] on span "Zoom out" at bounding box center [570, 268] width 28 height 8
click at [729, 257] on img at bounding box center [645, 275] width 277 height 117
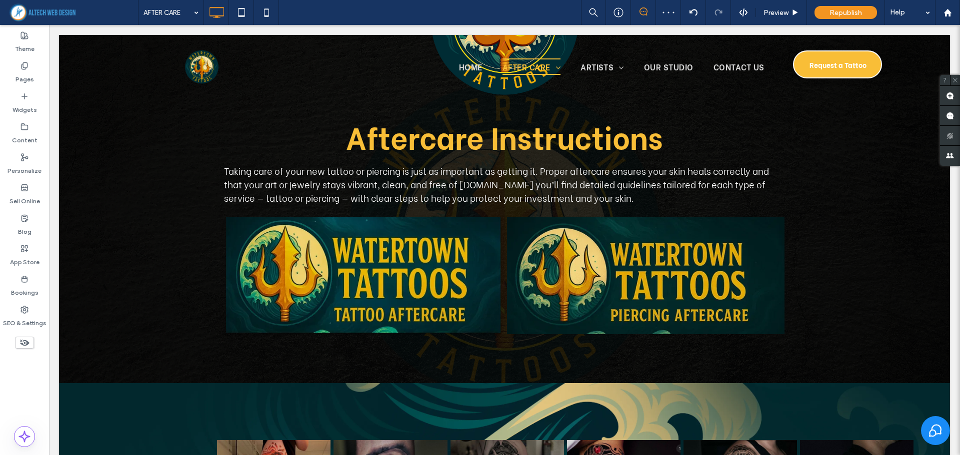
click at [695, 242] on img at bounding box center [645, 275] width 277 height 117
click at [578, 210] on div "Click To Paste Click To Paste" at bounding box center [504, 276] width 600 height 134
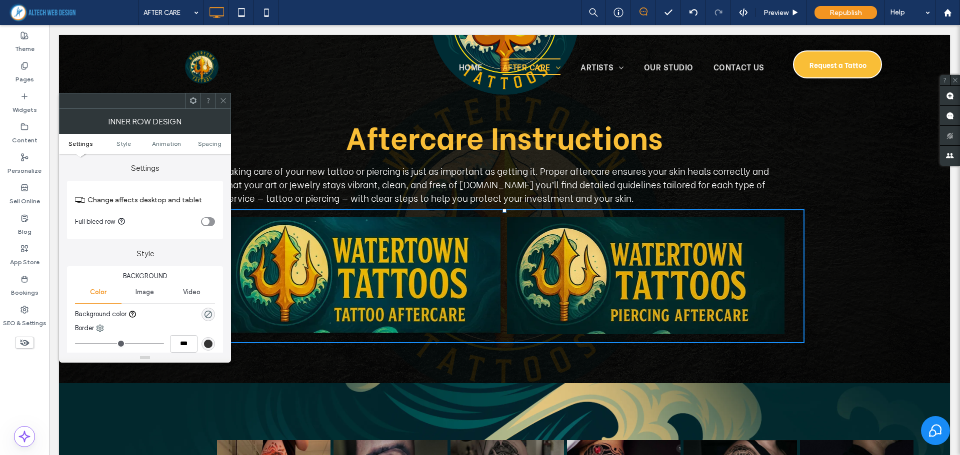
click at [559, 231] on img at bounding box center [645, 275] width 277 height 117
click at [224, 101] on icon at bounding box center [222, 100] width 7 height 7
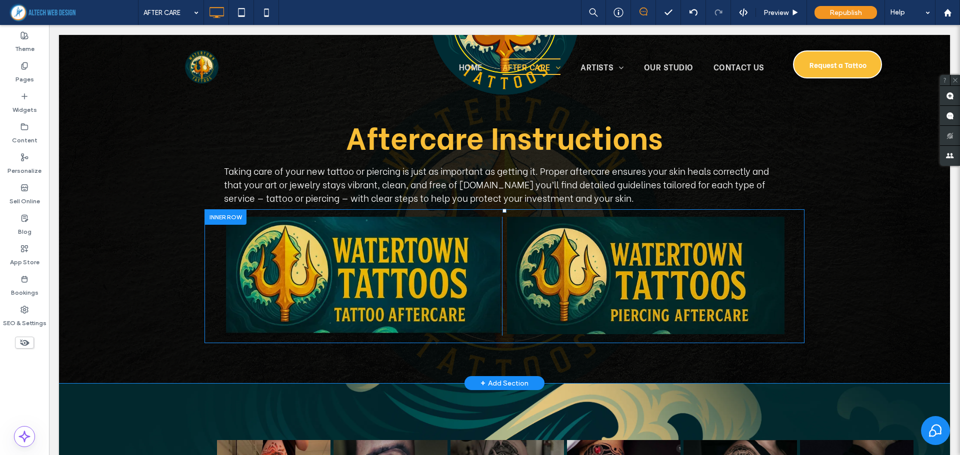
click at [746, 259] on img at bounding box center [645, 275] width 277 height 117
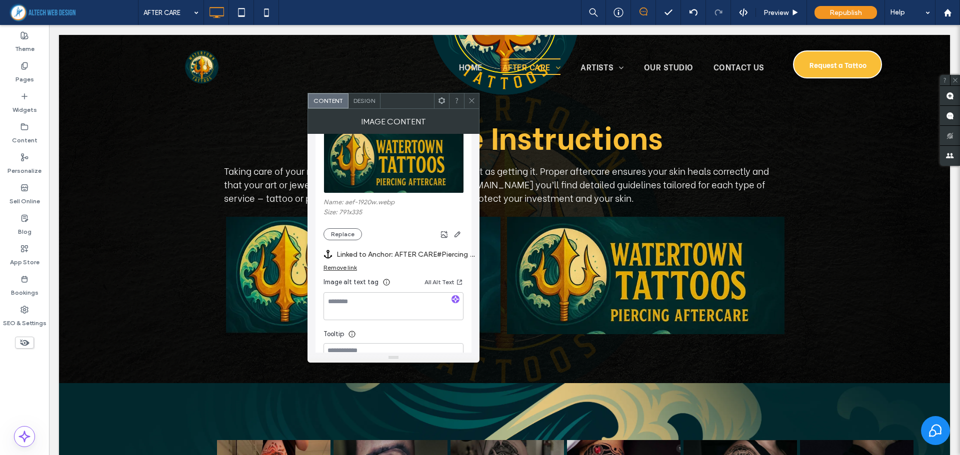
scroll to position [0, 0]
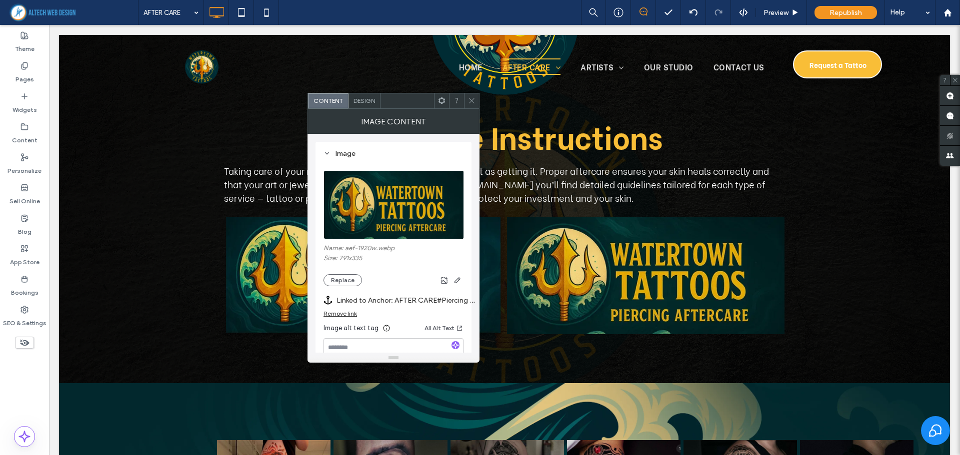
click at [368, 103] on span "Design" at bounding box center [363, 100] width 21 height 7
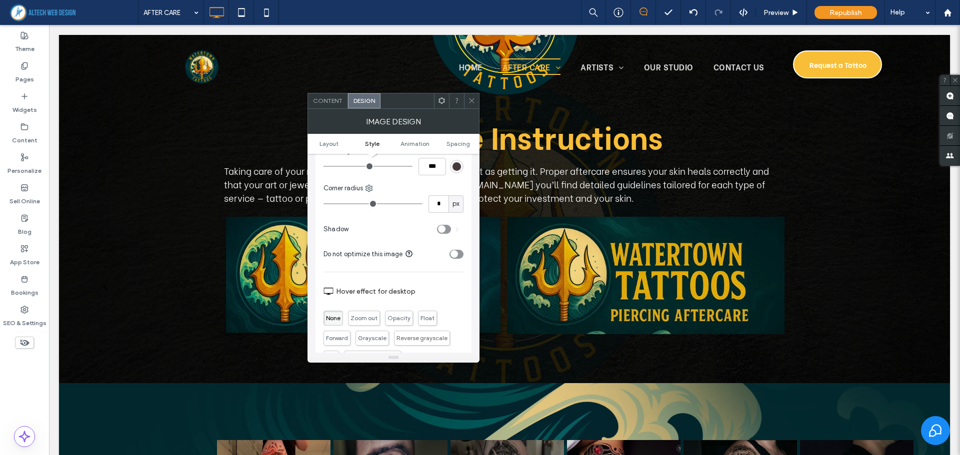
scroll to position [250, 0]
click at [369, 318] on span "Zoom out" at bounding box center [363, 318] width 28 height 8
click at [472, 100] on use at bounding box center [471, 100] width 5 height 5
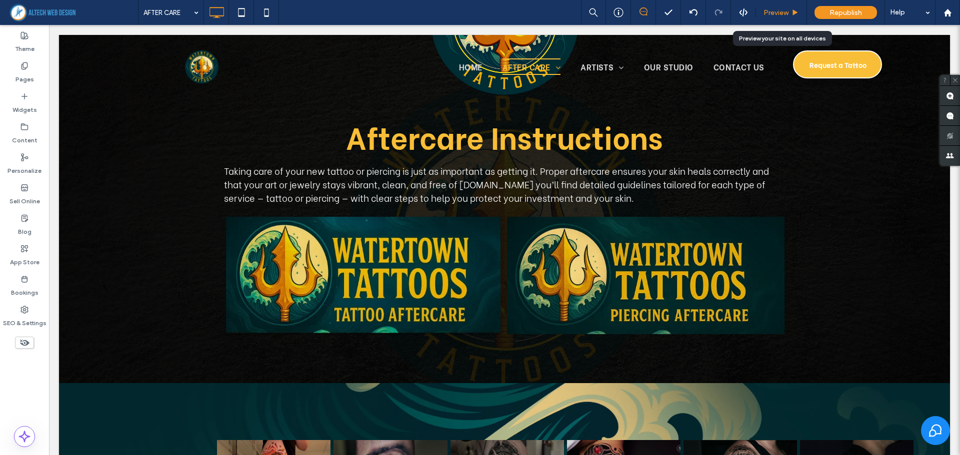
click at [781, 15] on span "Preview" at bounding box center [775, 12] width 25 height 8
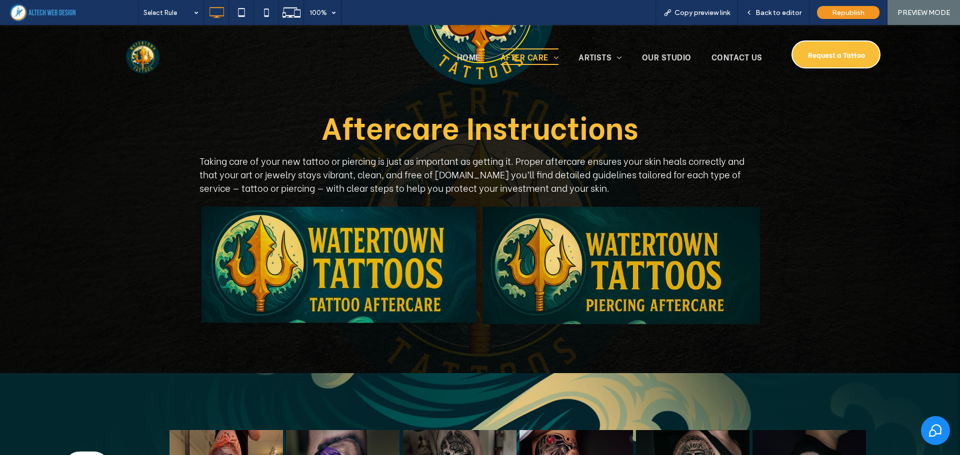
click at [534, 354] on div "Button Aftercare Instructions Taking care of your new tattoo or piercing is jus…" at bounding box center [480, 127] width 960 height 494
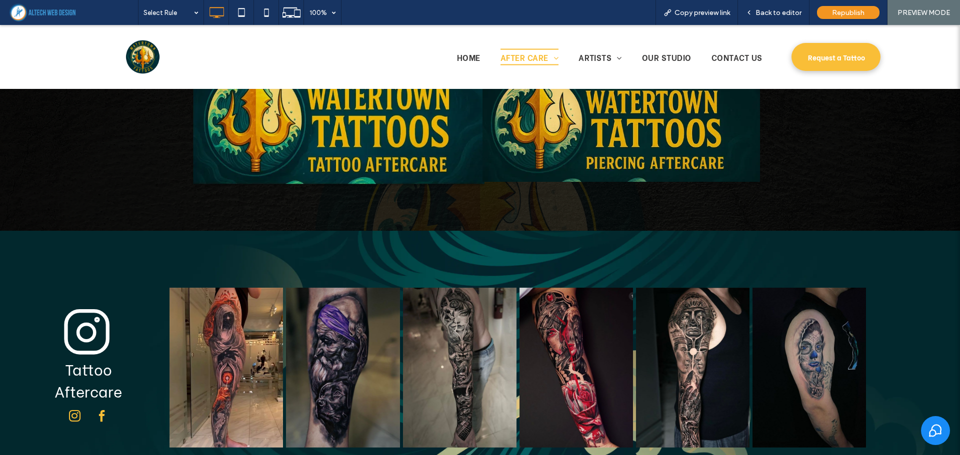
scroll to position [650, 0]
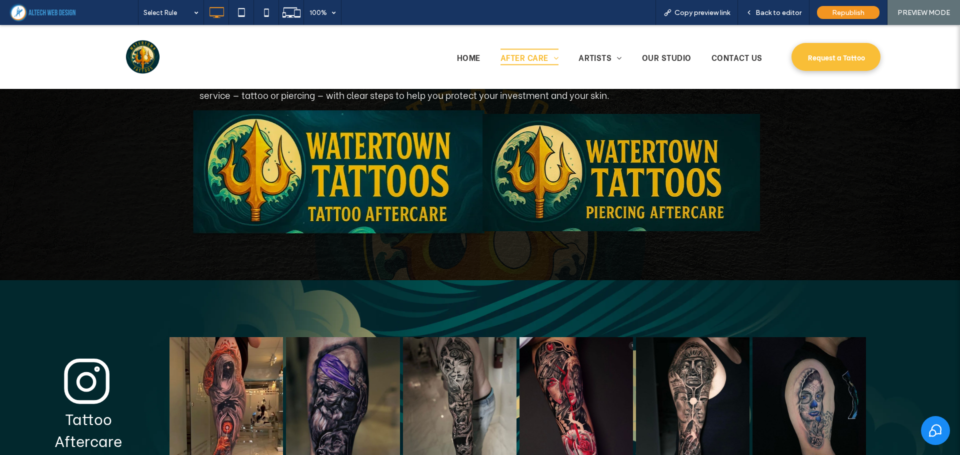
click at [369, 180] on img at bounding box center [338, 173] width 294 height 126
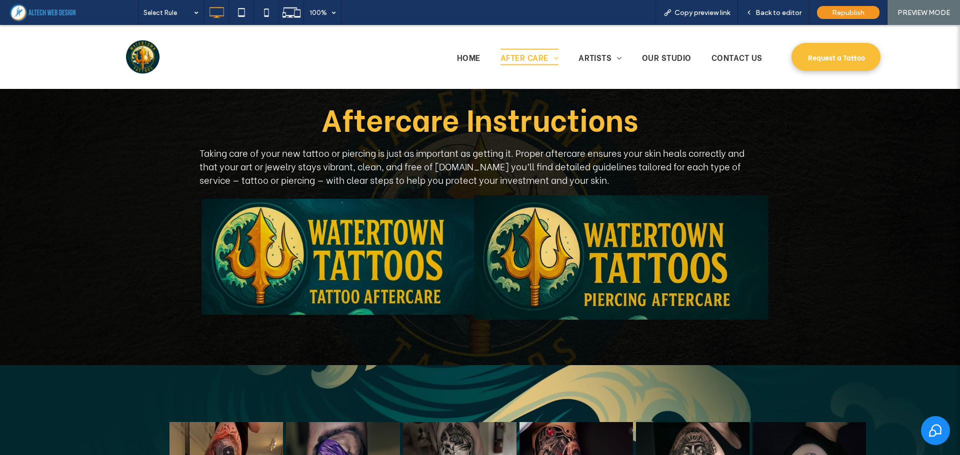
click at [623, 251] on img at bounding box center [621, 257] width 294 height 124
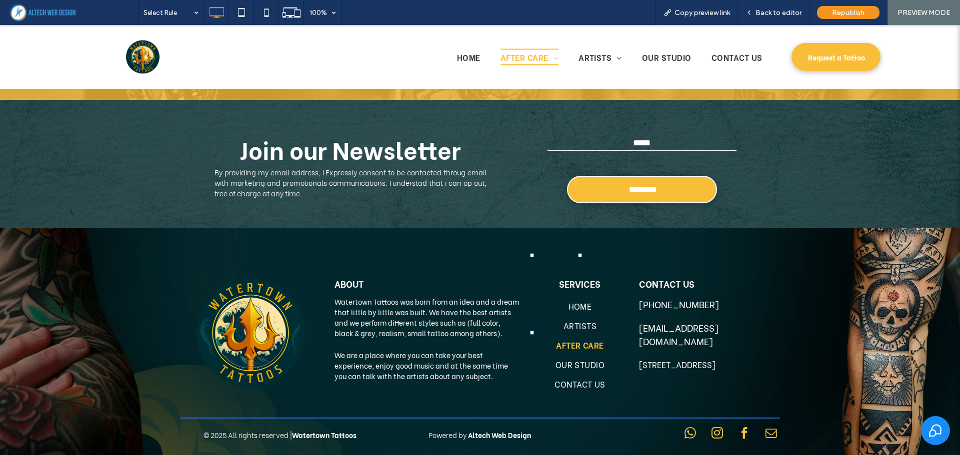
scroll to position [5573, 0]
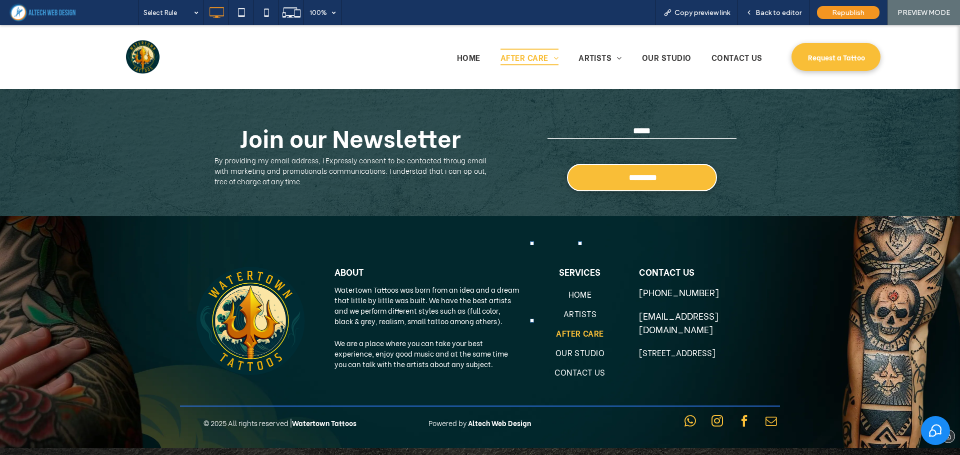
click at [709, 421] on span "instagram" at bounding box center [717, 421] width 17 height 17
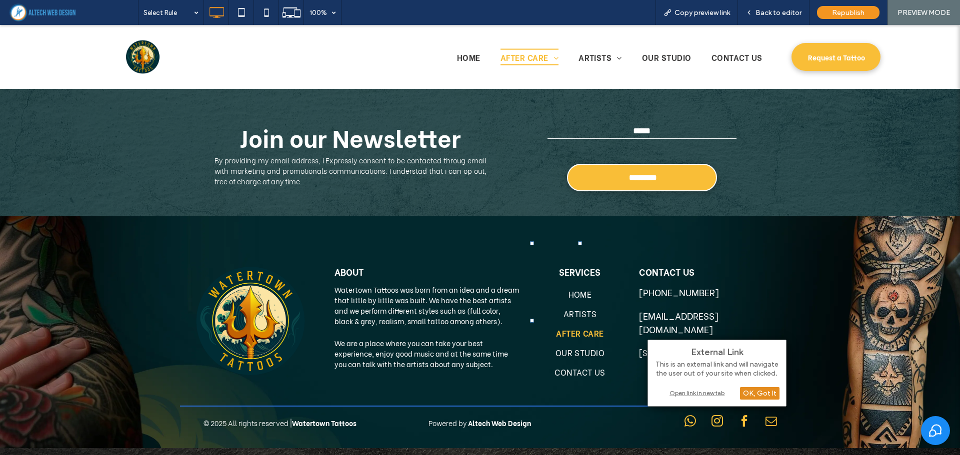
click at [750, 392] on div "OK, Got It" at bounding box center [759, 393] width 39 height 12
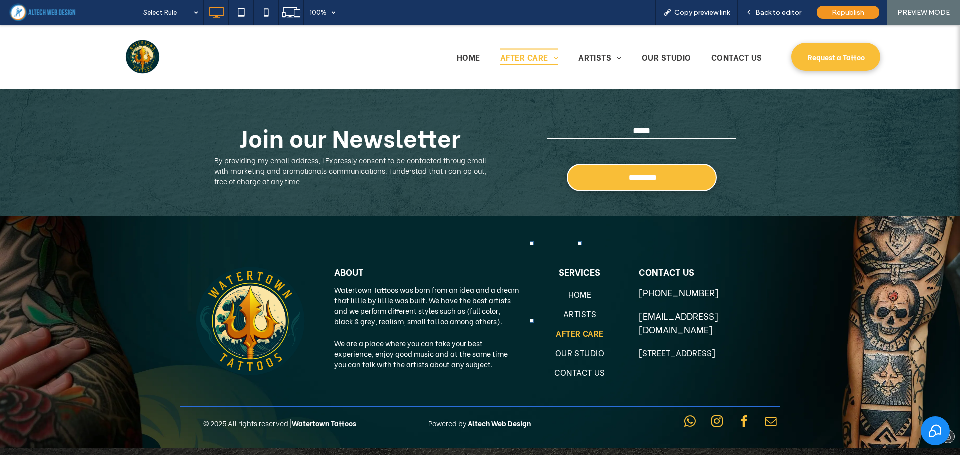
click at [709, 425] on span "instagram" at bounding box center [717, 421] width 17 height 17
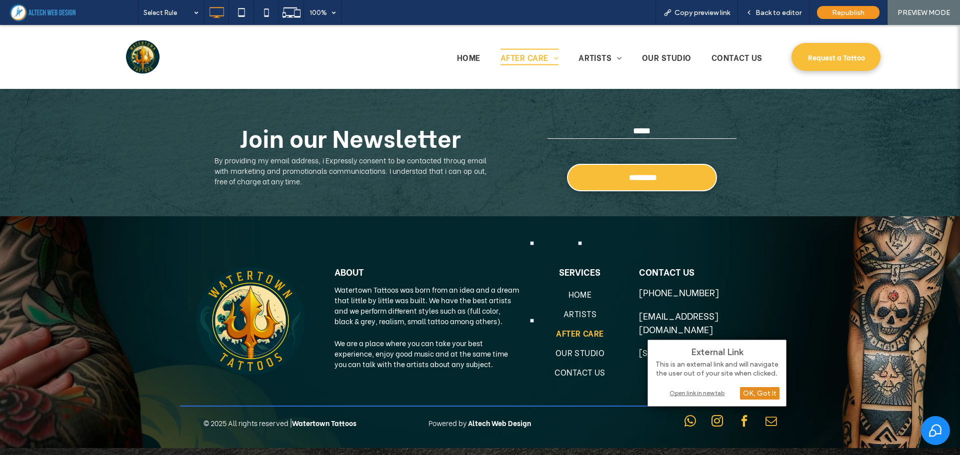
click at [747, 395] on div "OK, Got It" at bounding box center [759, 393] width 39 height 12
